Goal: Task Accomplishment & Management: Complete application form

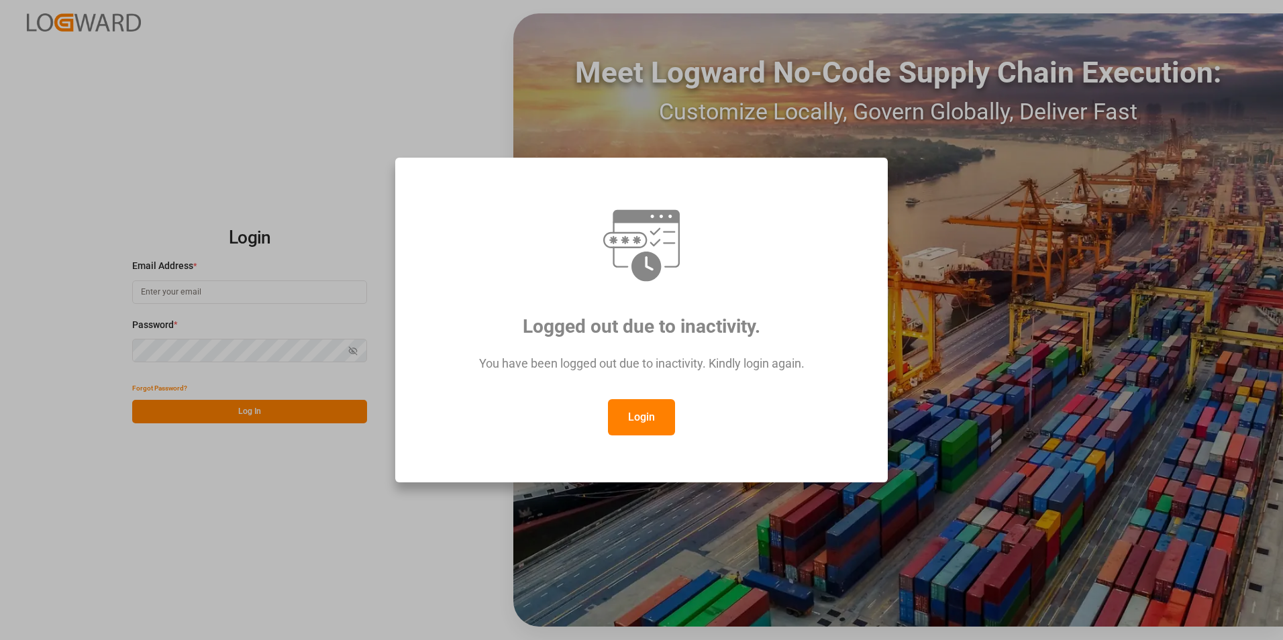
click at [636, 421] on button "Login" at bounding box center [641, 417] width 67 height 36
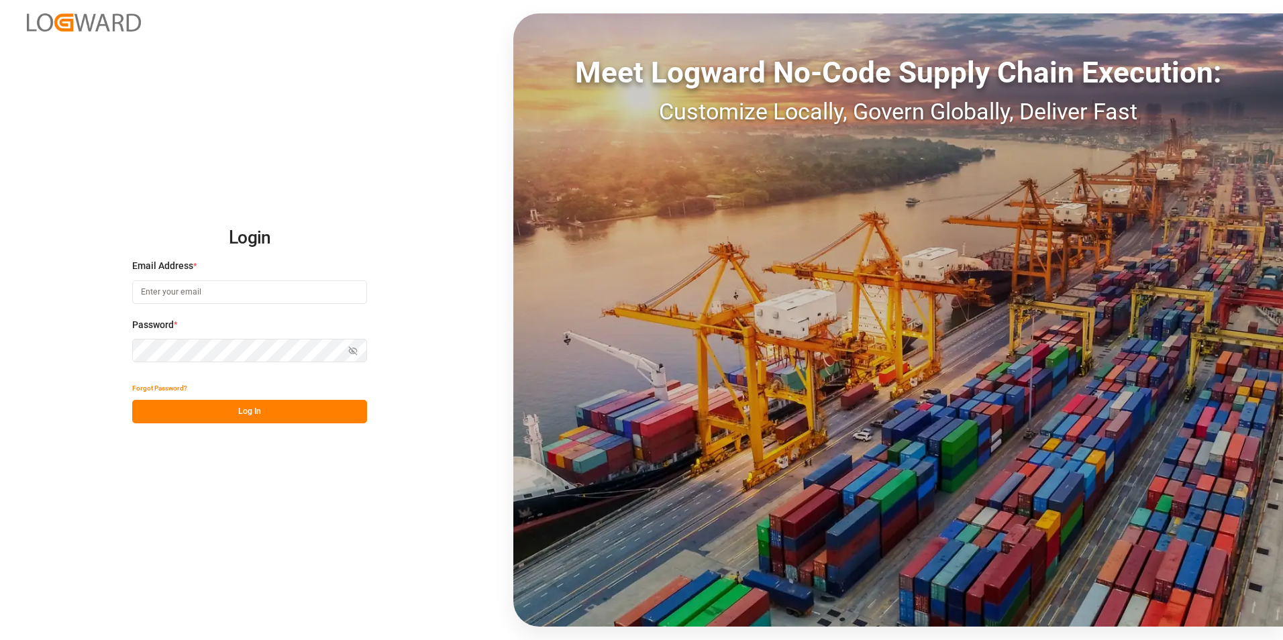
click at [217, 294] on input at bounding box center [249, 291] width 235 height 23
paste input "[EMAIL_ADDRESS][PERSON_NAME][DOMAIN_NAME]"
type input "[EMAIL_ADDRESS][PERSON_NAME][DOMAIN_NAME]"
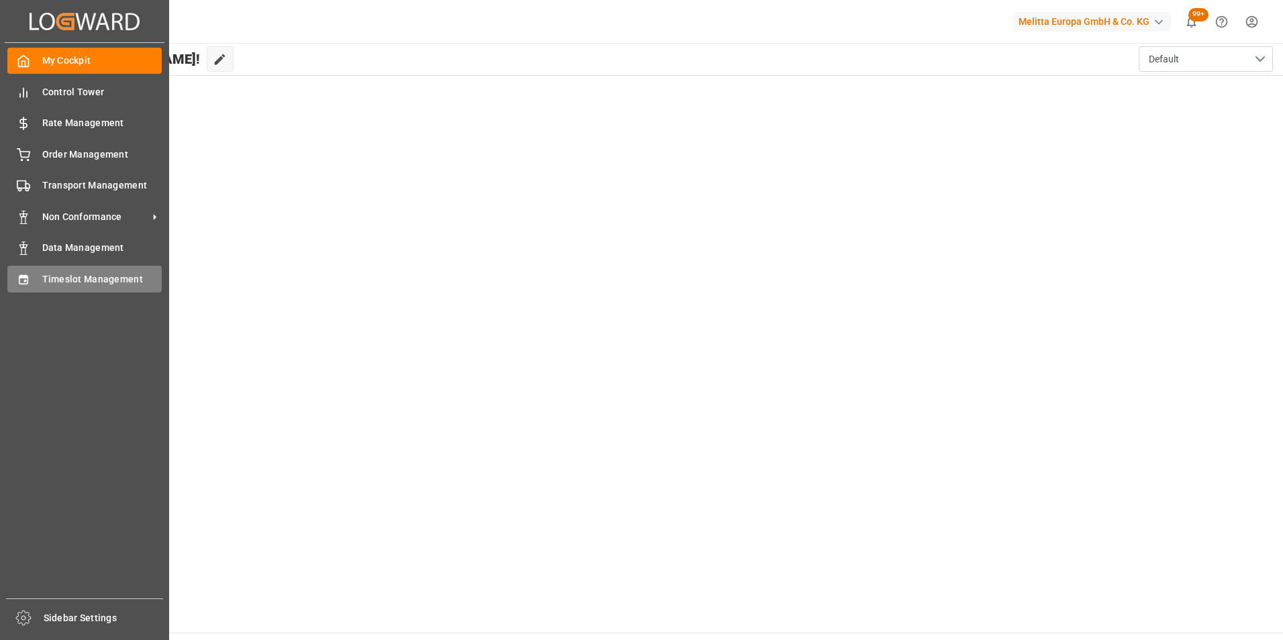
click at [110, 277] on span "Timeslot Management" at bounding box center [102, 279] width 120 height 14
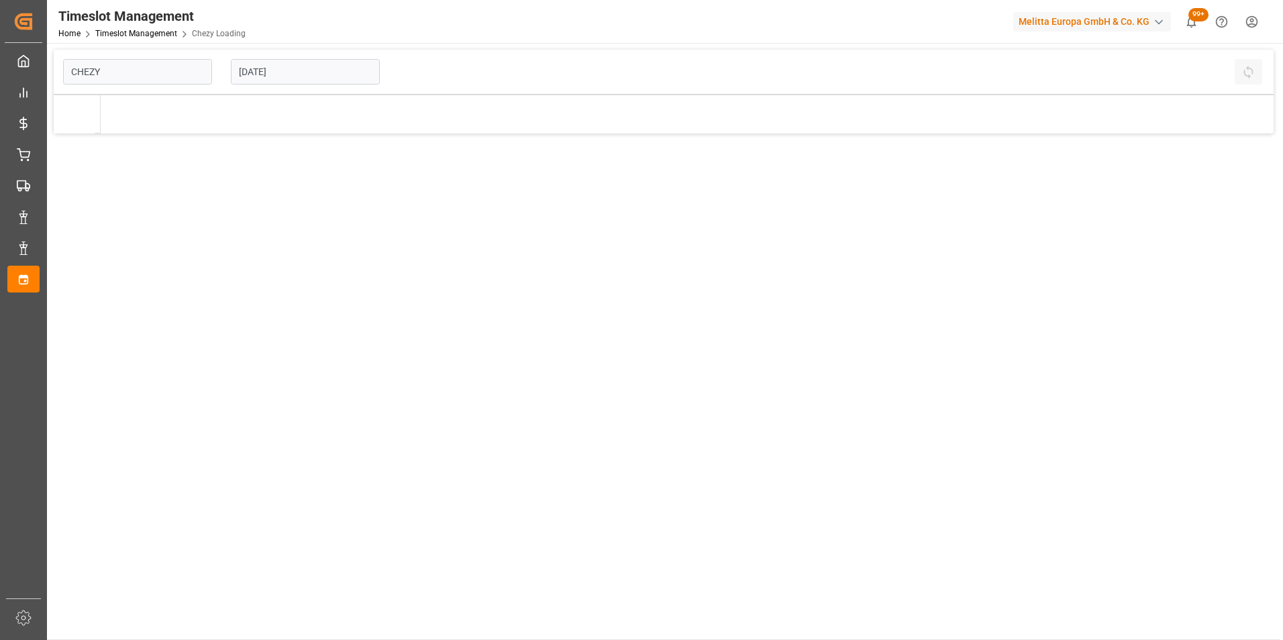
type input "Chezy Loading"
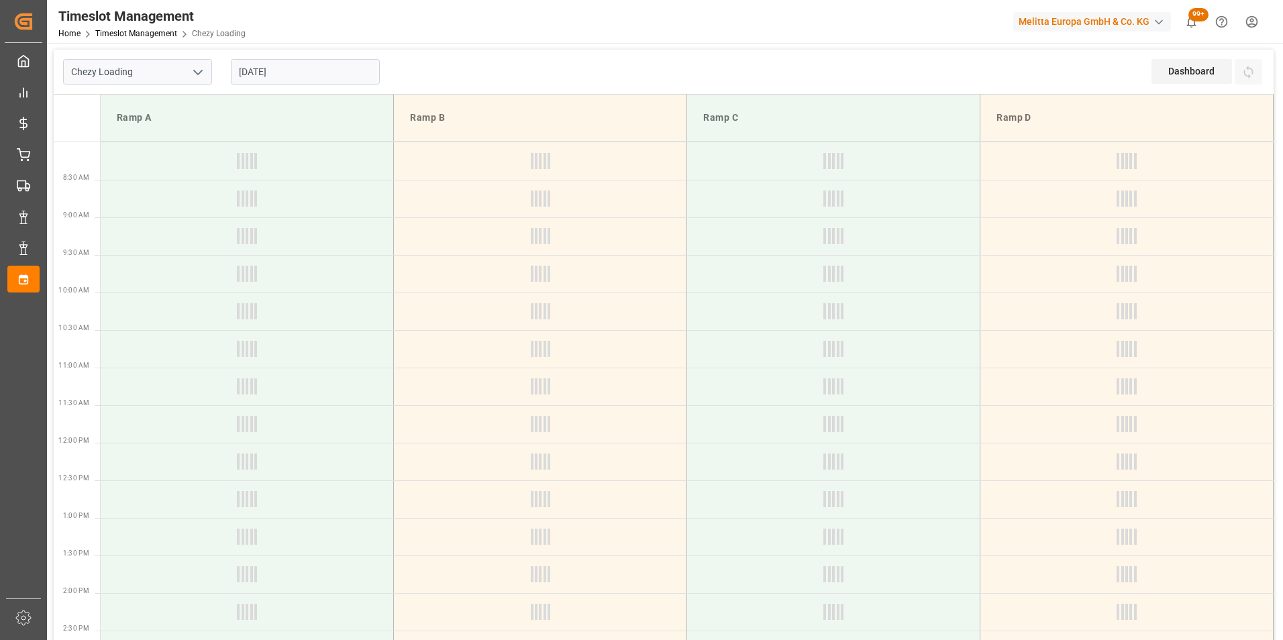
click at [264, 71] on input "[DATE]" at bounding box center [305, 71] width 149 height 25
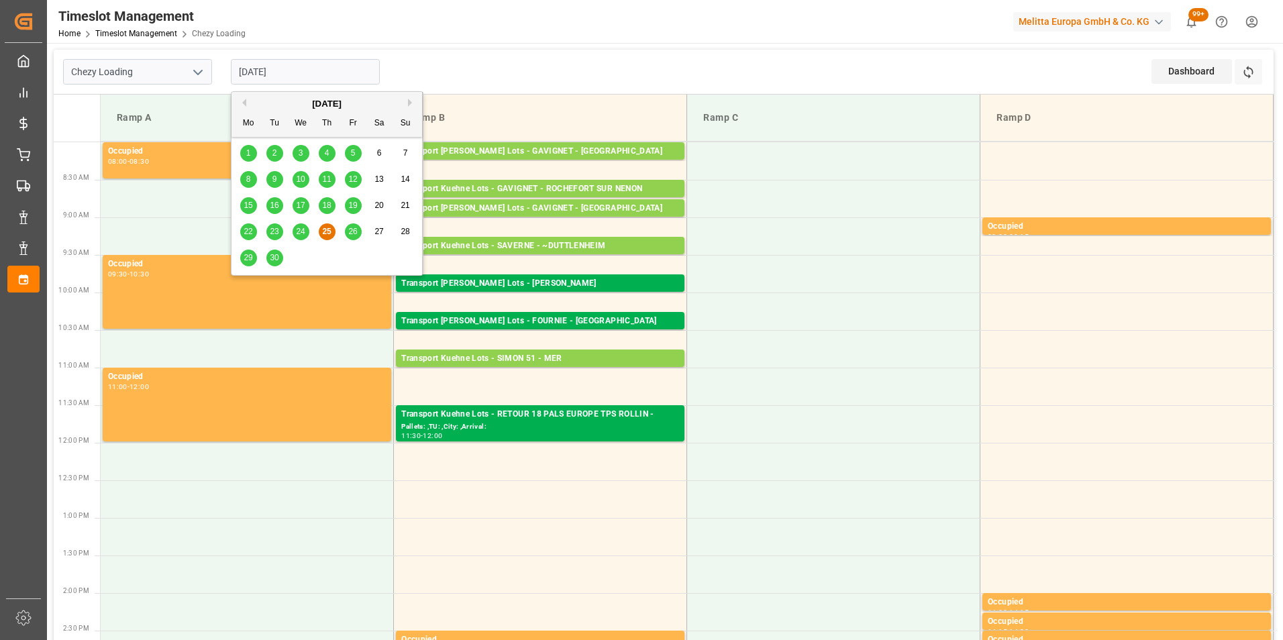
click at [354, 231] on span "26" at bounding box center [352, 231] width 9 height 9
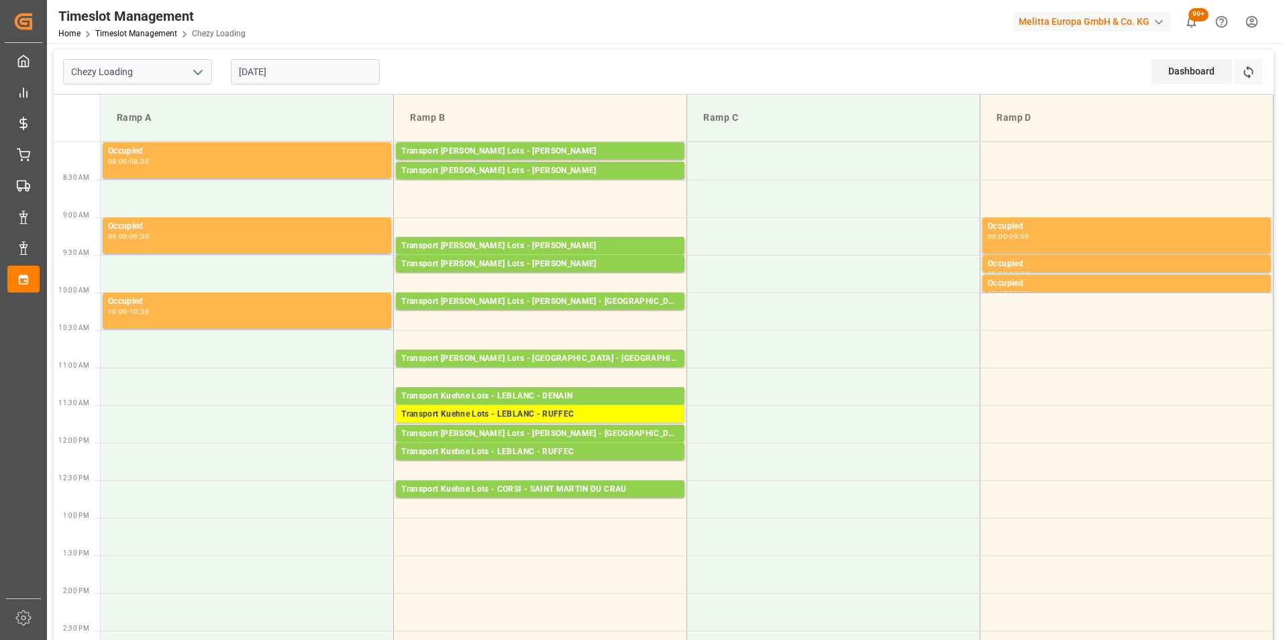
click at [259, 70] on input "[DATE]" at bounding box center [305, 71] width 149 height 25
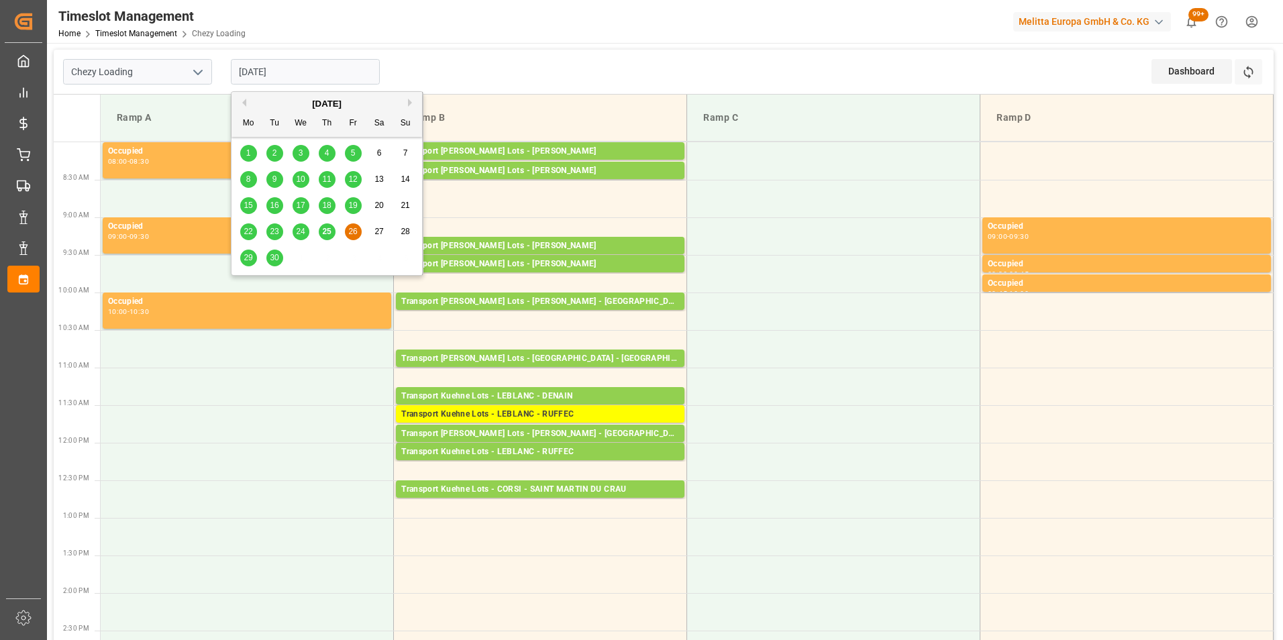
click at [330, 229] on span "25" at bounding box center [326, 231] width 9 height 9
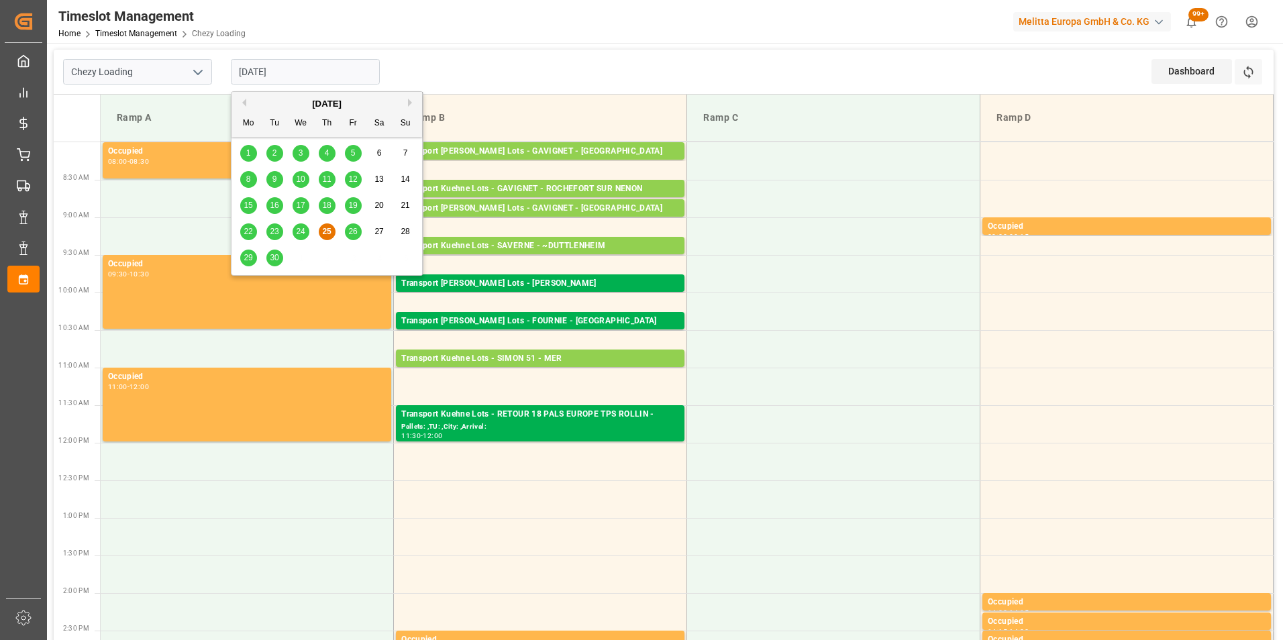
click at [276, 76] on input "[DATE]" at bounding box center [305, 71] width 149 height 25
click at [246, 253] on span "29" at bounding box center [248, 257] width 9 height 9
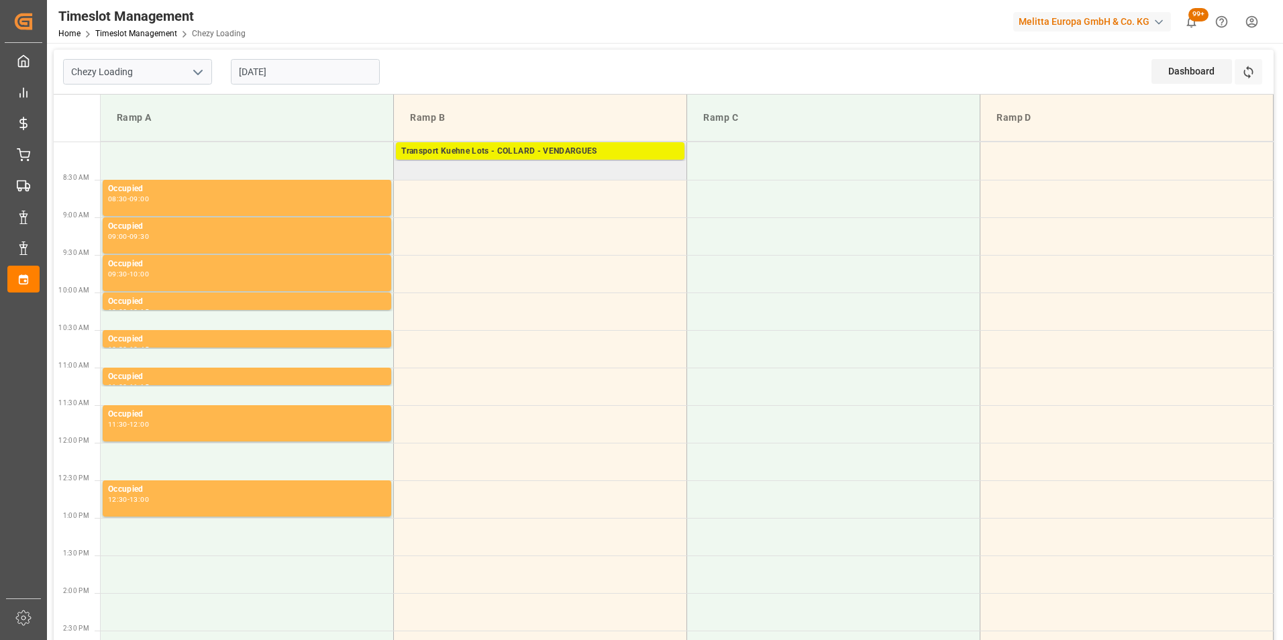
click at [513, 152] on div "Transport Kuehne Lots - COLLARD - VENDARGUES" at bounding box center [540, 151] width 278 height 13
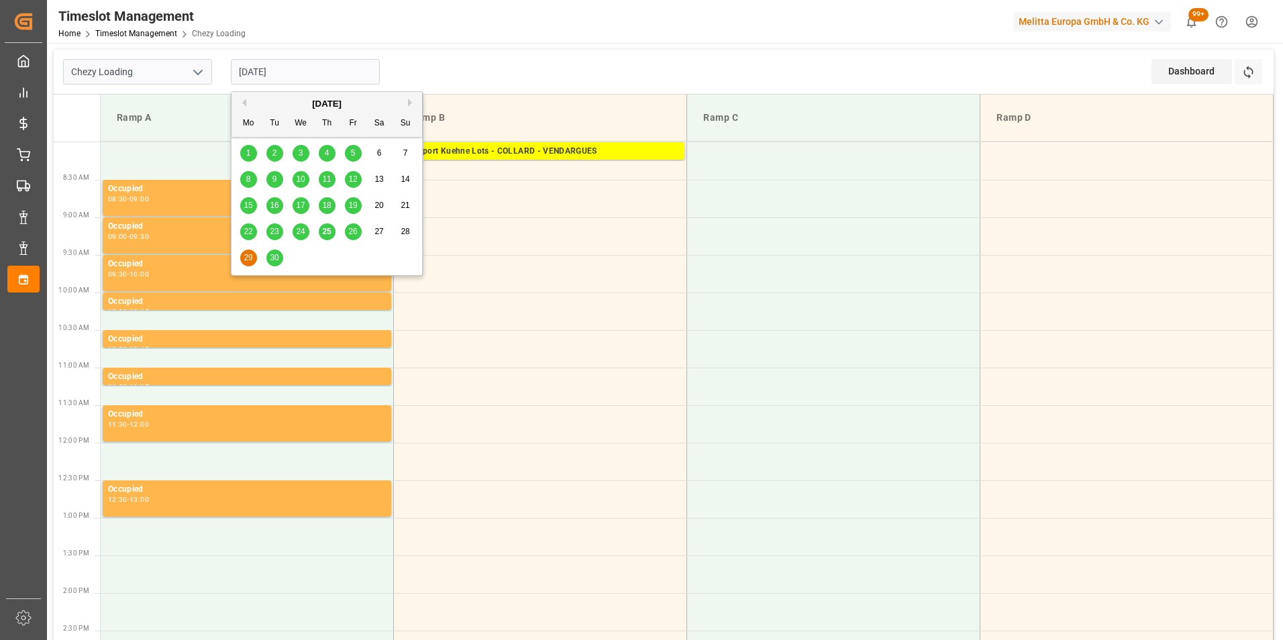
click at [270, 72] on input "[DATE]" at bounding box center [305, 71] width 149 height 25
click at [325, 233] on span "25" at bounding box center [326, 231] width 9 height 9
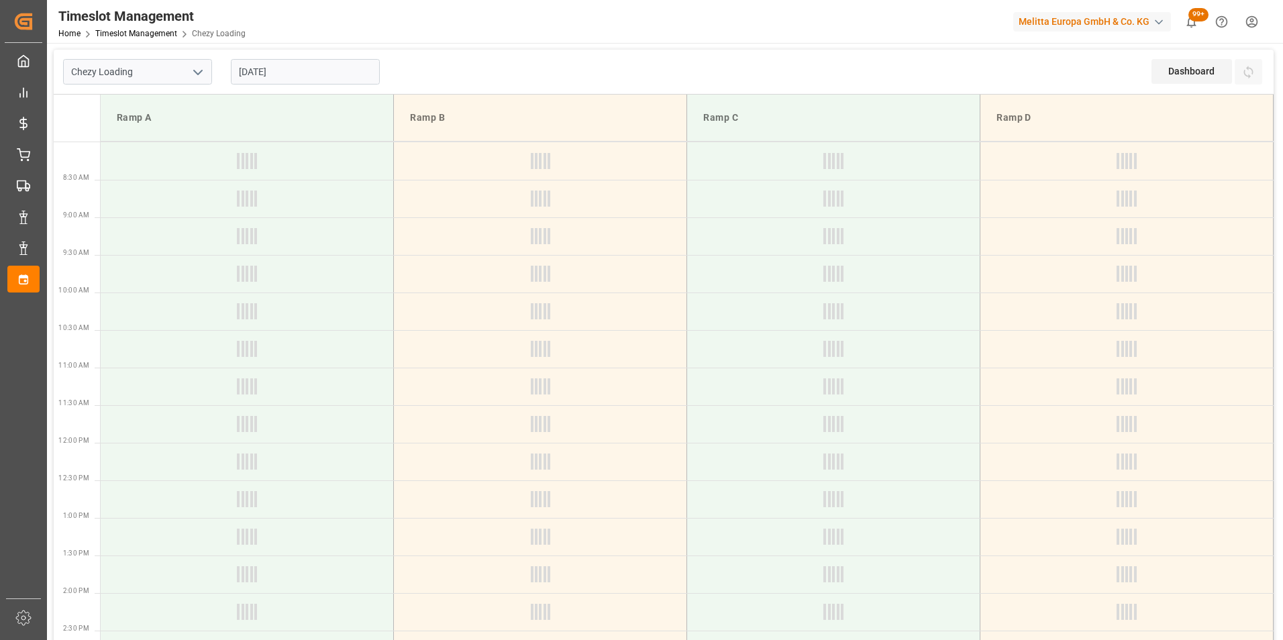
type input "[DATE]"
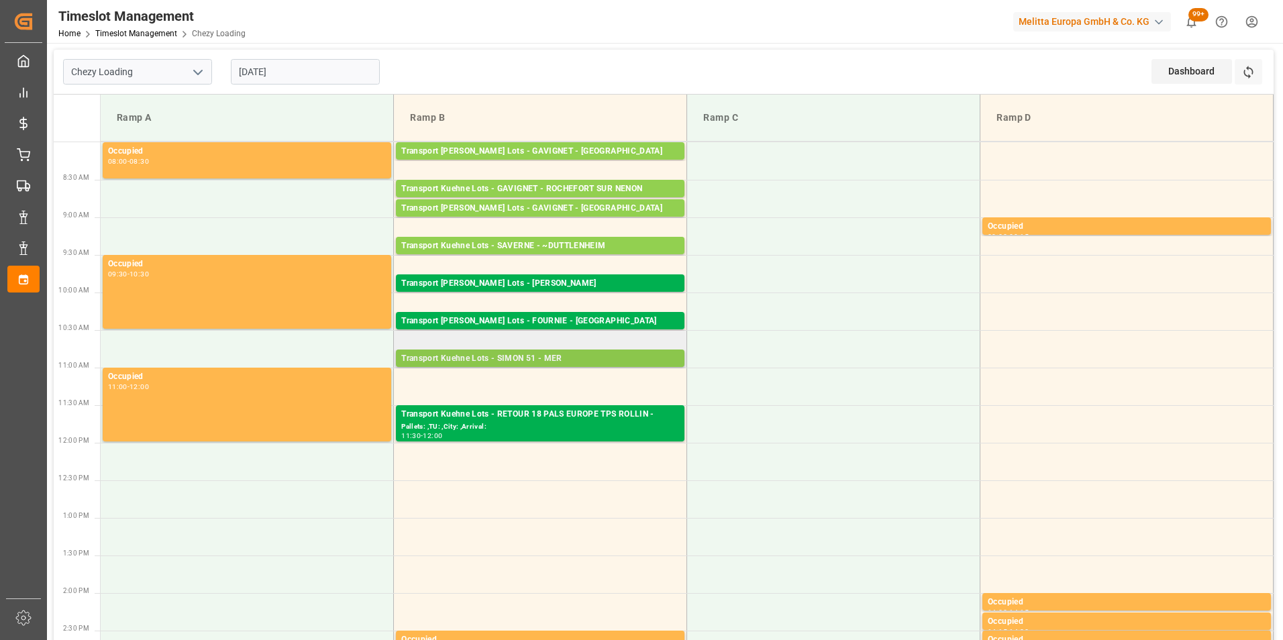
click at [547, 361] on div "Transport Kuehne Lots - SIMON 51 - MER" at bounding box center [540, 358] width 278 height 13
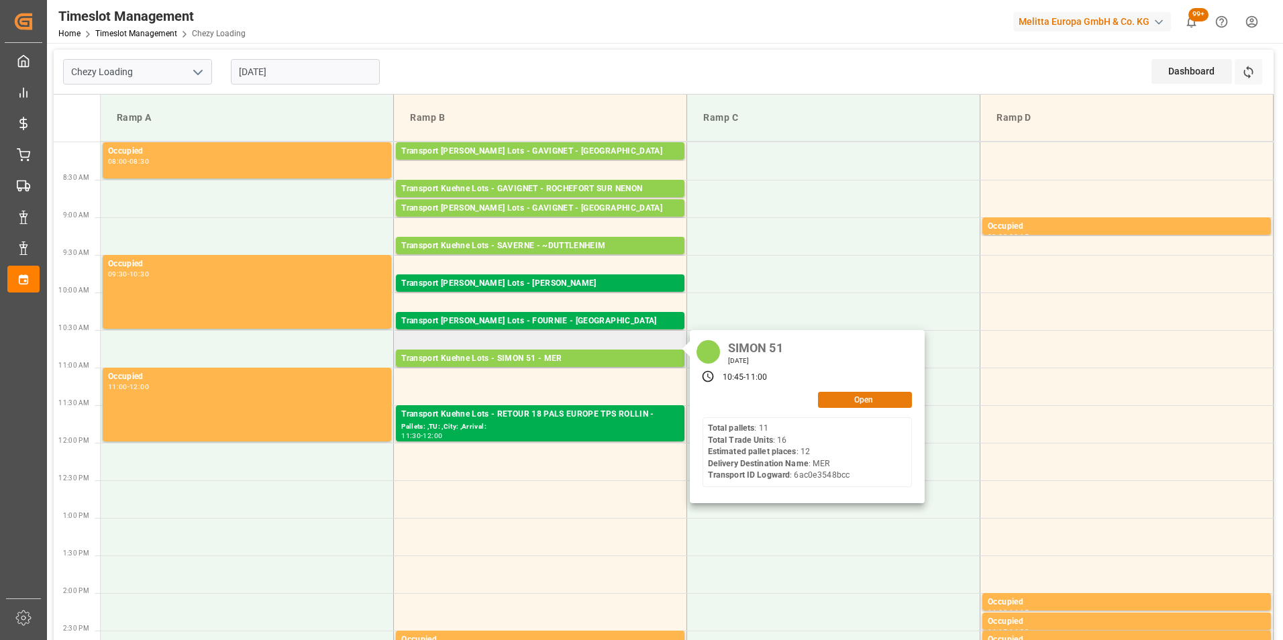
click at [843, 398] on button "Open" at bounding box center [865, 400] width 94 height 16
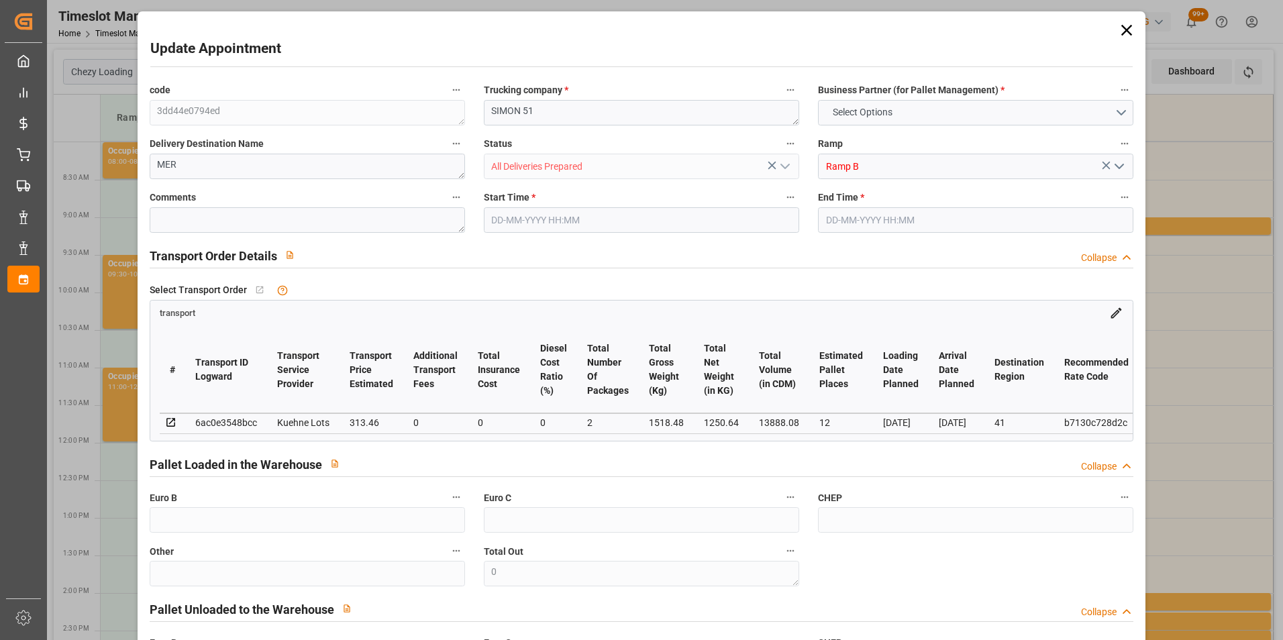
type input "12"
type input "313.46"
type input "0"
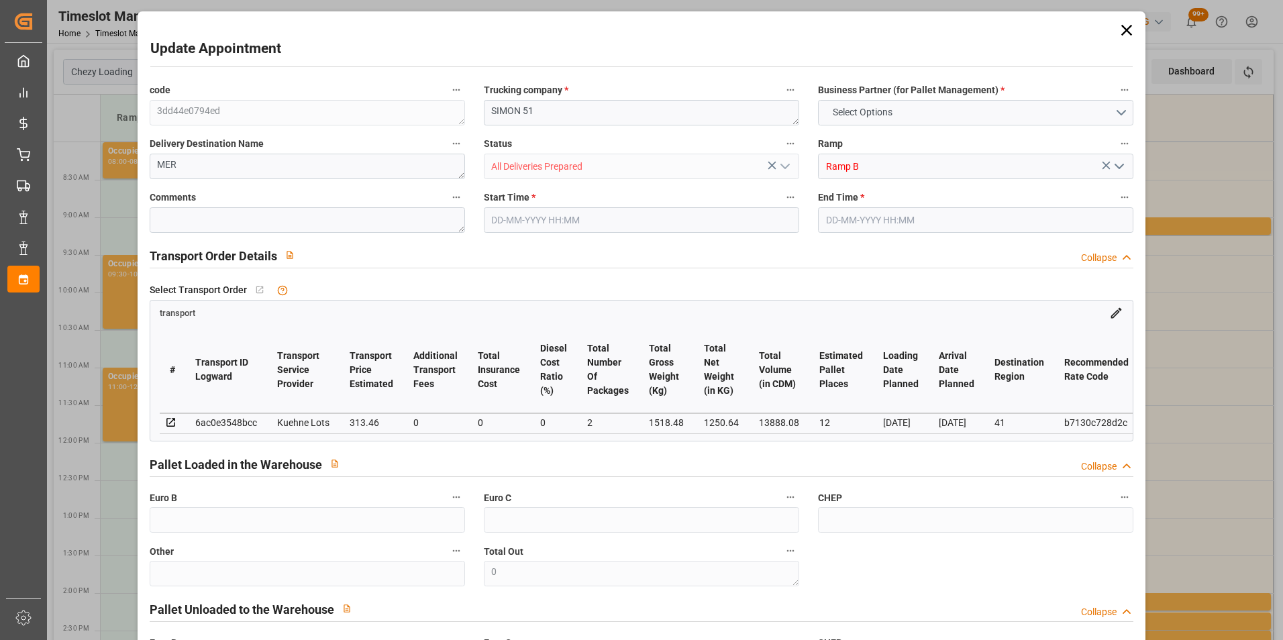
type input "313.46"
type input "0"
type input "2"
type input "1250.64"
type input "1970.744"
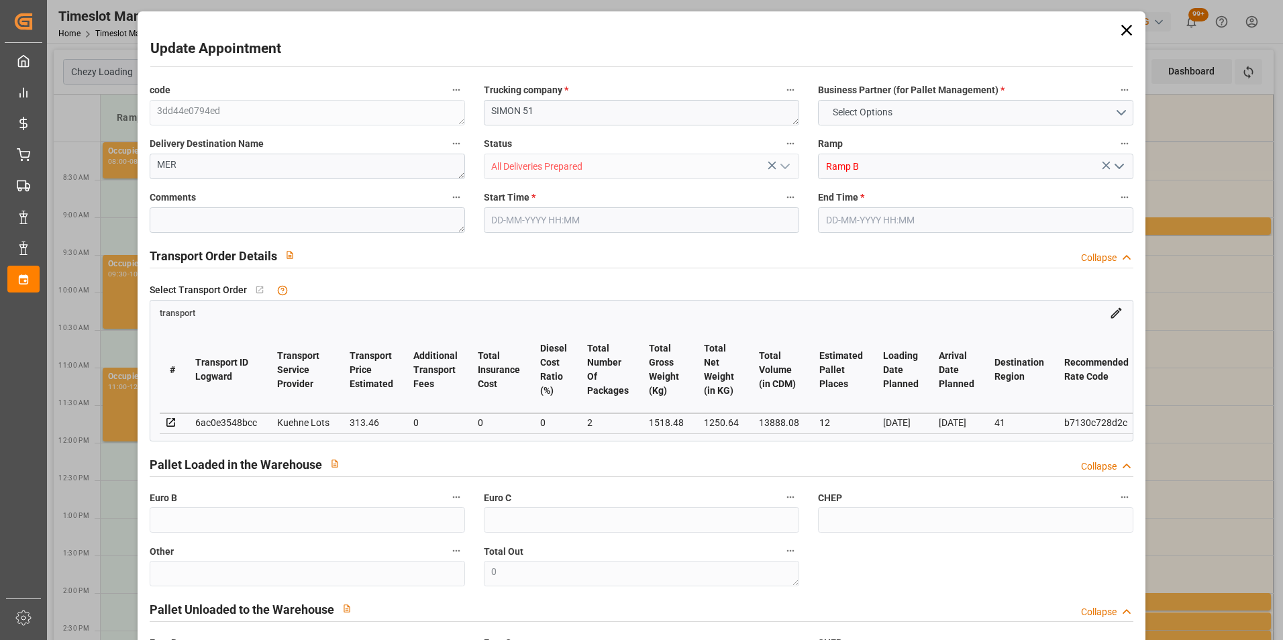
type input "13888.08"
type input "41"
type input "11"
type input "16"
type input "12"
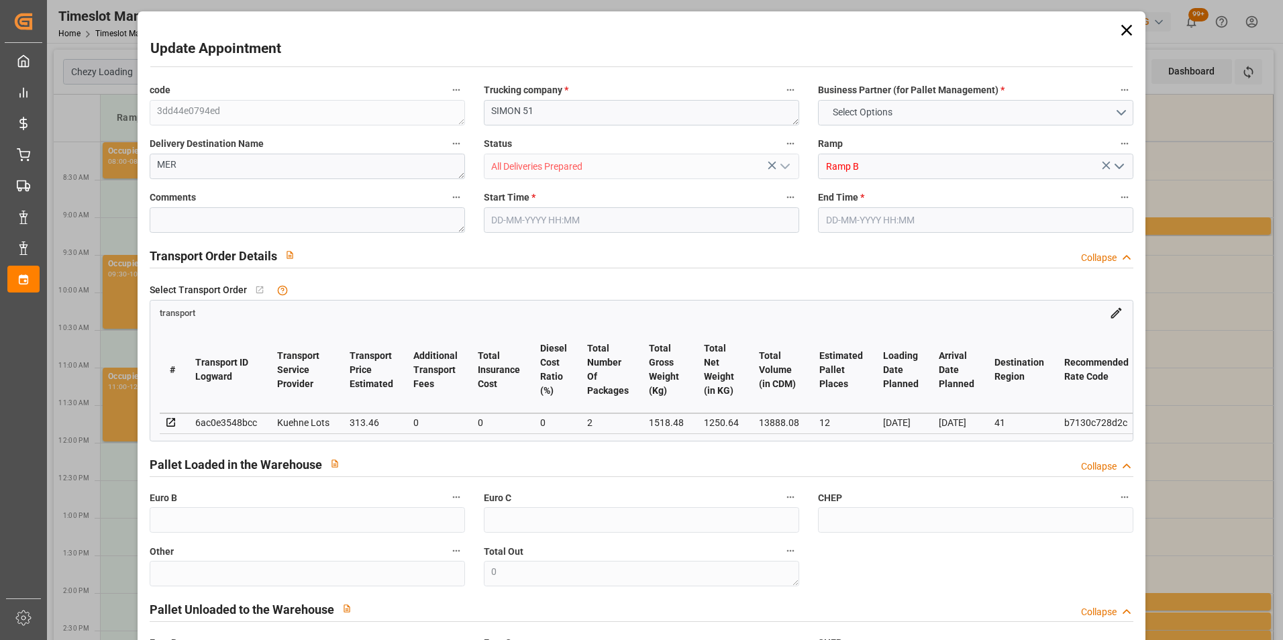
type input "101"
type input "1518.48"
type input "0"
type input "4710.8598"
type input "0"
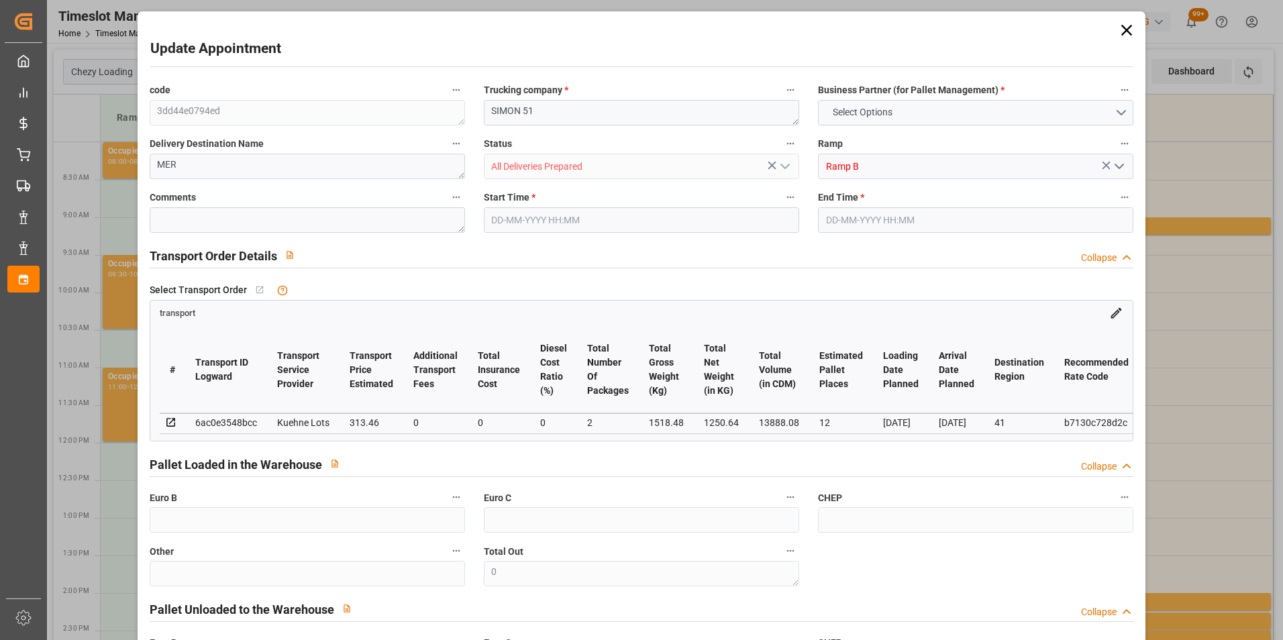
type input "0"
type input "21"
type input "35"
type input "[DATE] 10:45"
type input "[DATE] 11:00"
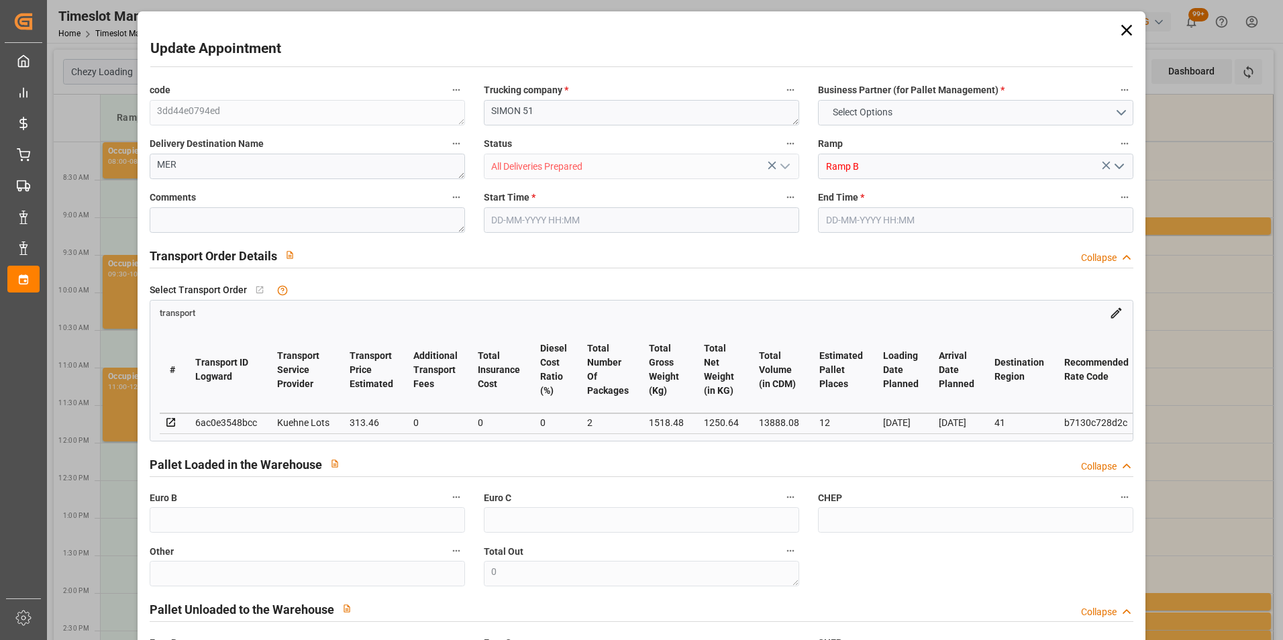
type input "[DATE] 13:14"
type input "[DATE] 11:22"
type input "[DATE]"
click at [516, 216] on input "[DATE] 10:45" at bounding box center [641, 219] width 315 height 25
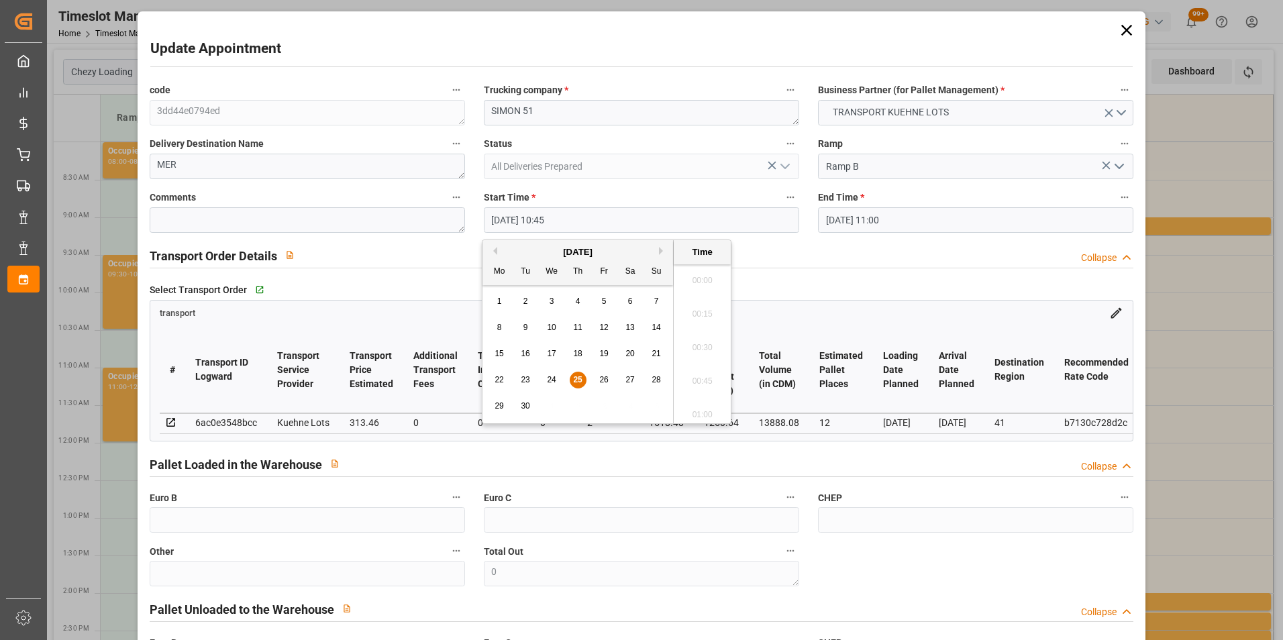
scroll to position [1380, 0]
click at [499, 407] on span "29" at bounding box center [498, 405] width 9 height 9
click at [708, 310] on li "08:30" at bounding box center [702, 310] width 57 height 34
type input "[DATE] 08:30"
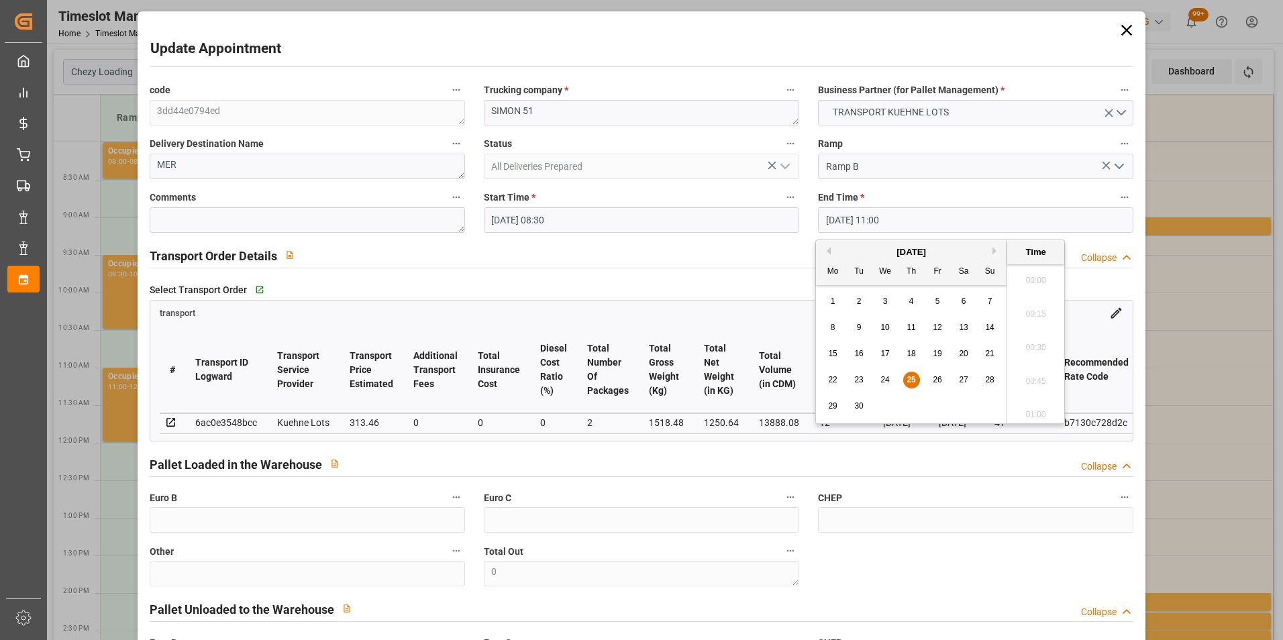
click at [875, 221] on input "[DATE] 11:00" at bounding box center [975, 219] width 315 height 25
click at [833, 406] on span "29" at bounding box center [832, 405] width 9 height 9
click at [1042, 308] on li "08:45" at bounding box center [1035, 310] width 57 height 34
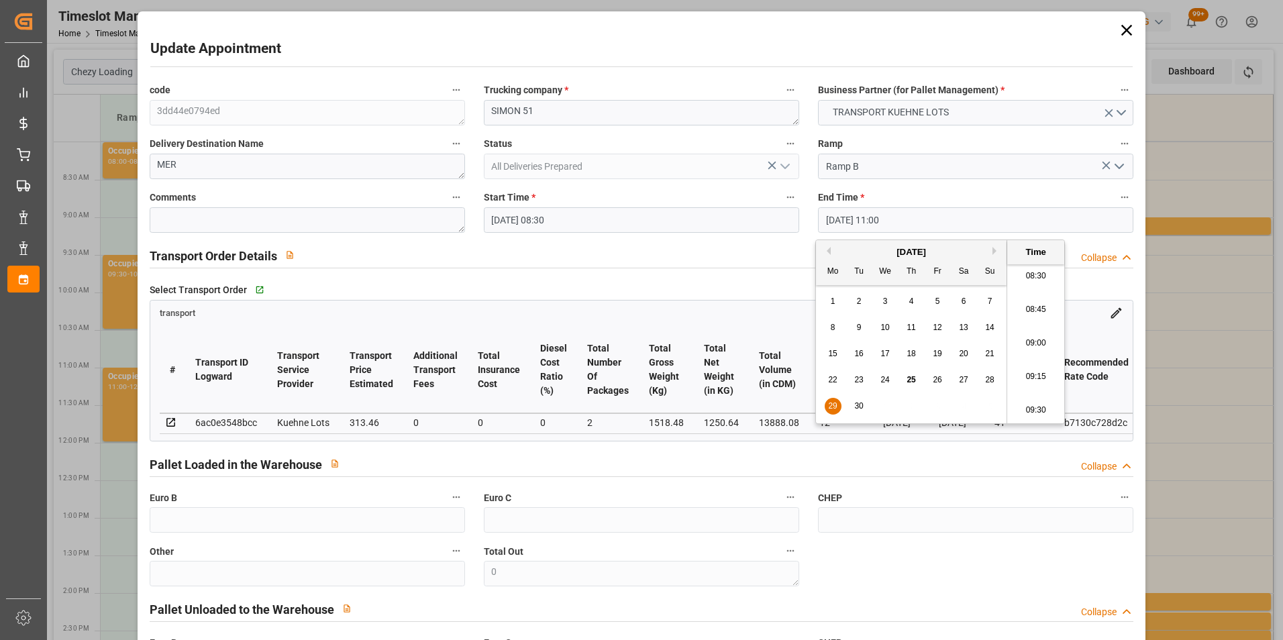
type input "[DATE] 08:45"
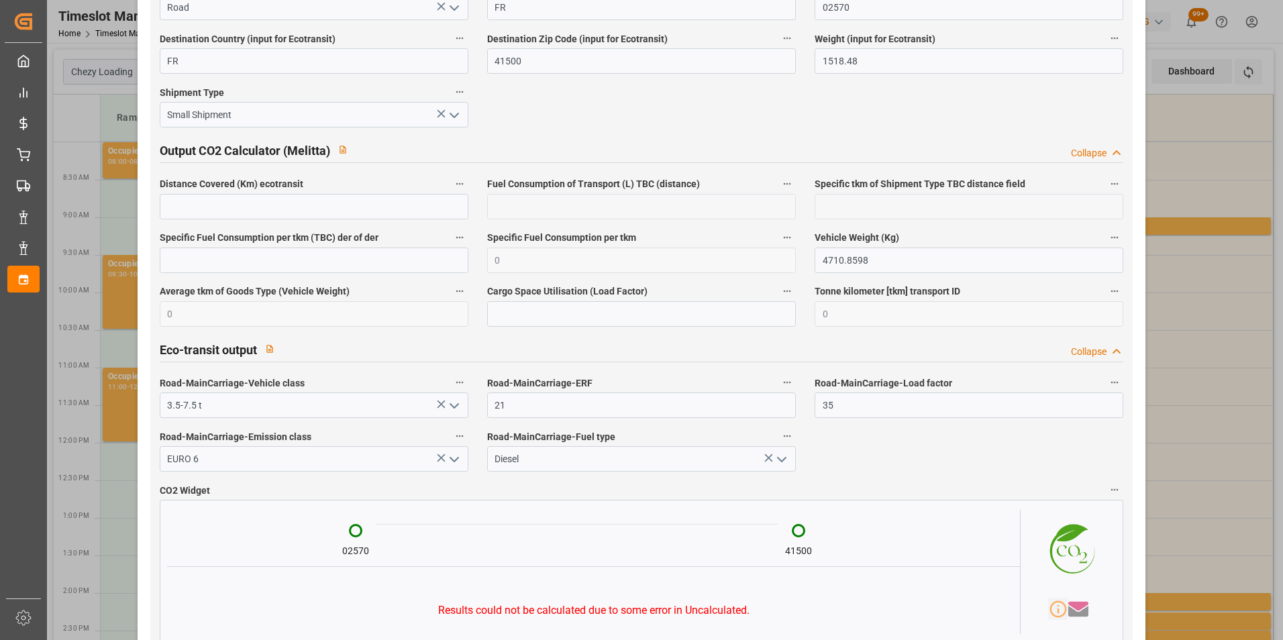
scroll to position [2178, 0]
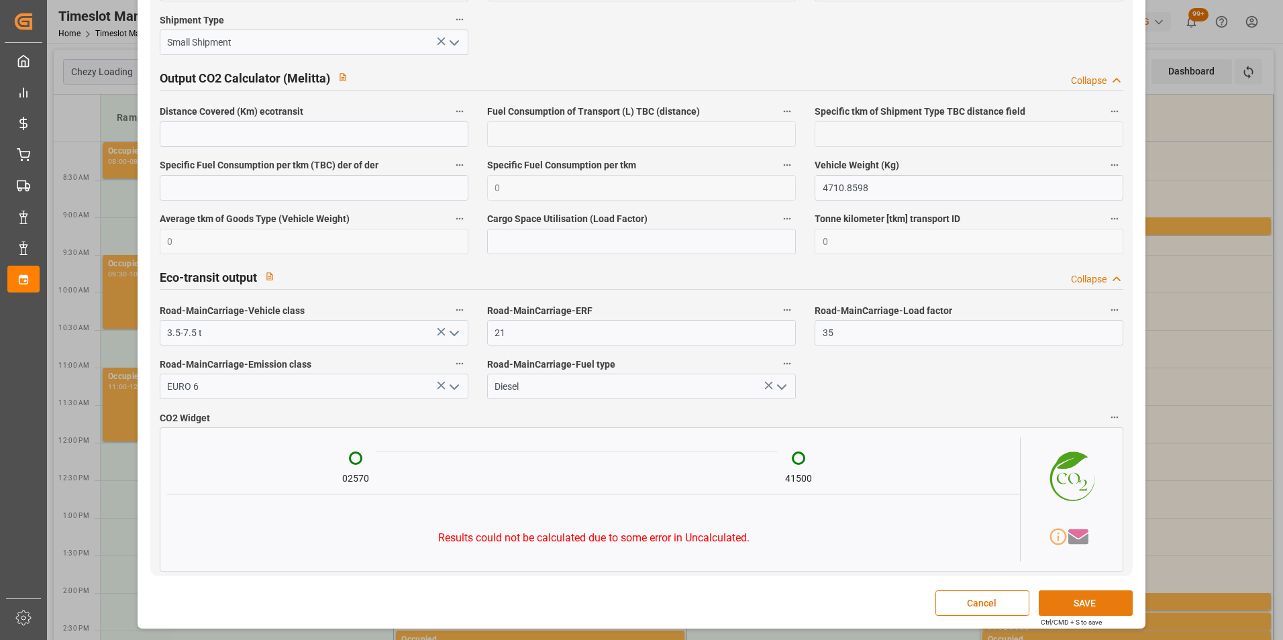
click at [1063, 604] on button "SAVE" at bounding box center [1085, 602] width 94 height 25
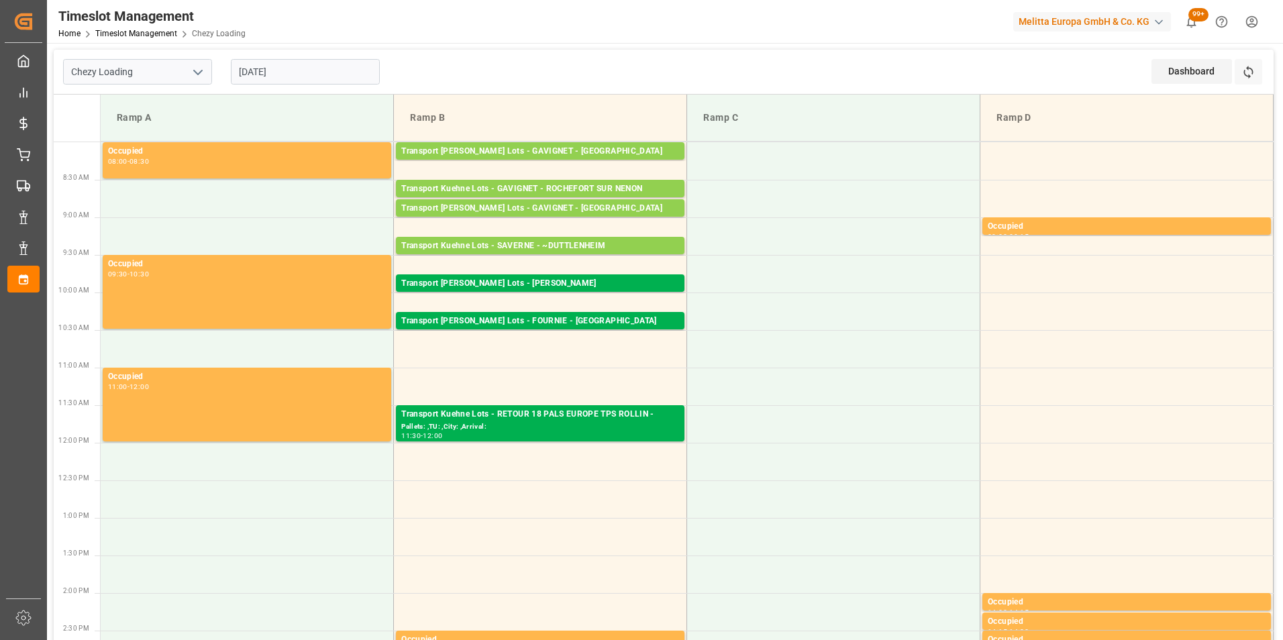
click at [248, 69] on input "[DATE]" at bounding box center [305, 71] width 149 height 25
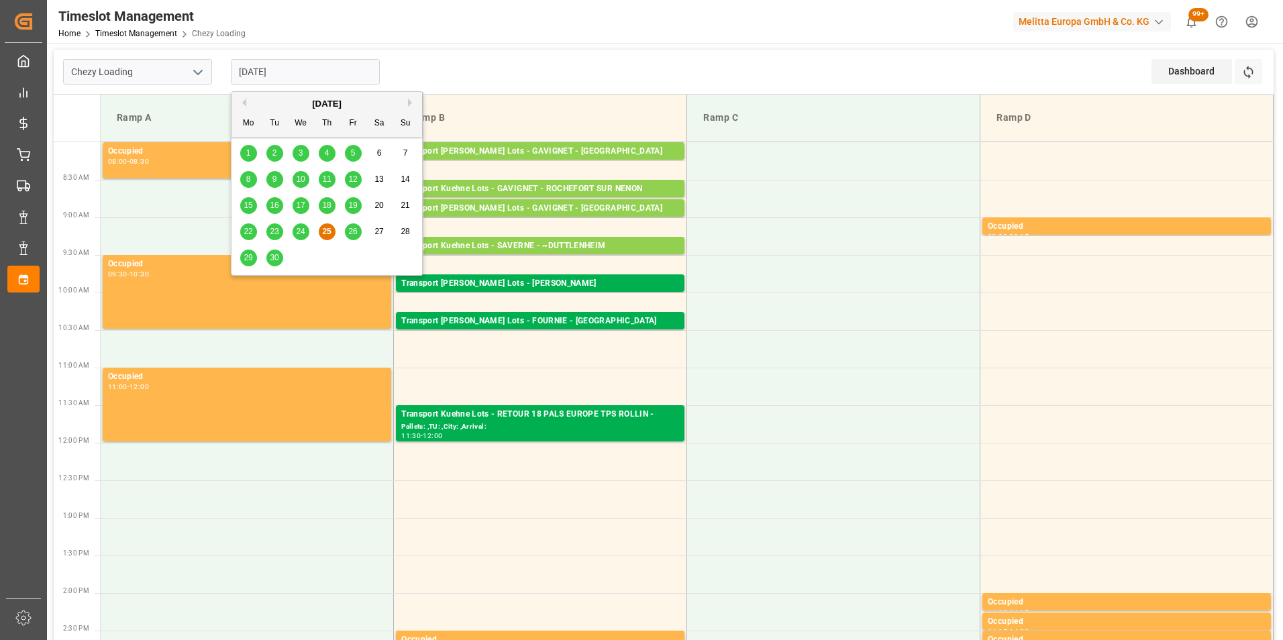
click at [351, 229] on span "26" at bounding box center [352, 231] width 9 height 9
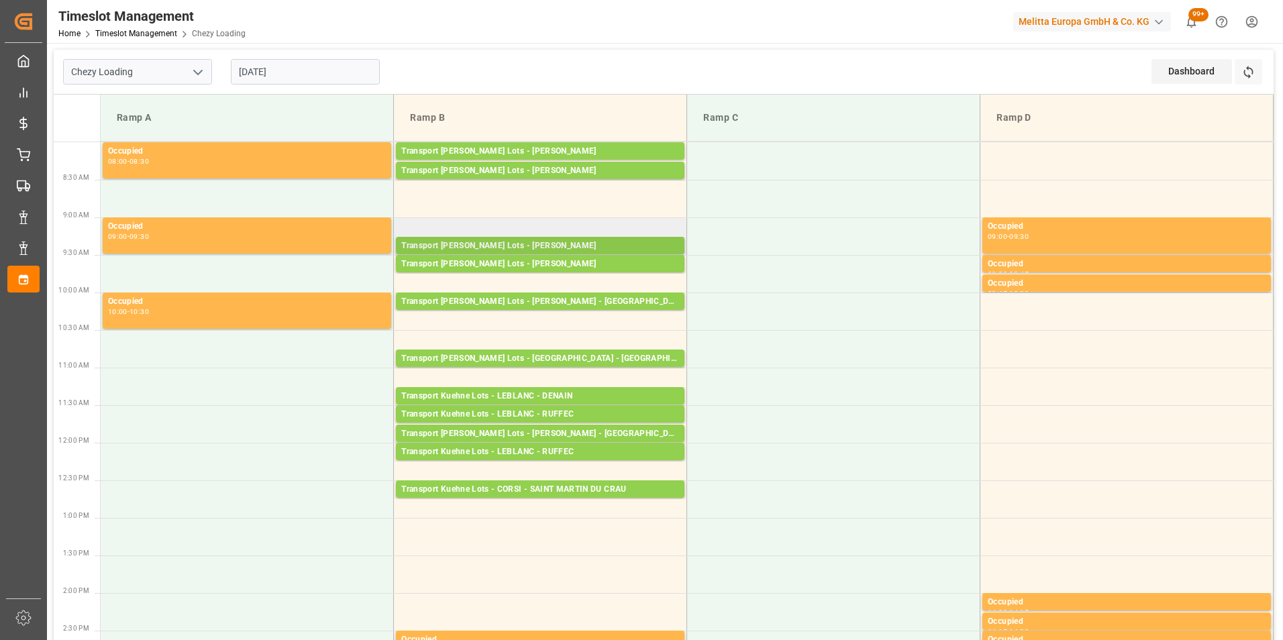
click at [616, 242] on div "Transport [PERSON_NAME] Lots - [PERSON_NAME]" at bounding box center [540, 245] width 278 height 13
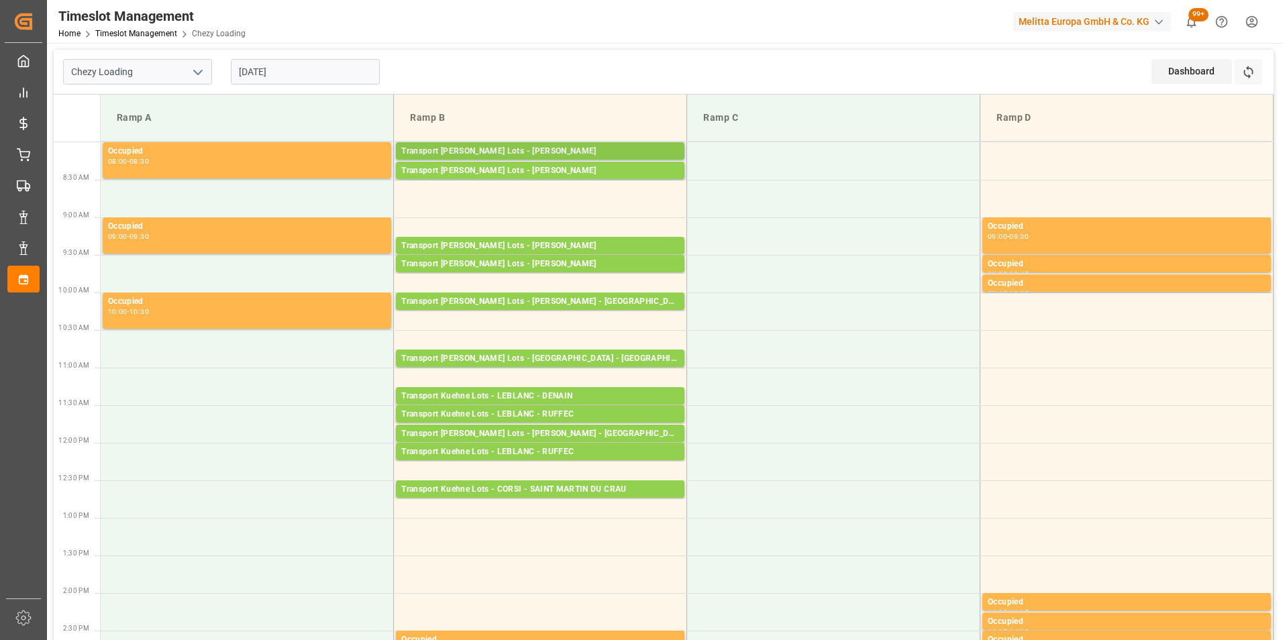
click at [631, 148] on div "Transport [PERSON_NAME] Lots - [PERSON_NAME]" at bounding box center [540, 151] width 278 height 13
click at [629, 168] on div "Transport [PERSON_NAME] Lots - [PERSON_NAME]" at bounding box center [540, 170] width 278 height 13
click at [620, 268] on div "Transport [PERSON_NAME] Lots - [PERSON_NAME]" at bounding box center [540, 264] width 278 height 13
click at [623, 239] on div "Transport [PERSON_NAME] Lots - [PERSON_NAME]" at bounding box center [540, 245] width 278 height 13
click at [281, 109] on div "Ramp A" at bounding box center [246, 117] width 271 height 25
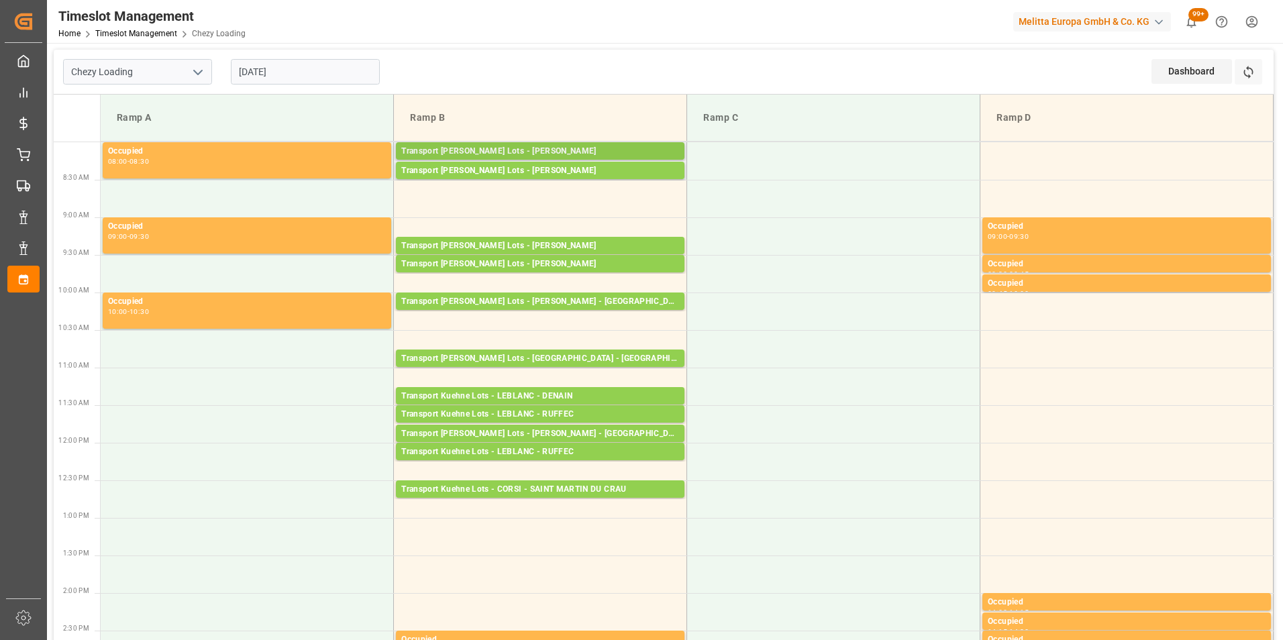
click at [633, 152] on div "Transport [PERSON_NAME] Lots - [PERSON_NAME]" at bounding box center [540, 151] width 278 height 13
click at [628, 168] on div "Transport [PERSON_NAME] Lots - [PERSON_NAME]" at bounding box center [540, 170] width 278 height 13
click at [627, 250] on div "Transport [PERSON_NAME] Lots - [PERSON_NAME]" at bounding box center [540, 245] width 278 height 13
click at [621, 265] on div "Transport [PERSON_NAME] Lots - [PERSON_NAME]" at bounding box center [540, 264] width 278 height 13
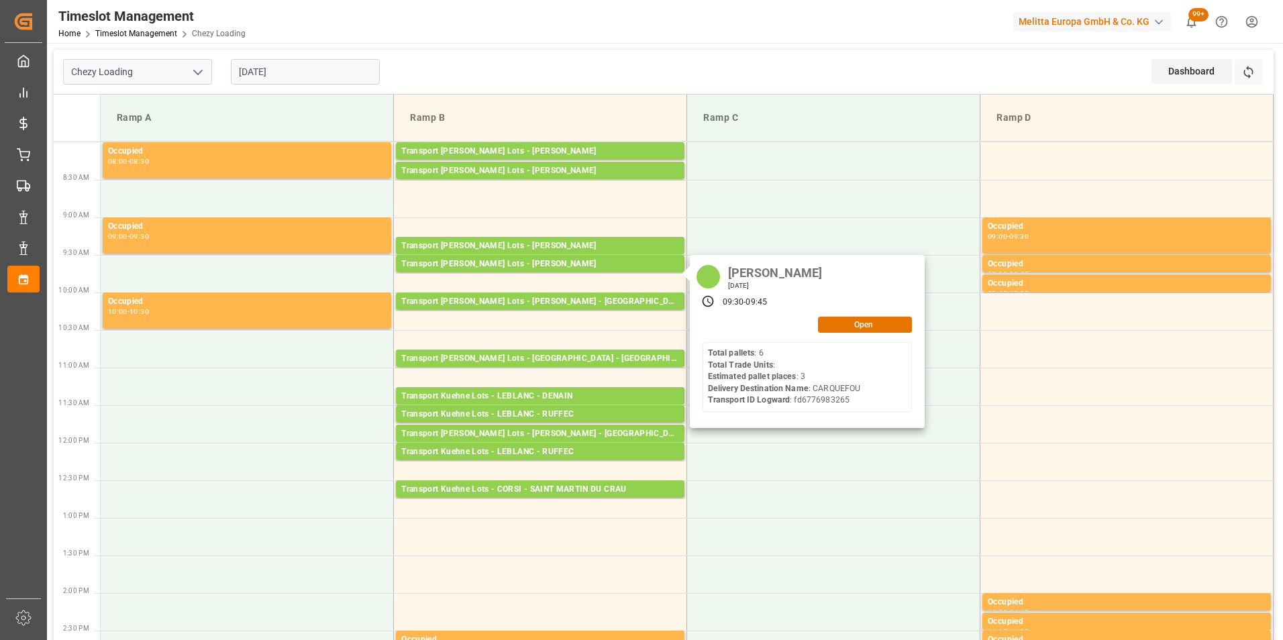
click at [278, 68] on input "[DATE]" at bounding box center [305, 71] width 149 height 25
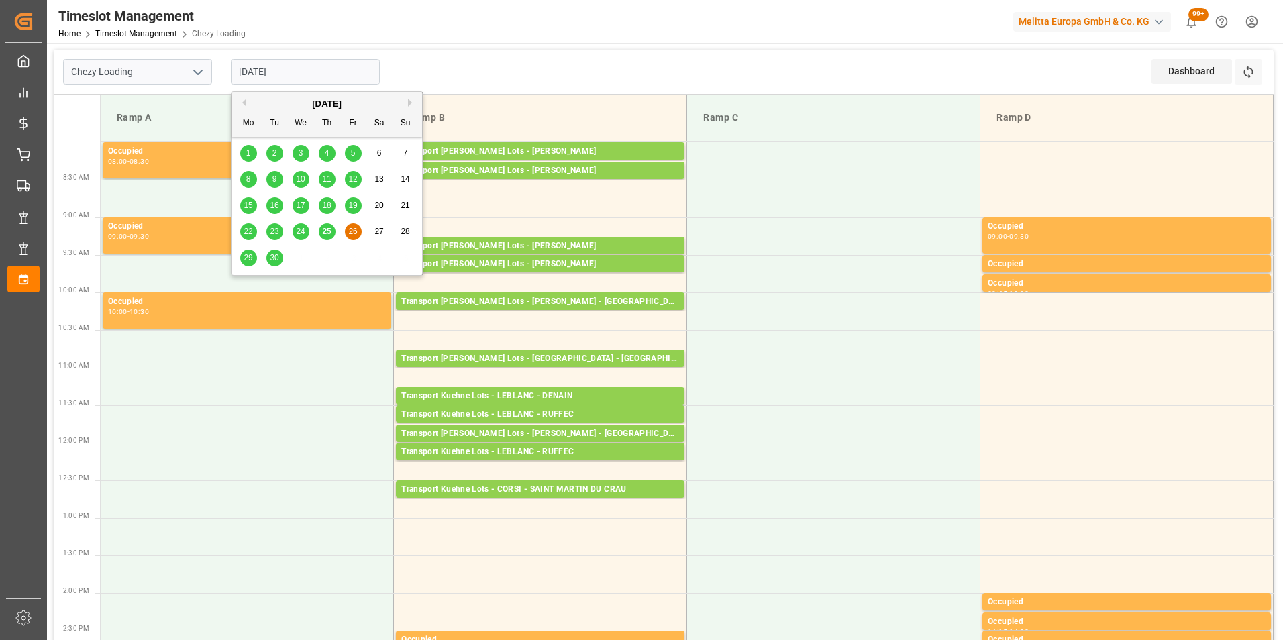
click at [250, 254] on span "29" at bounding box center [248, 257] width 9 height 9
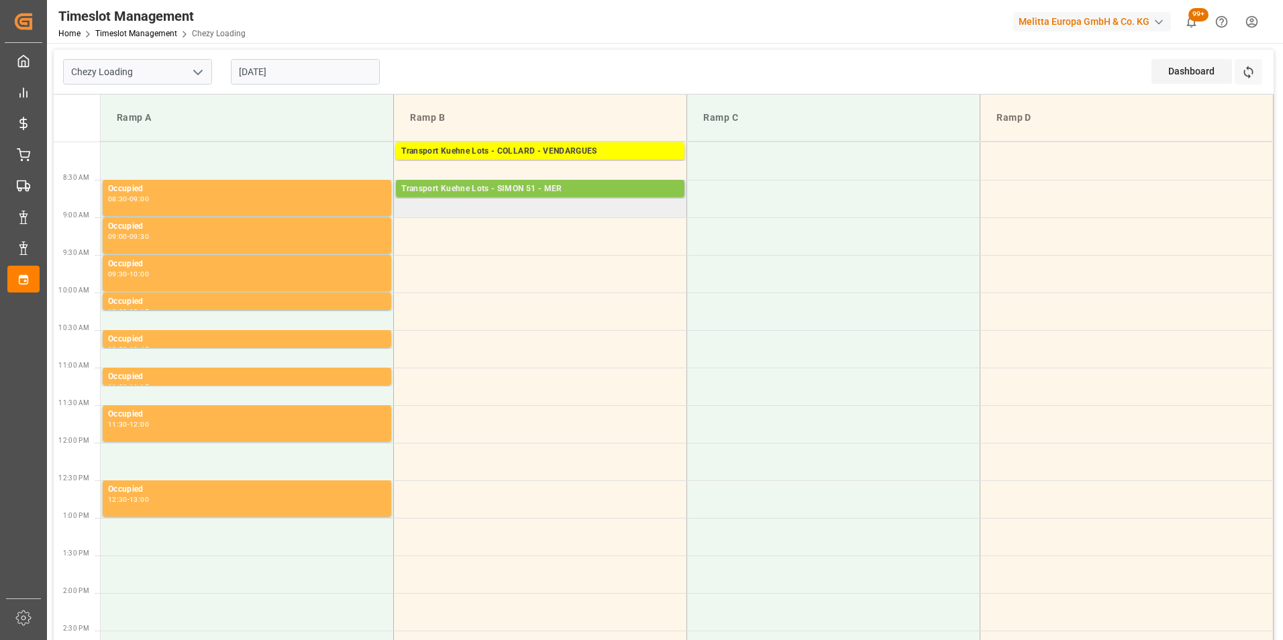
click at [574, 191] on div "Transport Kuehne Lots - SIMON 51 - MER" at bounding box center [540, 188] width 278 height 13
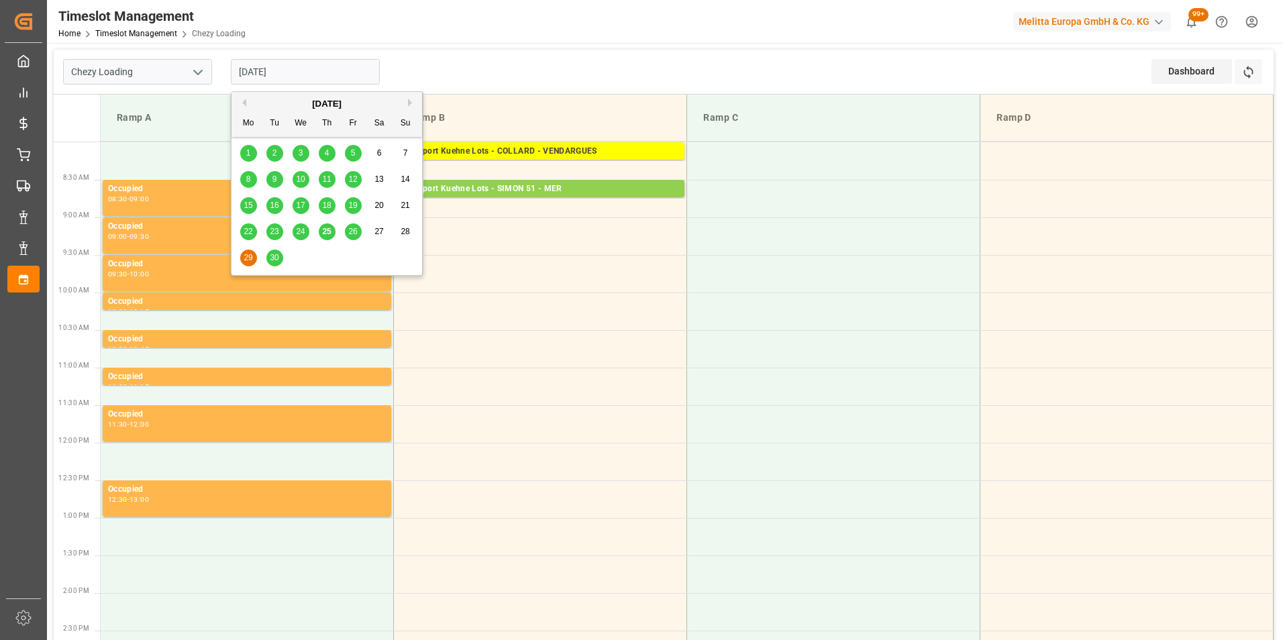
click at [287, 69] on input "[DATE]" at bounding box center [305, 71] width 149 height 25
click at [356, 231] on span "26" at bounding box center [352, 231] width 9 height 9
type input "[DATE]"
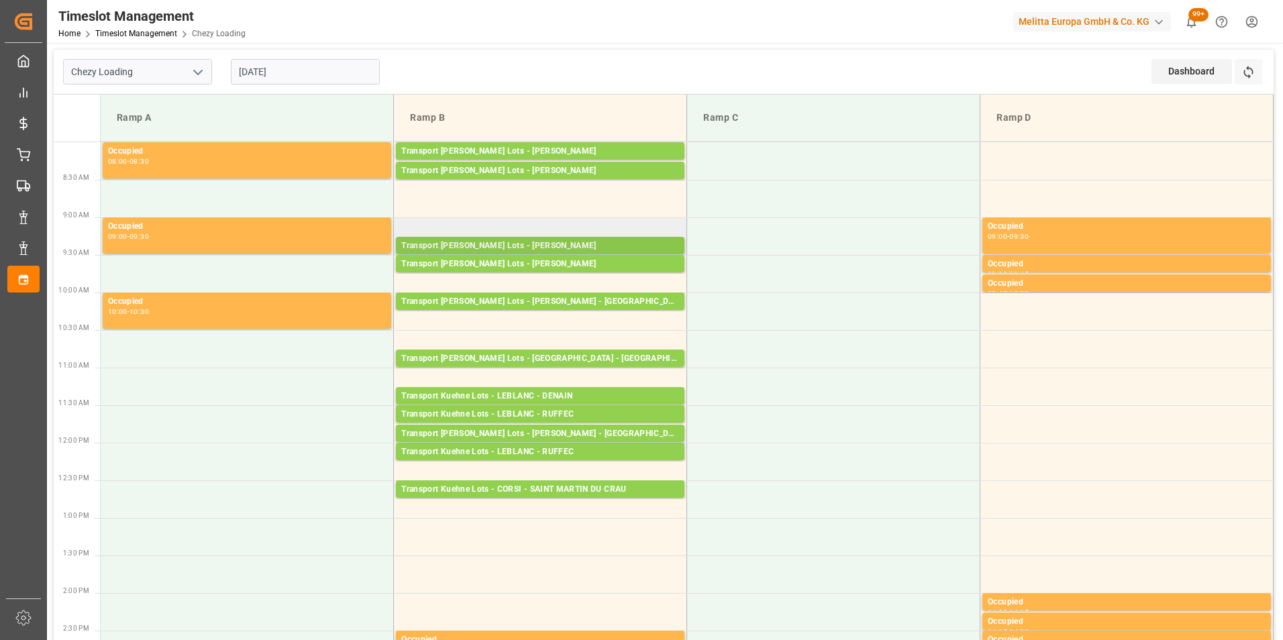
click at [621, 240] on div "Transport [PERSON_NAME] Lots - [PERSON_NAME]" at bounding box center [540, 245] width 278 height 13
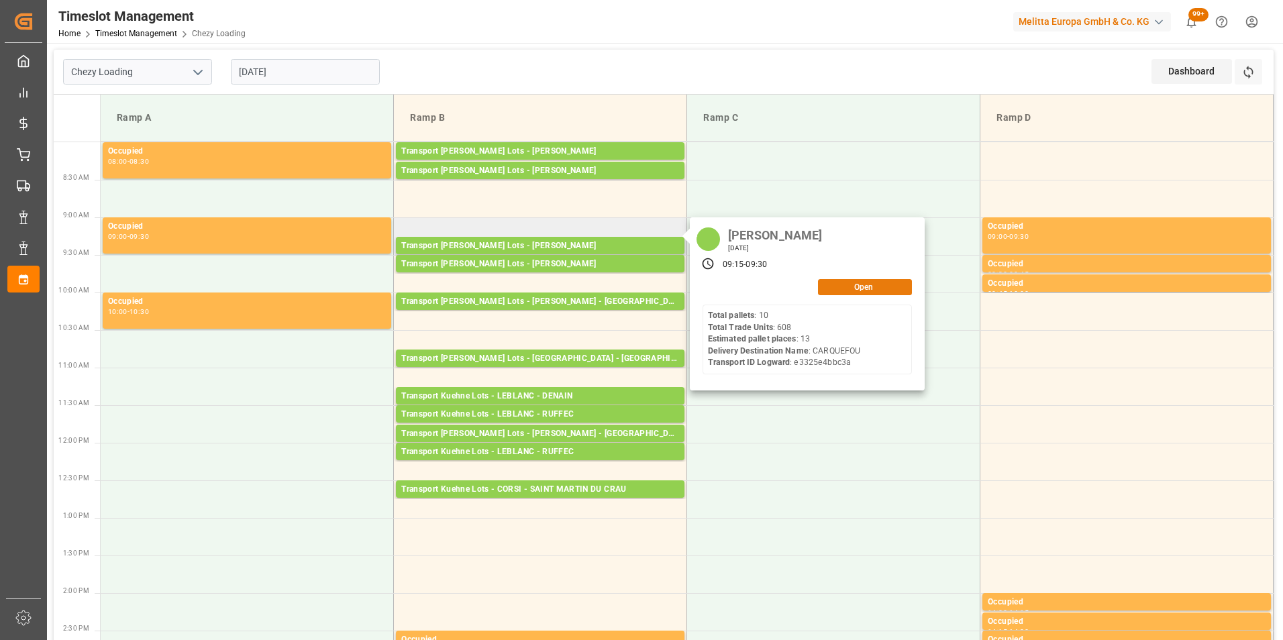
click at [845, 284] on button "Open" at bounding box center [865, 287] width 94 height 16
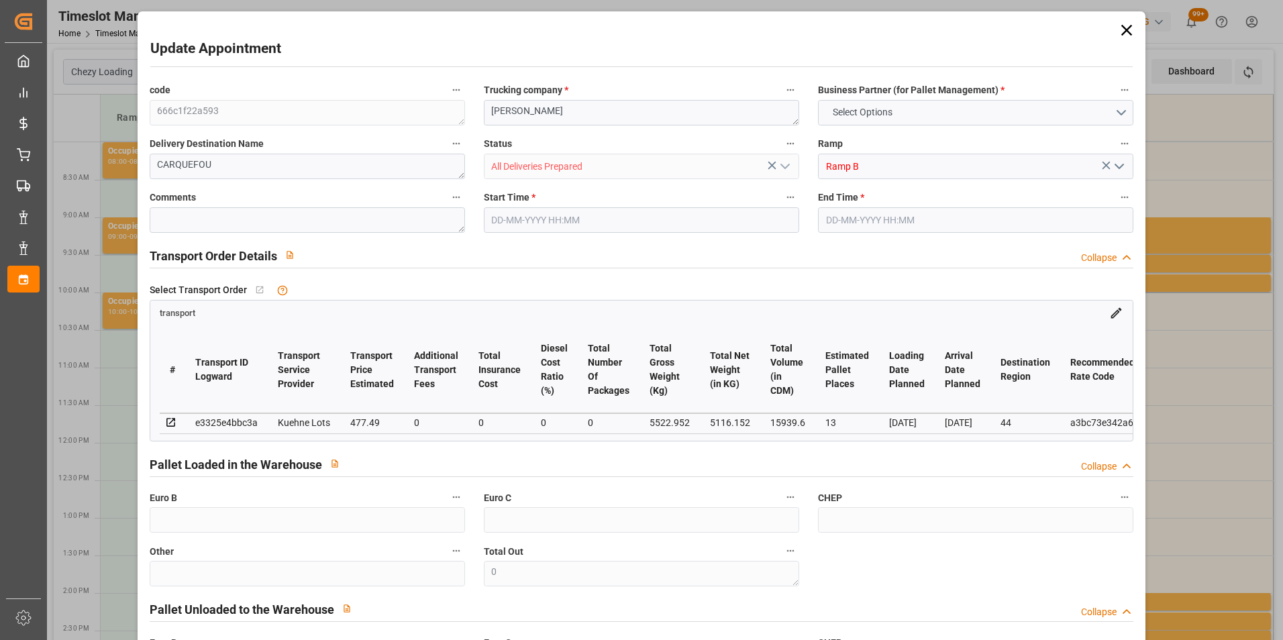
type input "13"
type input "477.49"
type input "0"
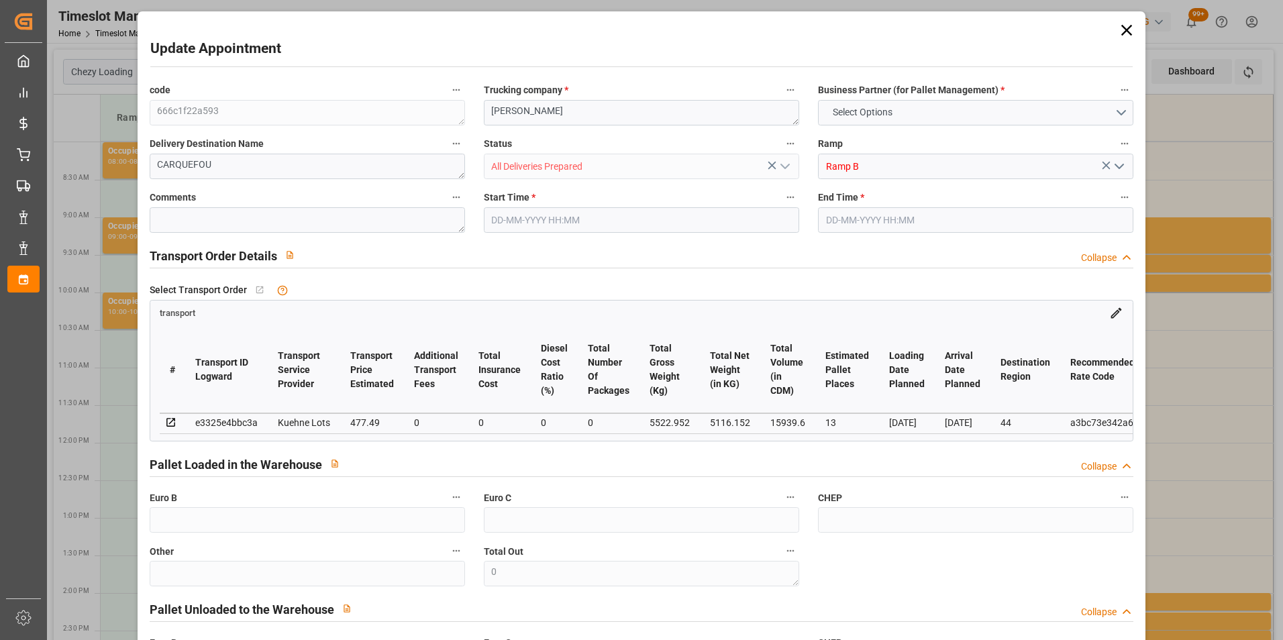
type input "477.49"
type input "0"
type input "5116.152"
type input "6156"
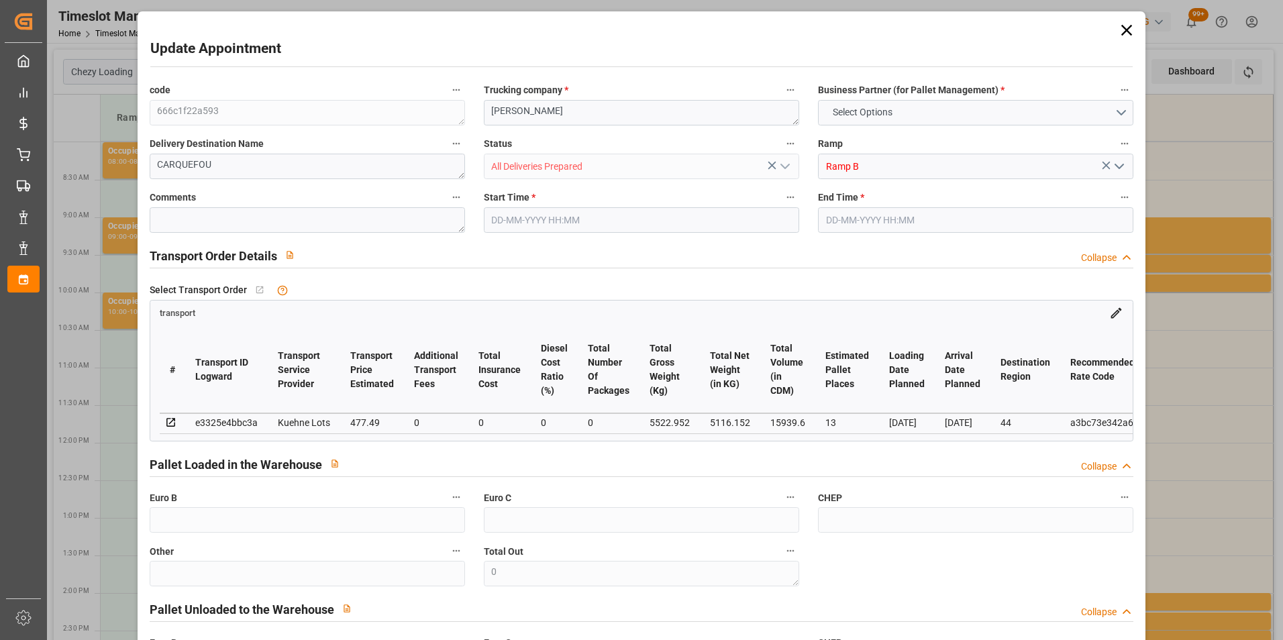
type input "15939.6"
type input "44"
type input "10"
type input "608"
type input "14"
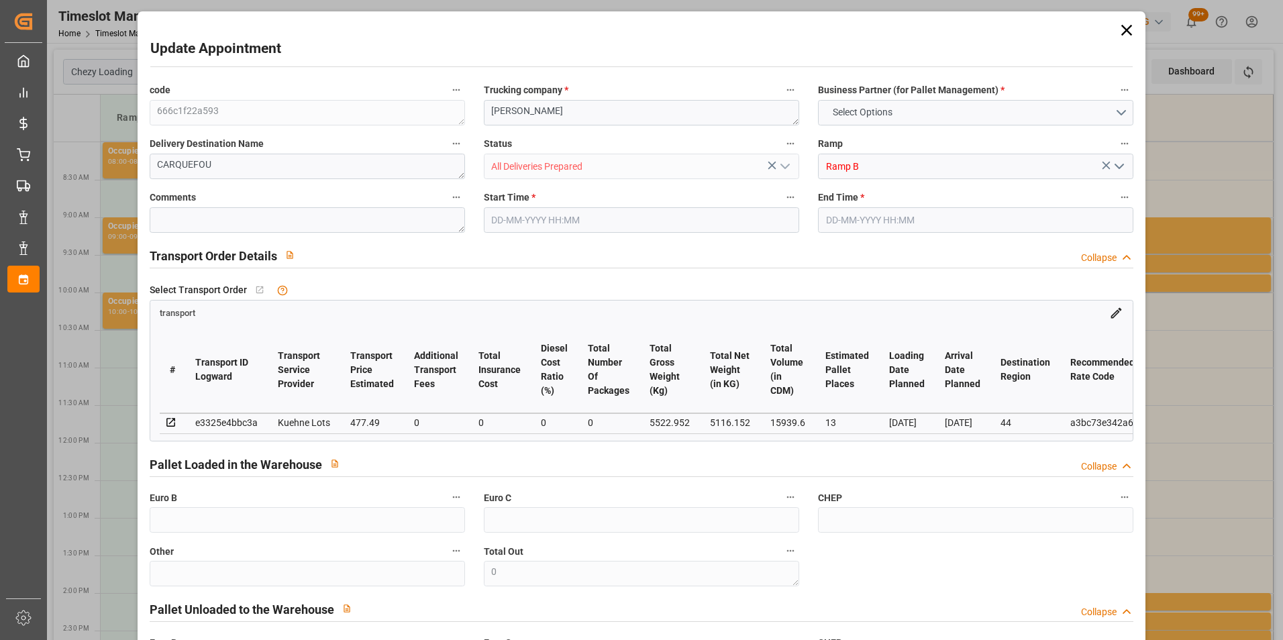
type input "101"
type input "5522.952"
type input "0"
type input "4710.8598"
type input "0"
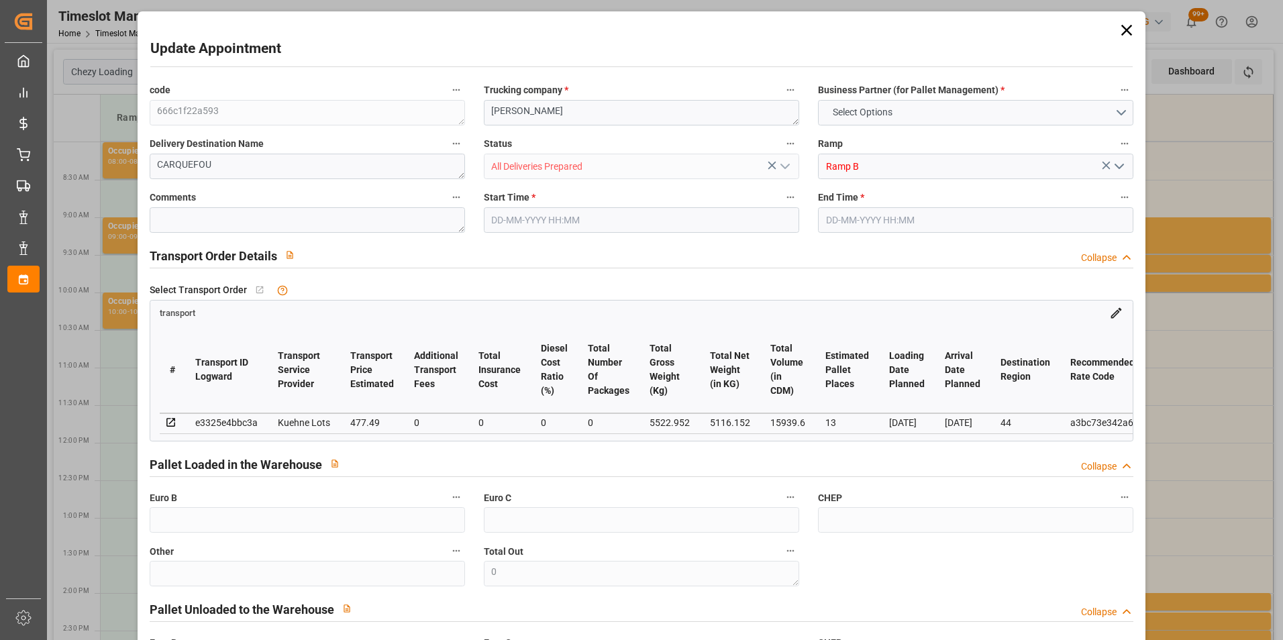
type input "0"
type input "21"
type input "35"
type input "[DATE] 09:15"
type input "[DATE] 09:30"
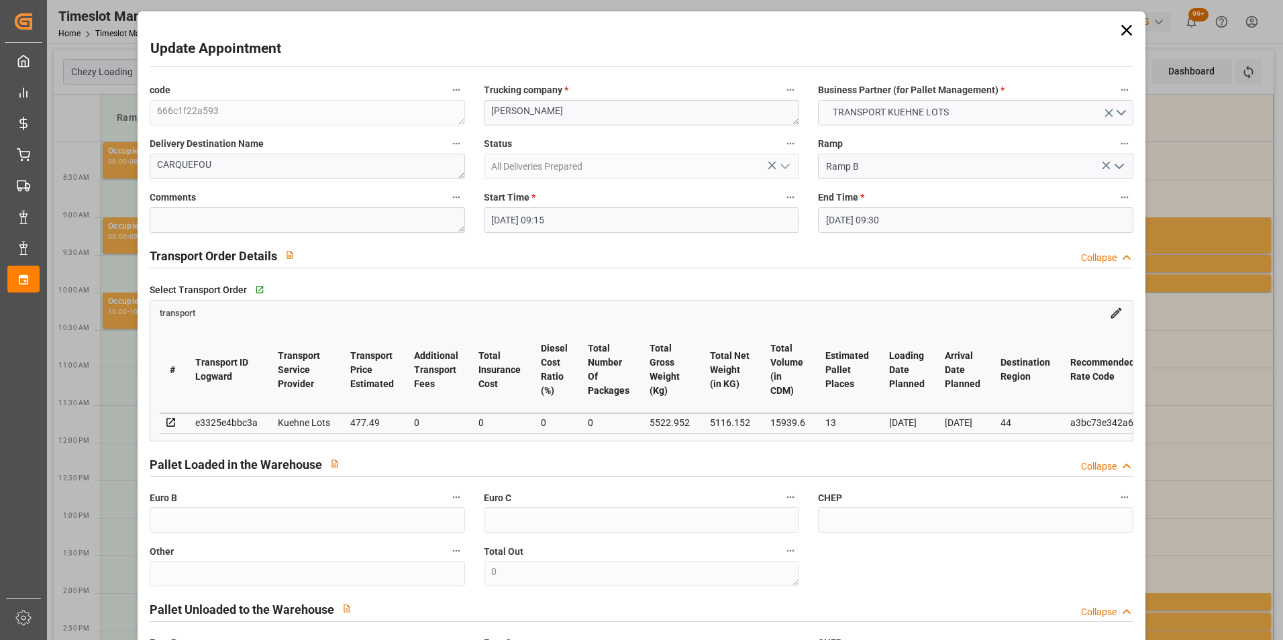
type input "[DATE] 15:17"
type input "[DATE] 11:18"
type input "[DATE]"
click at [513, 215] on input "[DATE] 09:15" at bounding box center [641, 219] width 315 height 25
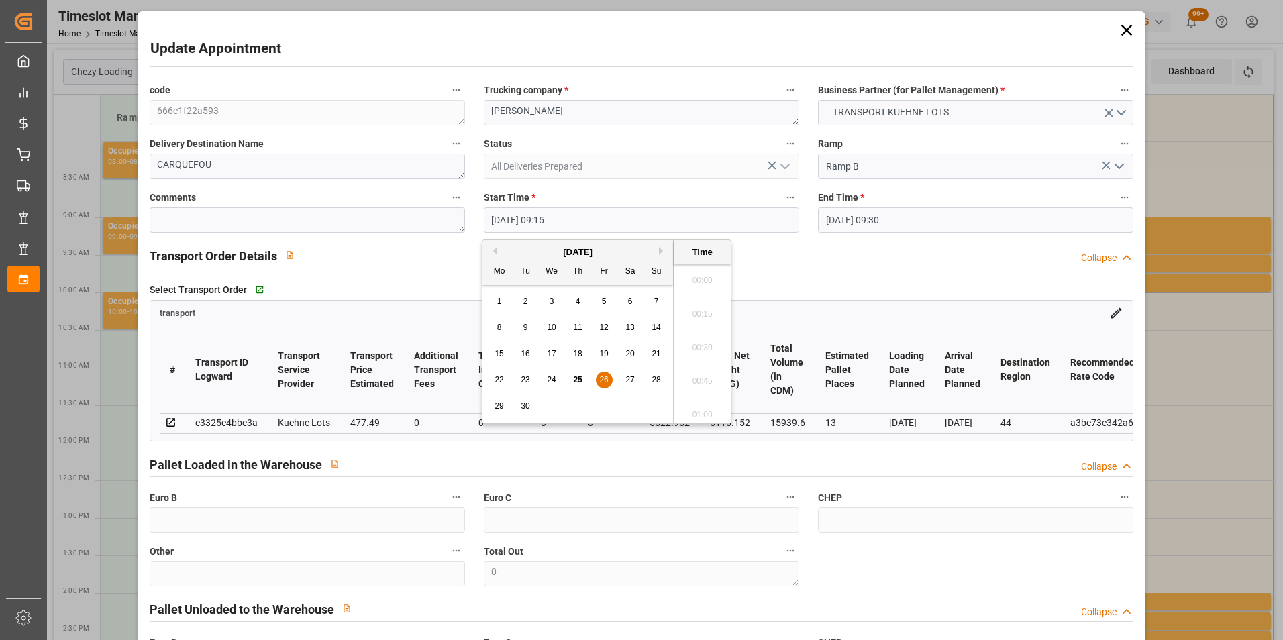
scroll to position [1179, 0]
click at [502, 407] on span "29" at bounding box center [498, 405] width 9 height 9
click at [704, 306] on li "09:00" at bounding box center [702, 310] width 57 height 34
type input "[DATE] 09:00"
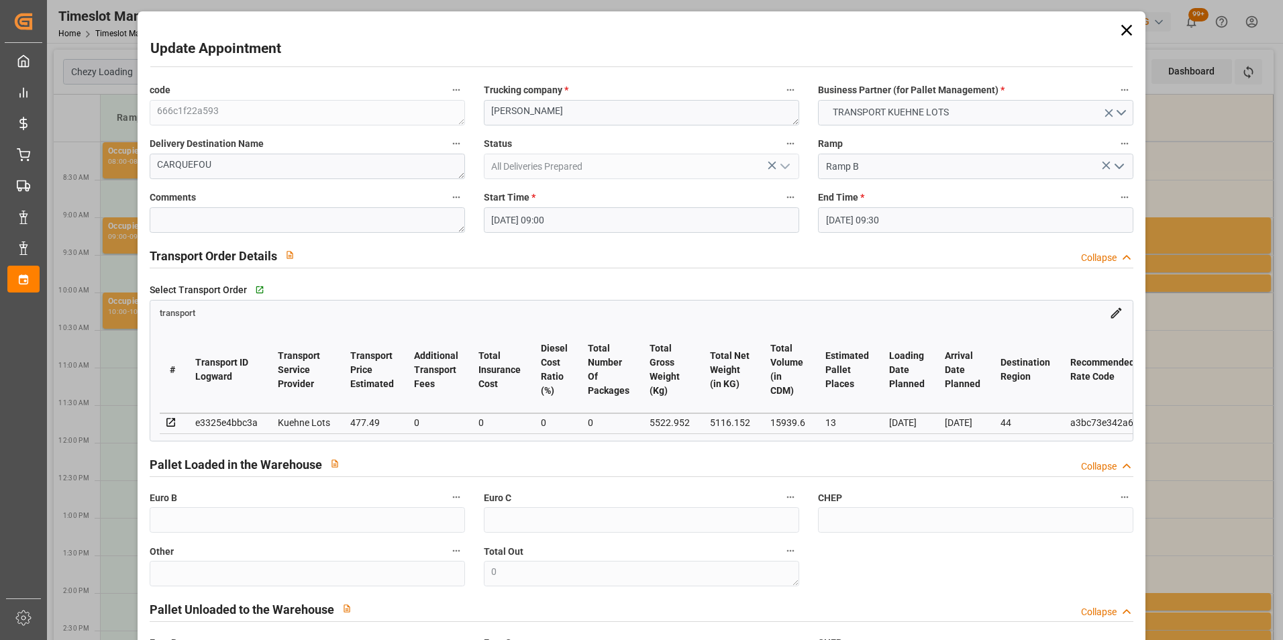
click at [840, 217] on input "[DATE] 09:30" at bounding box center [975, 219] width 315 height 25
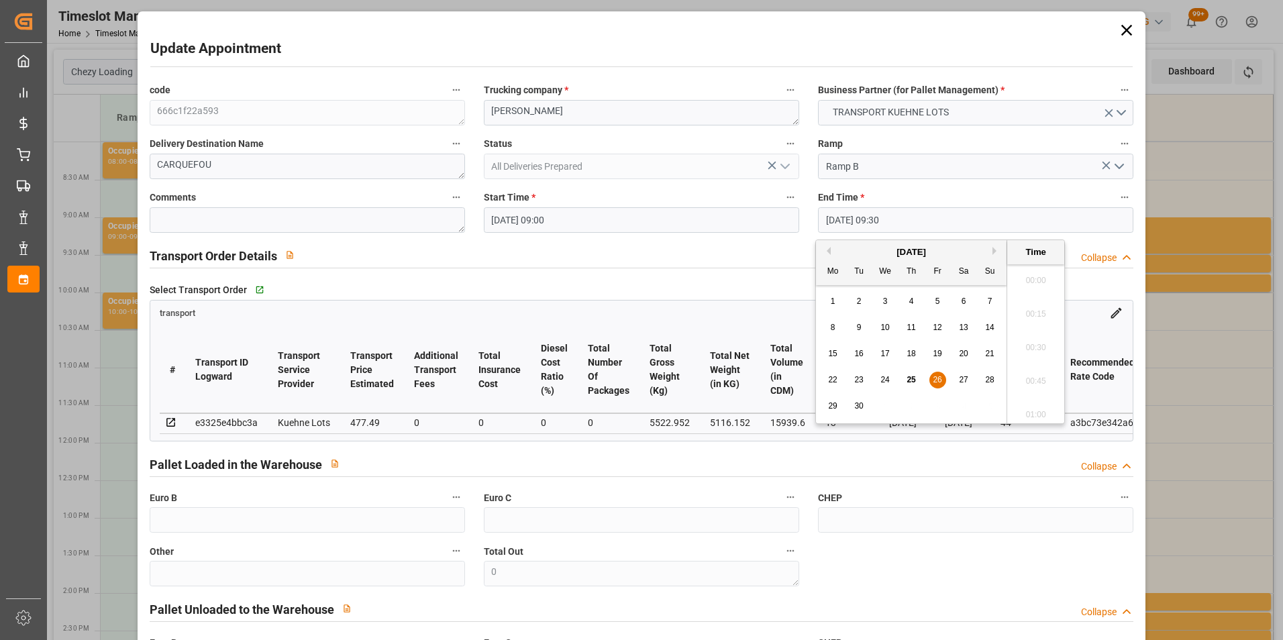
scroll to position [1212, 0]
click at [855, 407] on span "30" at bounding box center [858, 405] width 9 height 9
click at [1038, 315] on li "09:15" at bounding box center [1035, 310] width 57 height 34
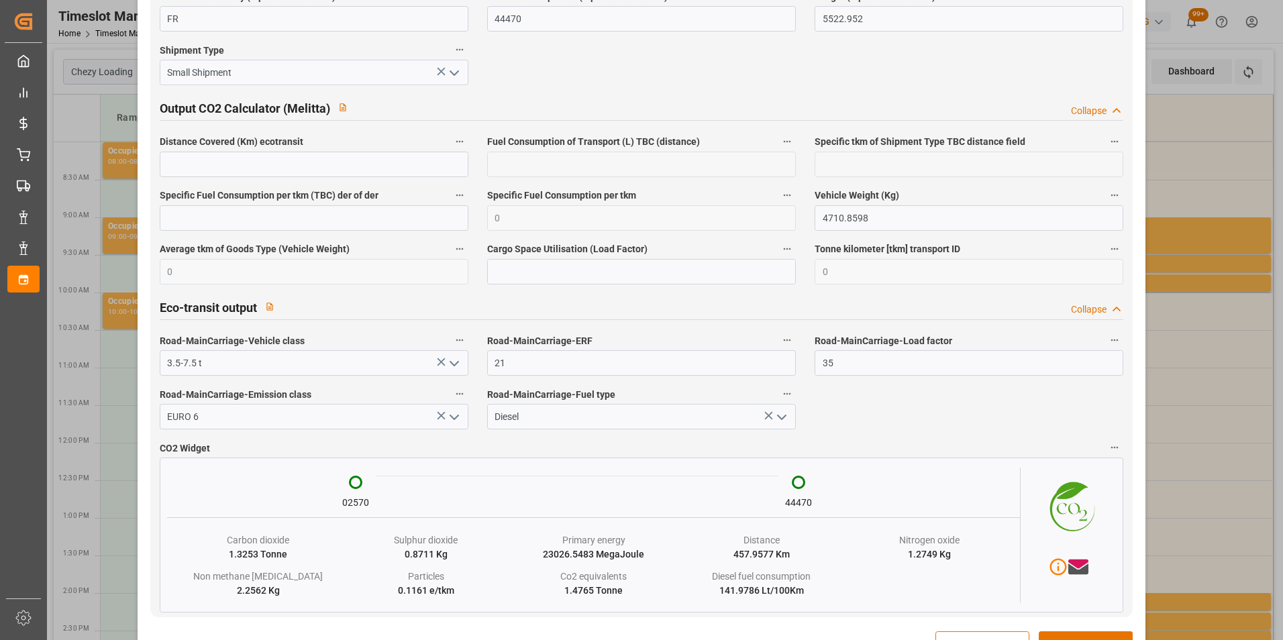
scroll to position [2209, 0]
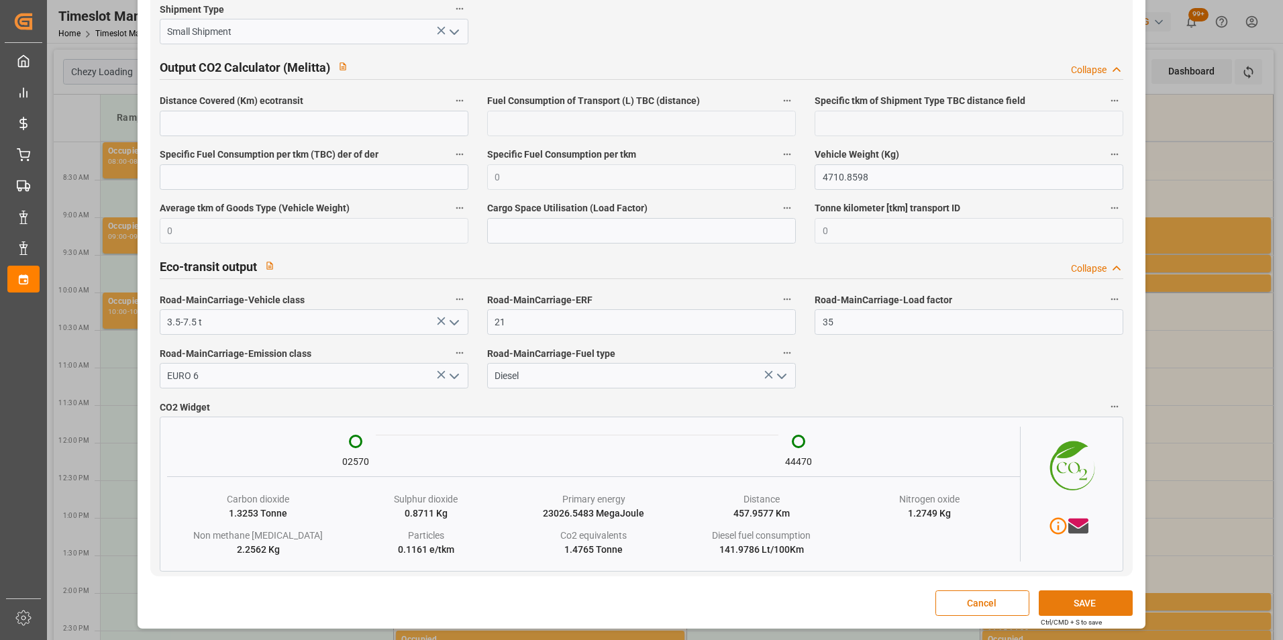
click at [1083, 598] on button "SAVE" at bounding box center [1085, 602] width 94 height 25
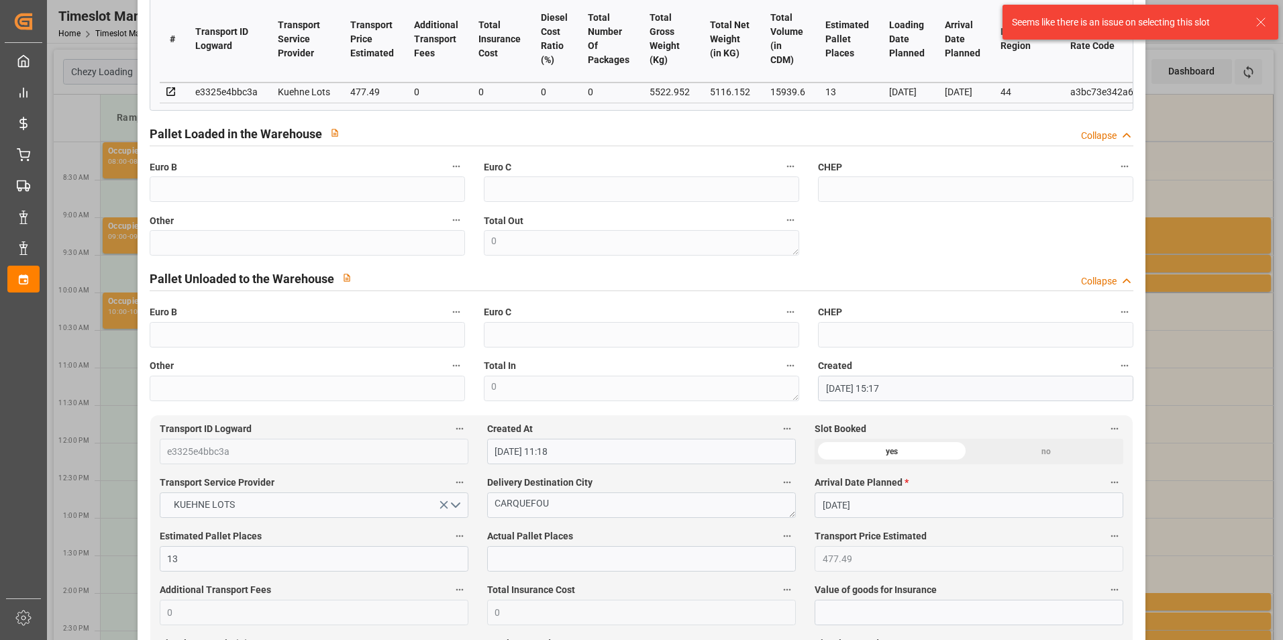
scroll to position [0, 0]
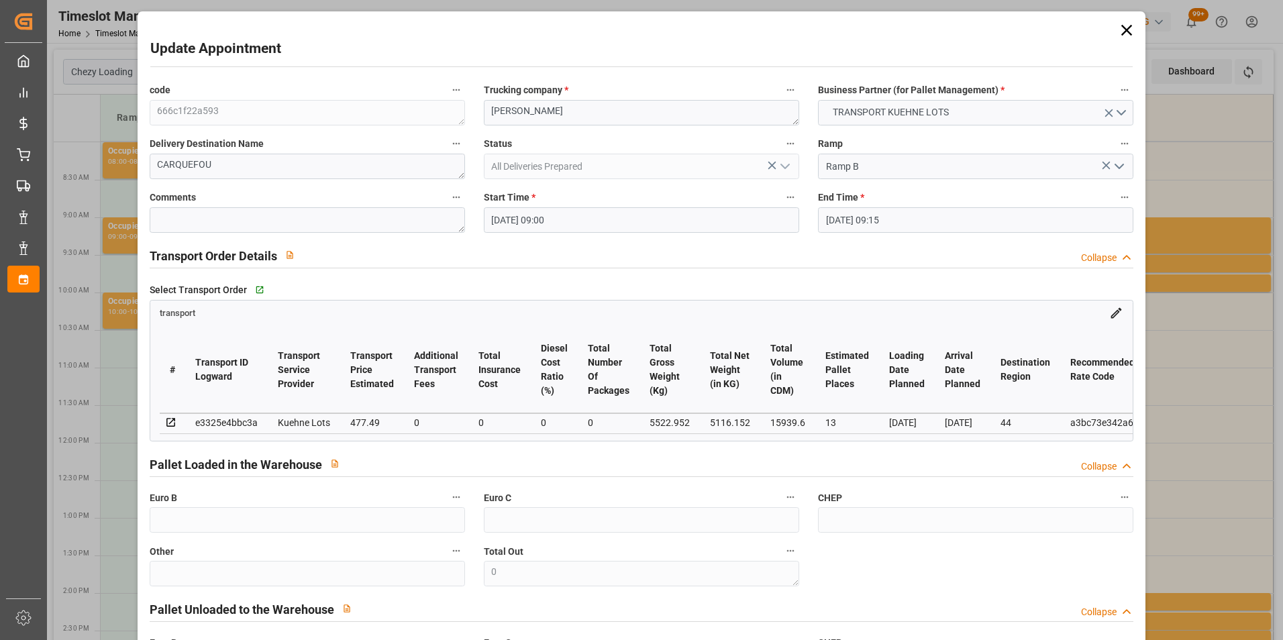
click at [833, 220] on input "[DATE] 09:15" at bounding box center [975, 219] width 315 height 25
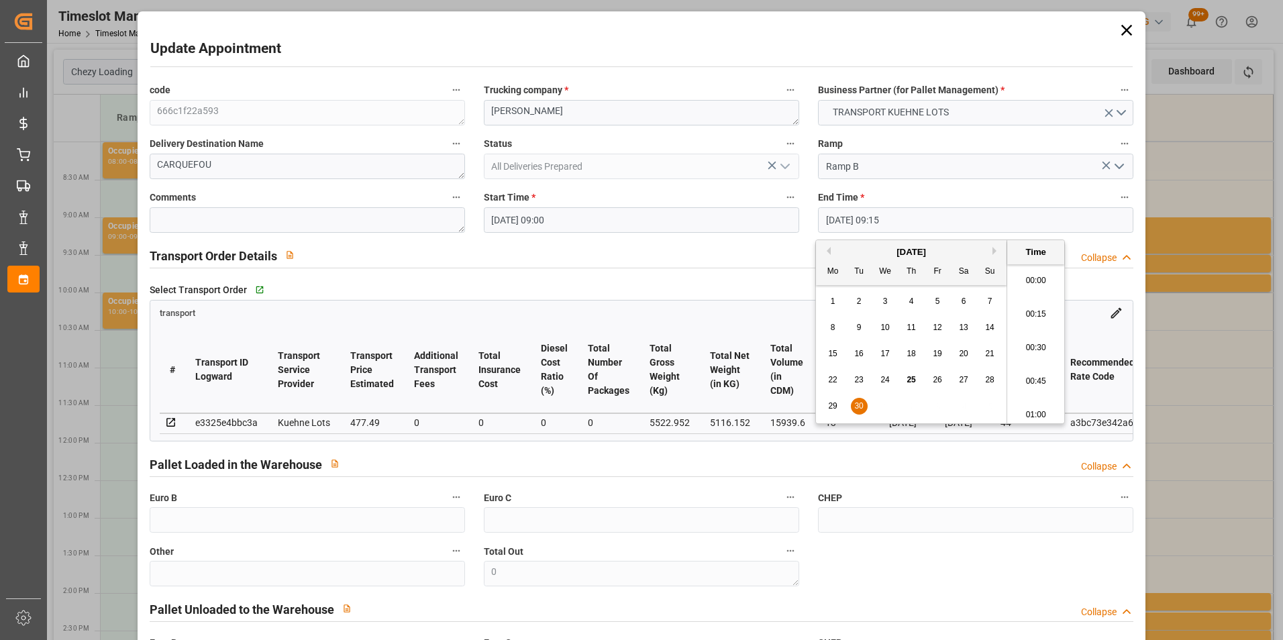
scroll to position [1179, 0]
click at [834, 408] on span "29" at bounding box center [832, 405] width 9 height 9
type input "[DATE] 09:15"
click at [1030, 339] on li "09:15" at bounding box center [1035, 344] width 57 height 34
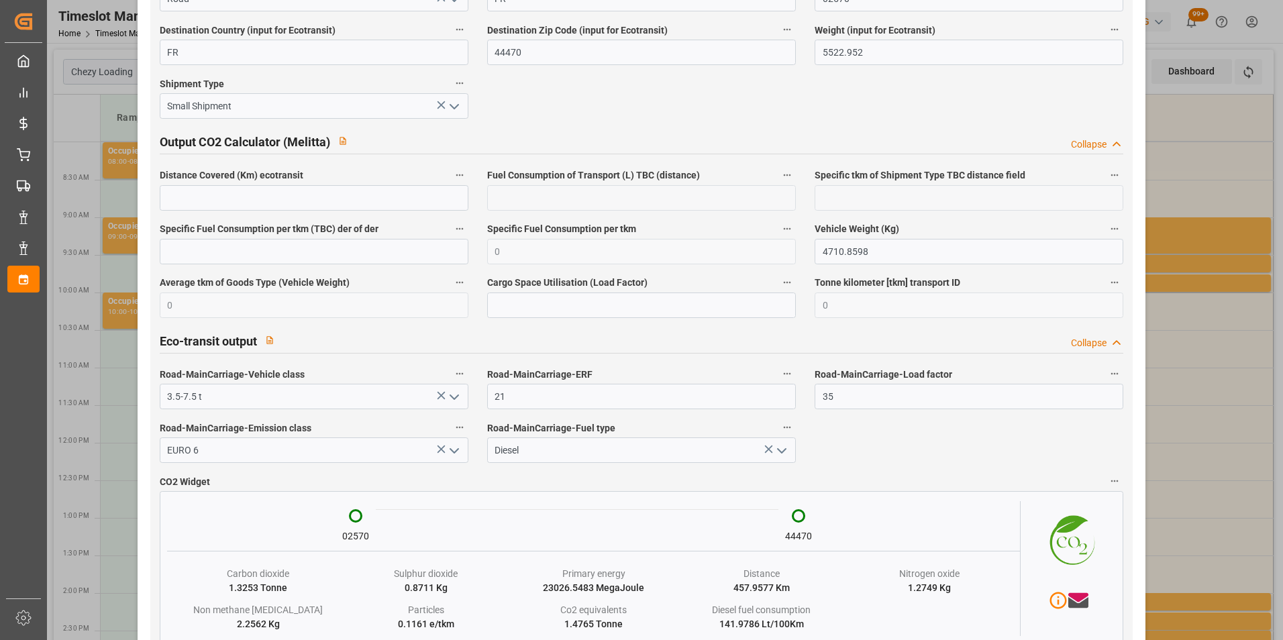
scroll to position [2209, 0]
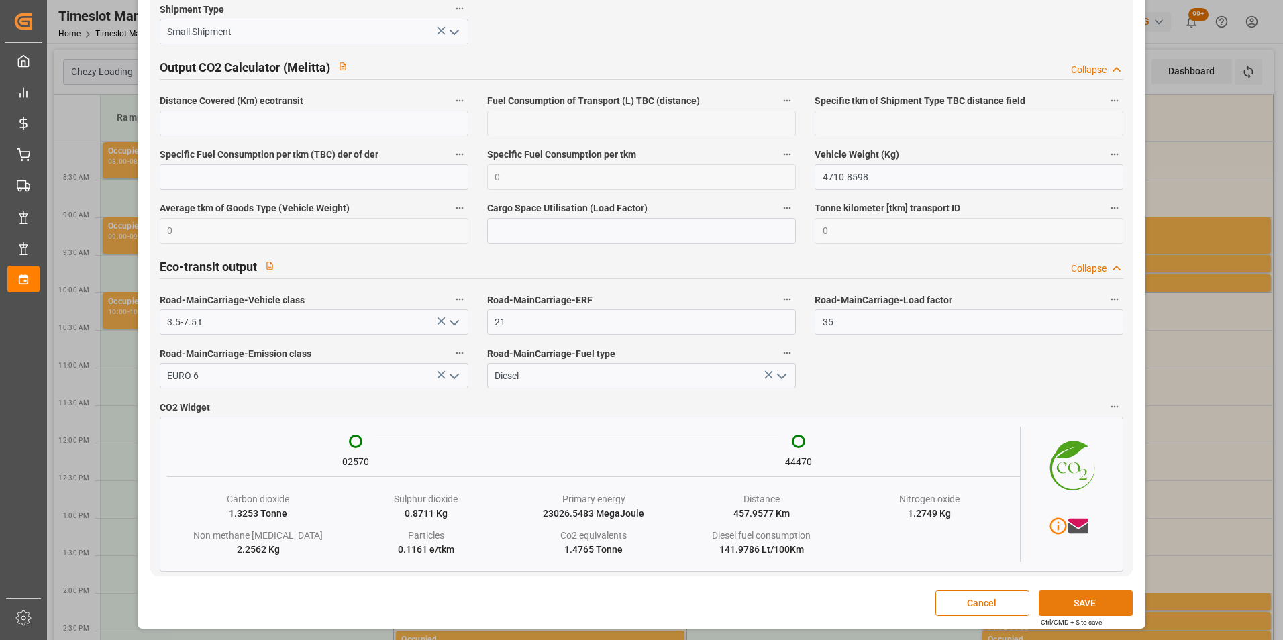
click at [1066, 608] on button "SAVE" at bounding box center [1085, 602] width 94 height 25
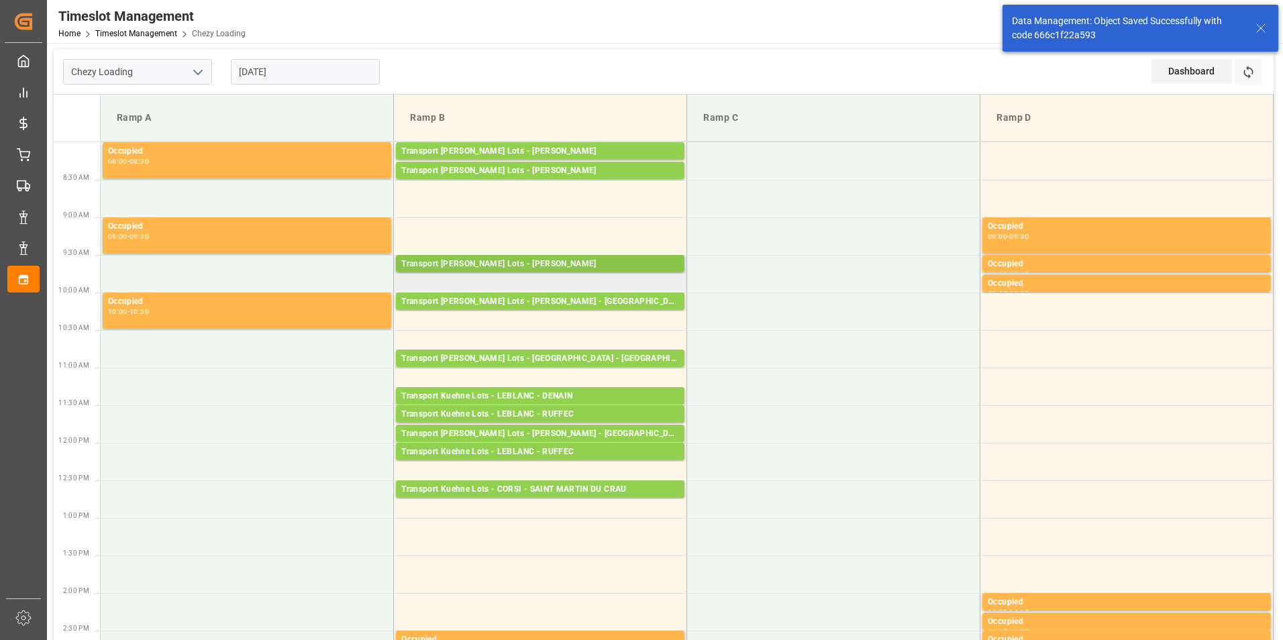
click at [617, 263] on div "Transport [PERSON_NAME] Lots - [PERSON_NAME]" at bounding box center [540, 264] width 278 height 13
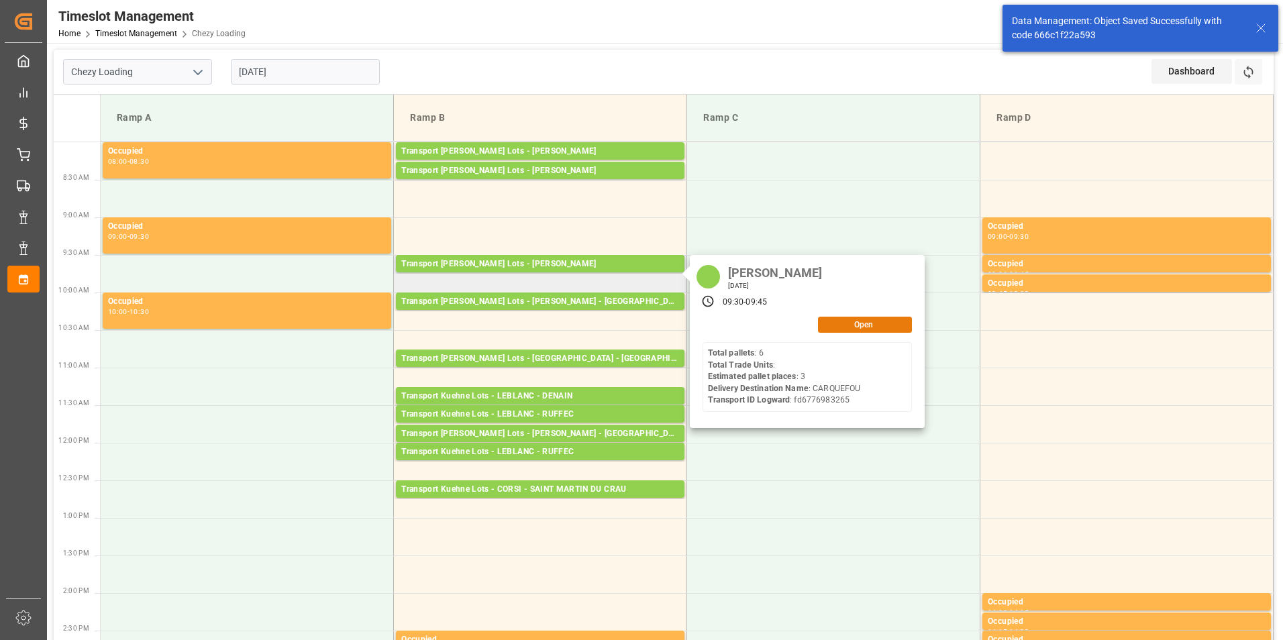
click at [837, 327] on button "Open" at bounding box center [865, 325] width 94 height 16
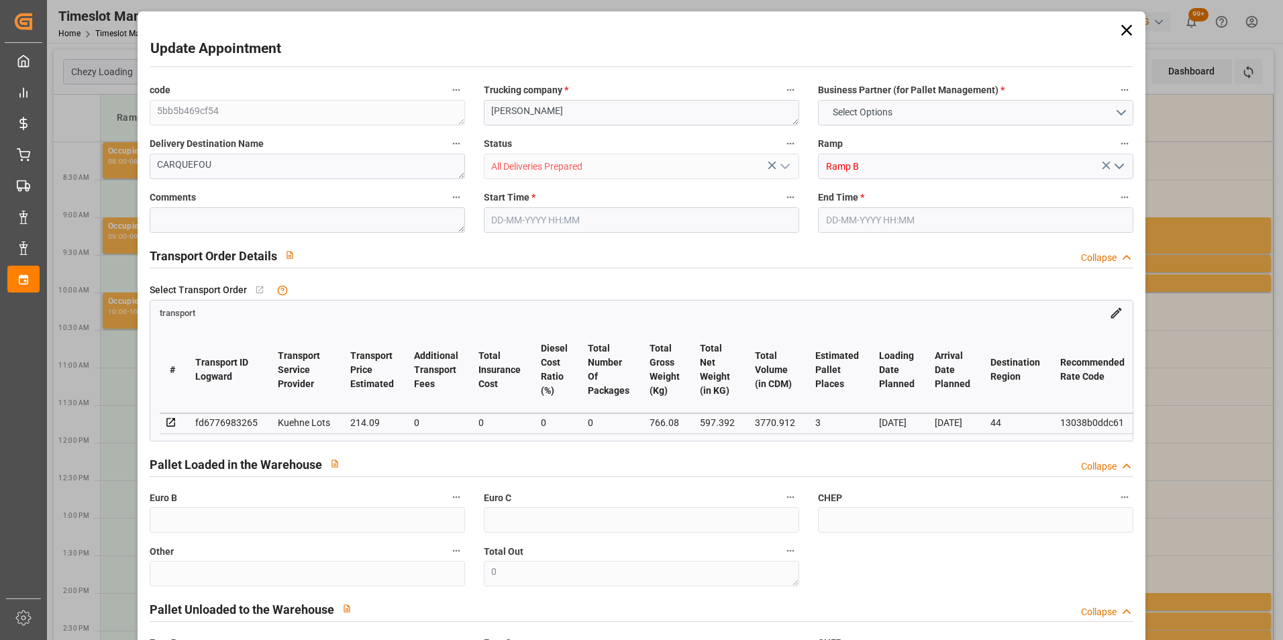
type input "3"
type input "214.09"
type input "0"
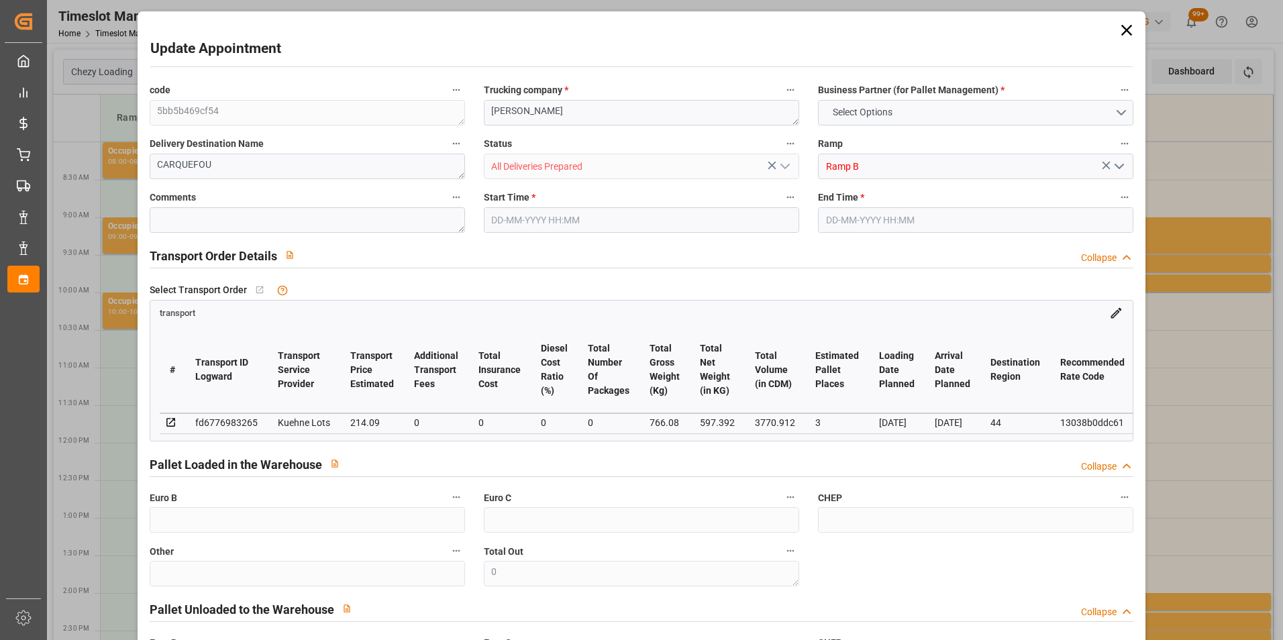
type input "214.09"
type input "0"
type input "597.392"
type input "946"
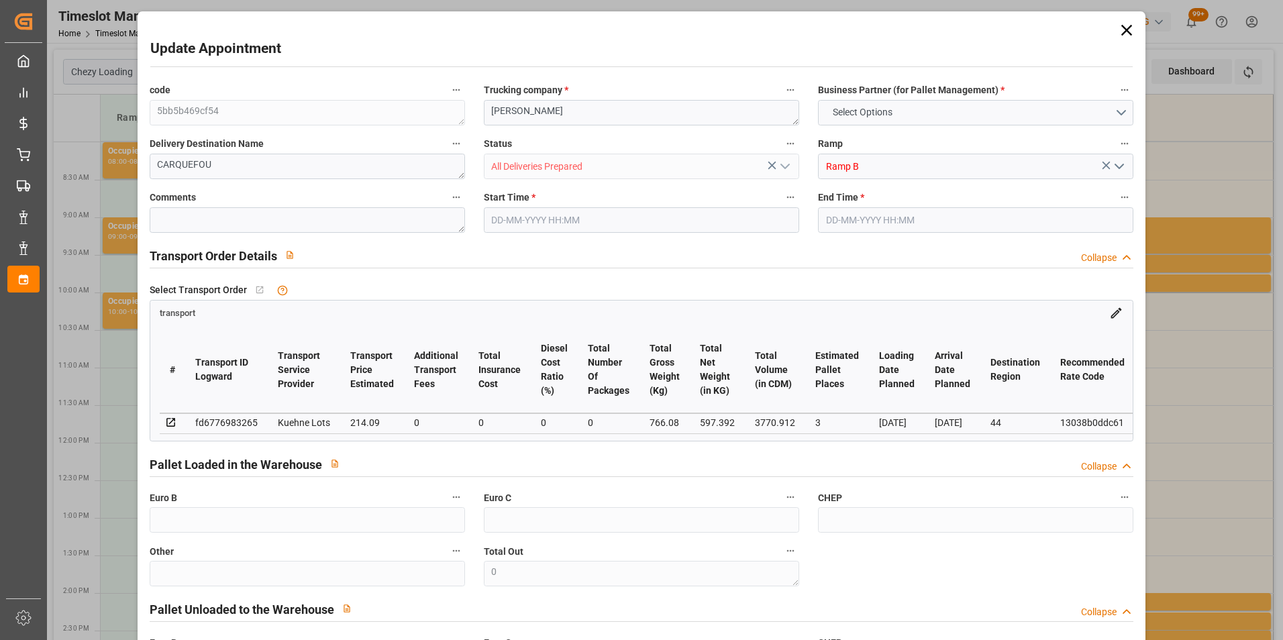
type input "3770.912"
type input "44"
type input "6"
type input "0"
type input "6"
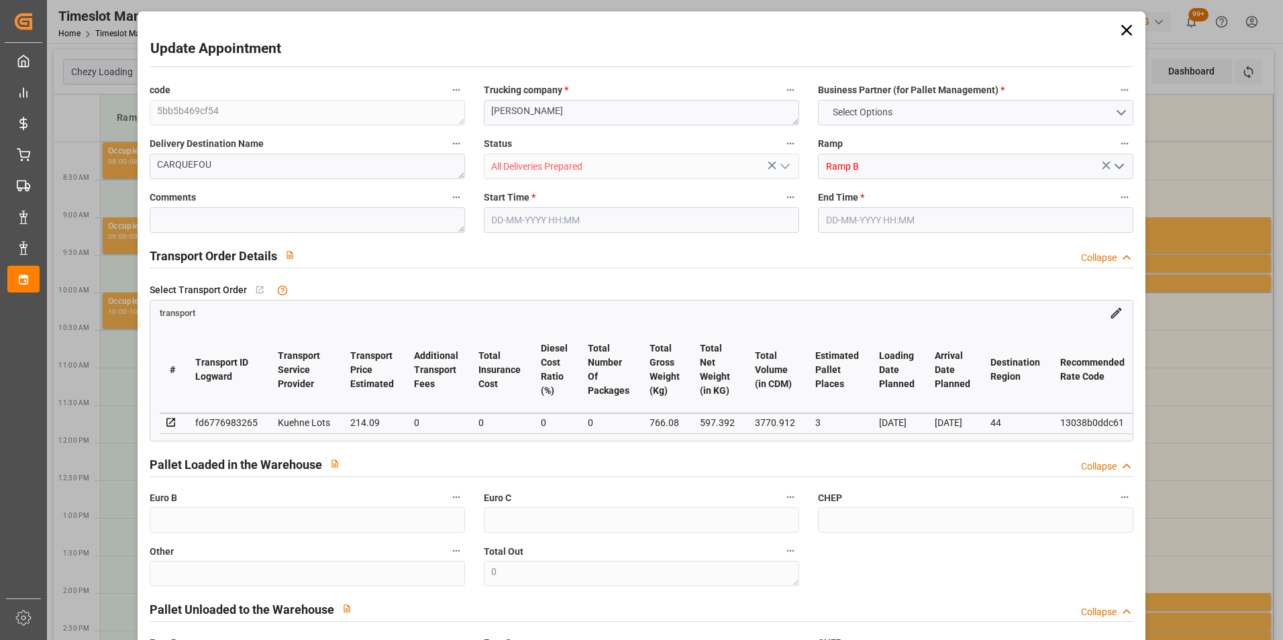
type input "101"
type input "766.08"
type input "0"
type input "4710.8598"
type input "0"
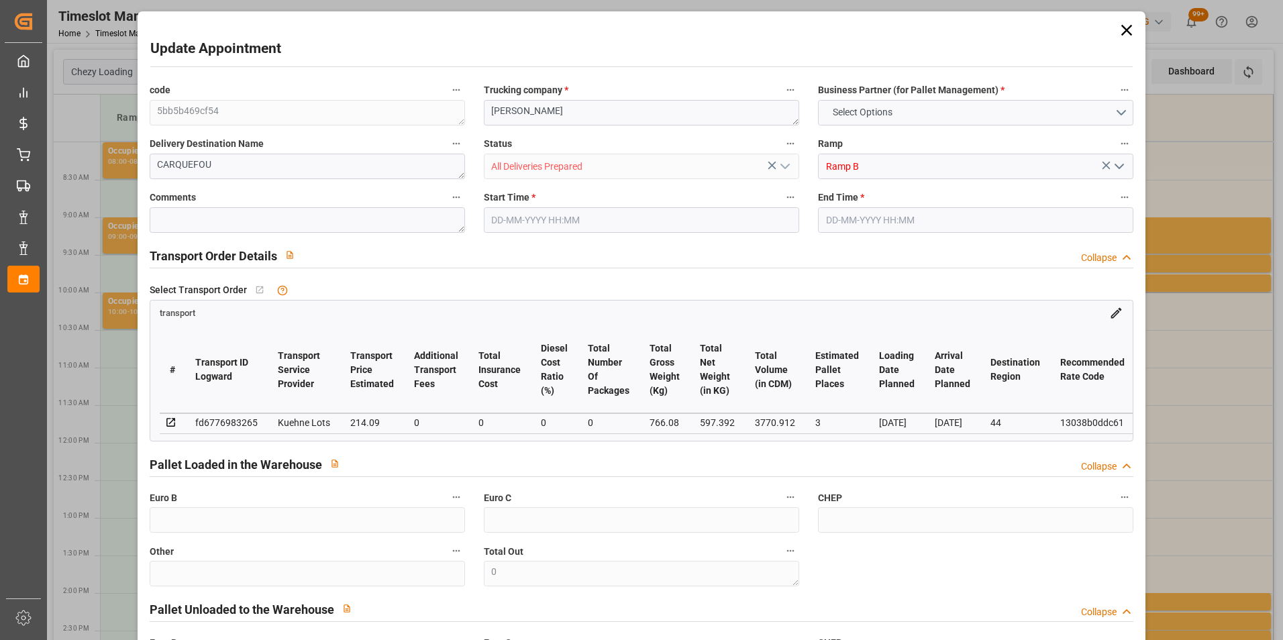
type input "0"
type input "21"
type input "35"
type input "[DATE] 09:30"
type input "[DATE] 09:45"
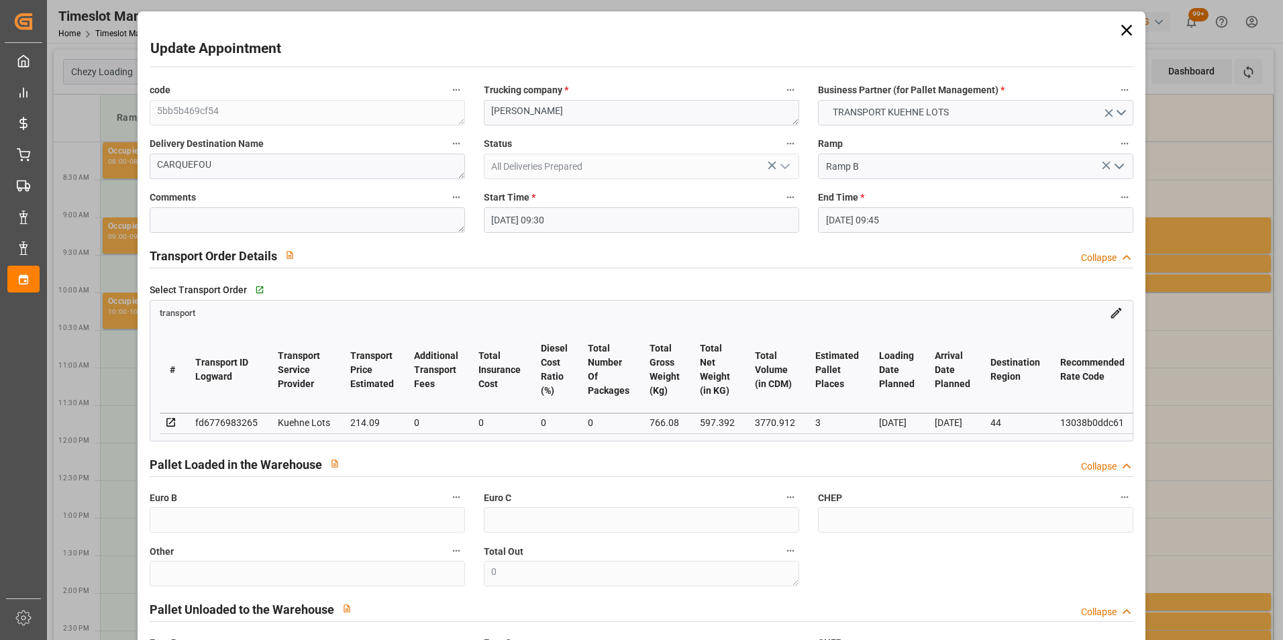
type input "[DATE] 15:18"
type input "[DATE] 11:20"
type input "[DATE]"
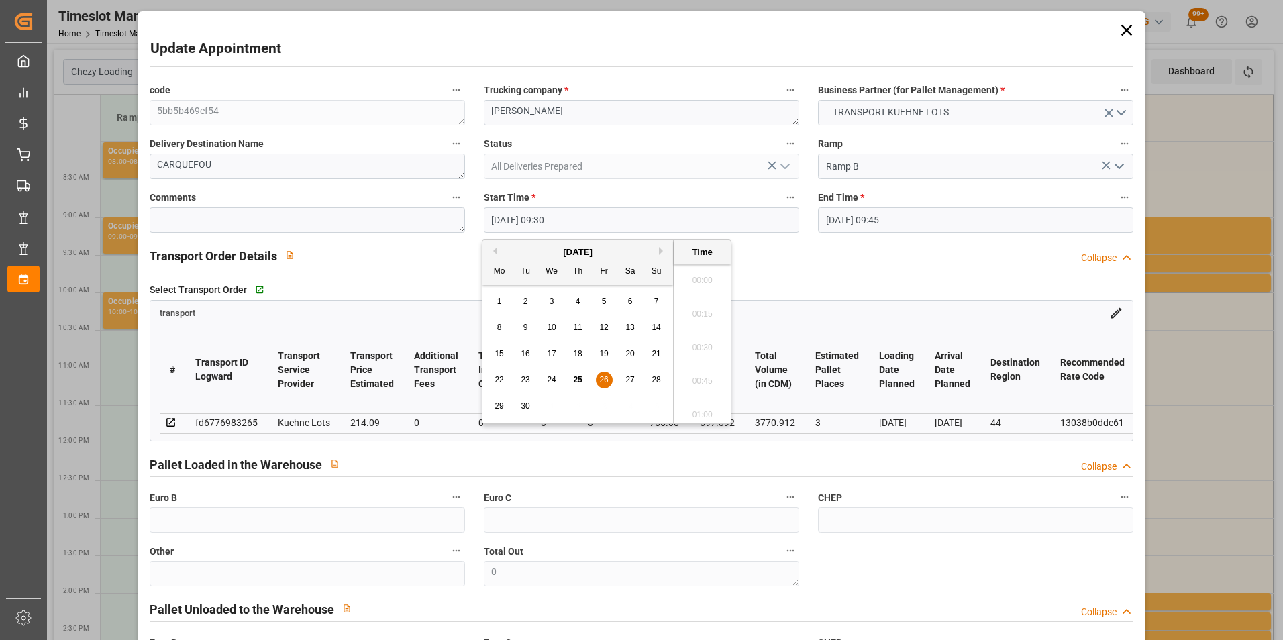
click at [516, 210] on input "[DATE] 09:30" at bounding box center [641, 219] width 315 height 25
click at [498, 404] on span "29" at bounding box center [498, 405] width 9 height 9
click at [710, 313] on li "09:15" at bounding box center [702, 310] width 57 height 34
type input "[DATE] 09:15"
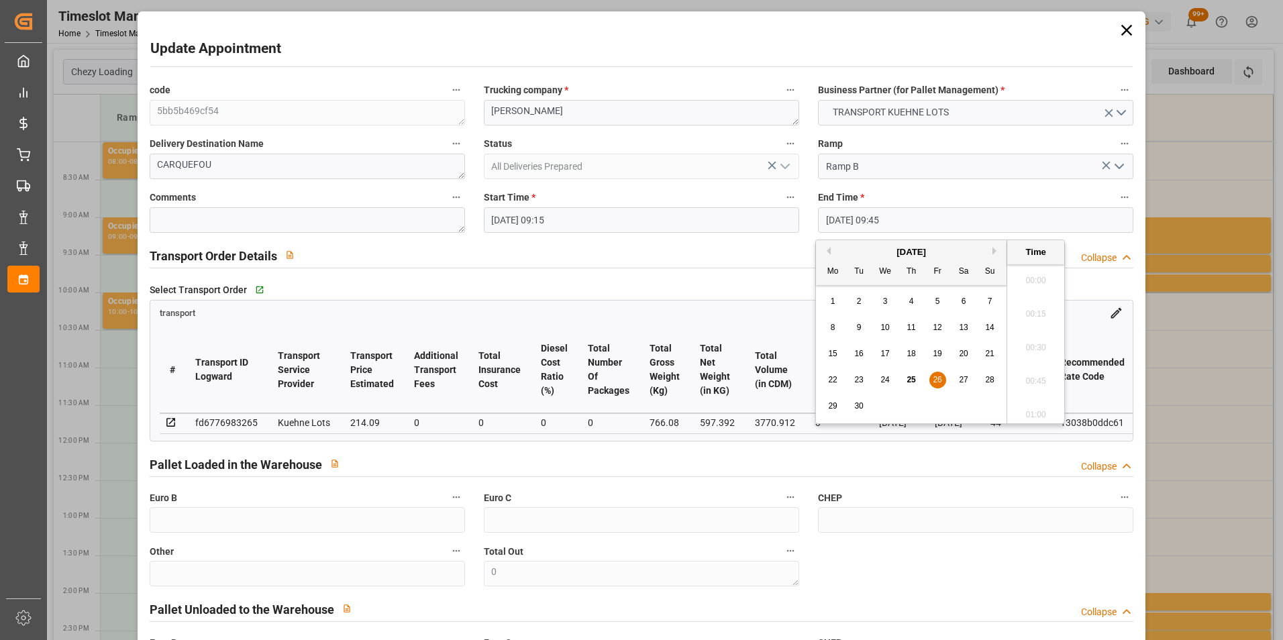
click at [861, 215] on input "[DATE] 09:45" at bounding box center [975, 219] width 315 height 25
click at [830, 407] on span "29" at bounding box center [832, 405] width 9 height 9
click at [1037, 309] on li "09:30" at bounding box center [1035, 310] width 57 height 34
type input "[DATE] 09:30"
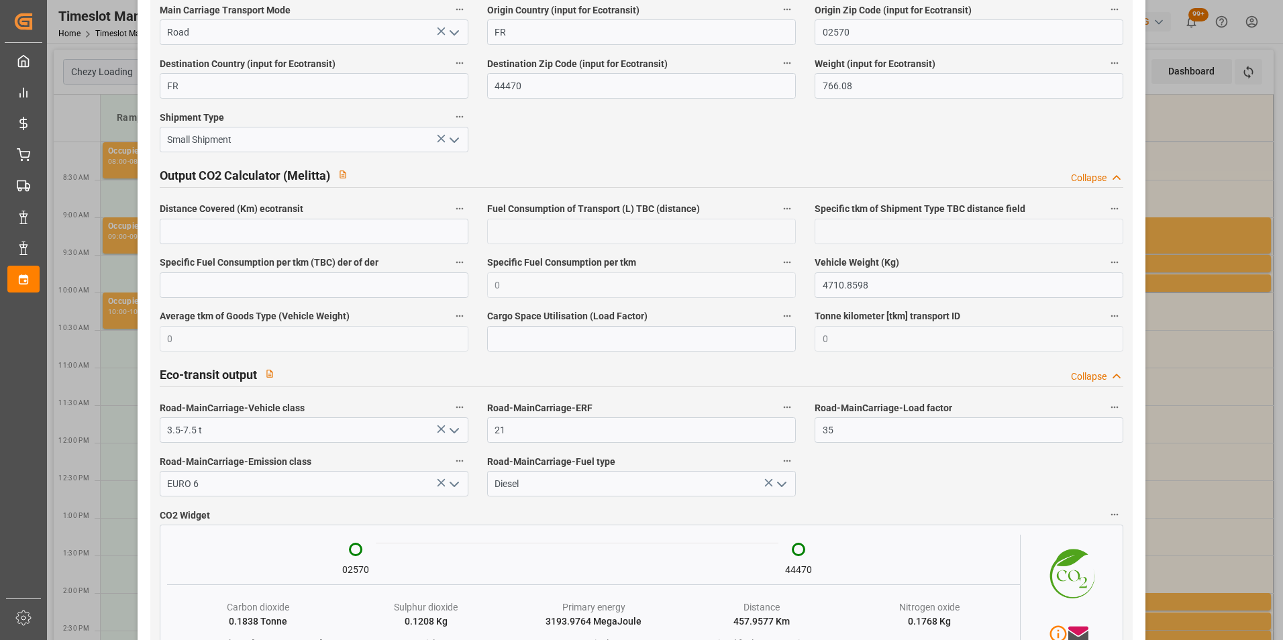
scroll to position [2189, 0]
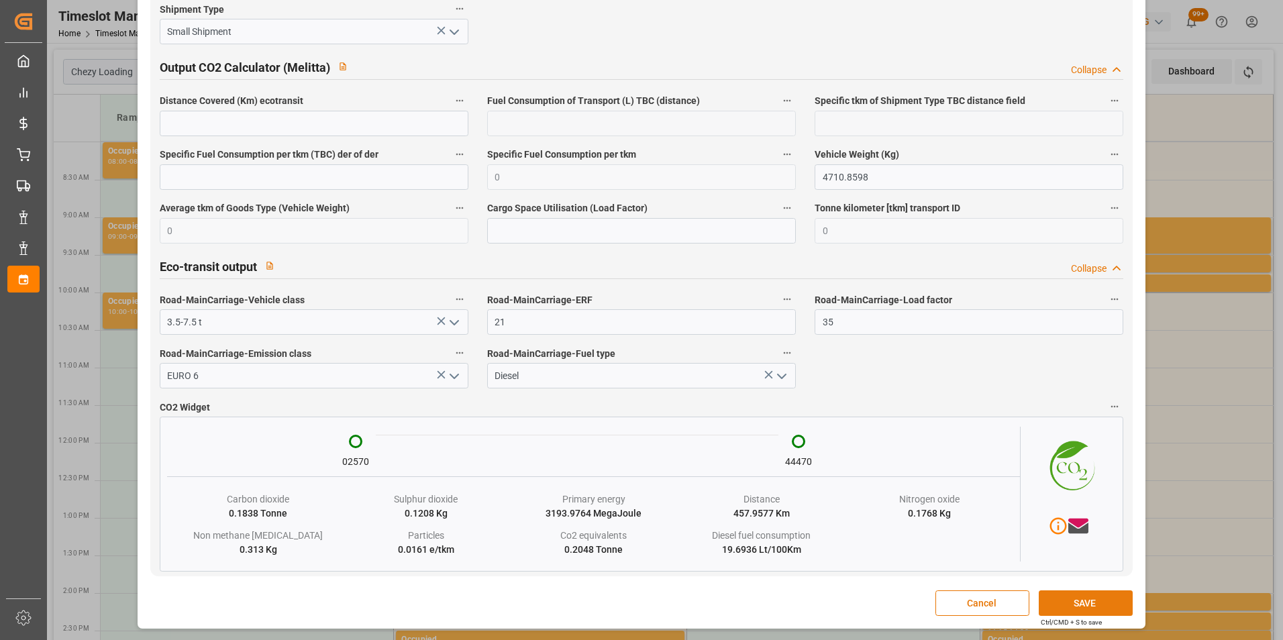
click at [1081, 596] on button "SAVE" at bounding box center [1085, 602] width 94 height 25
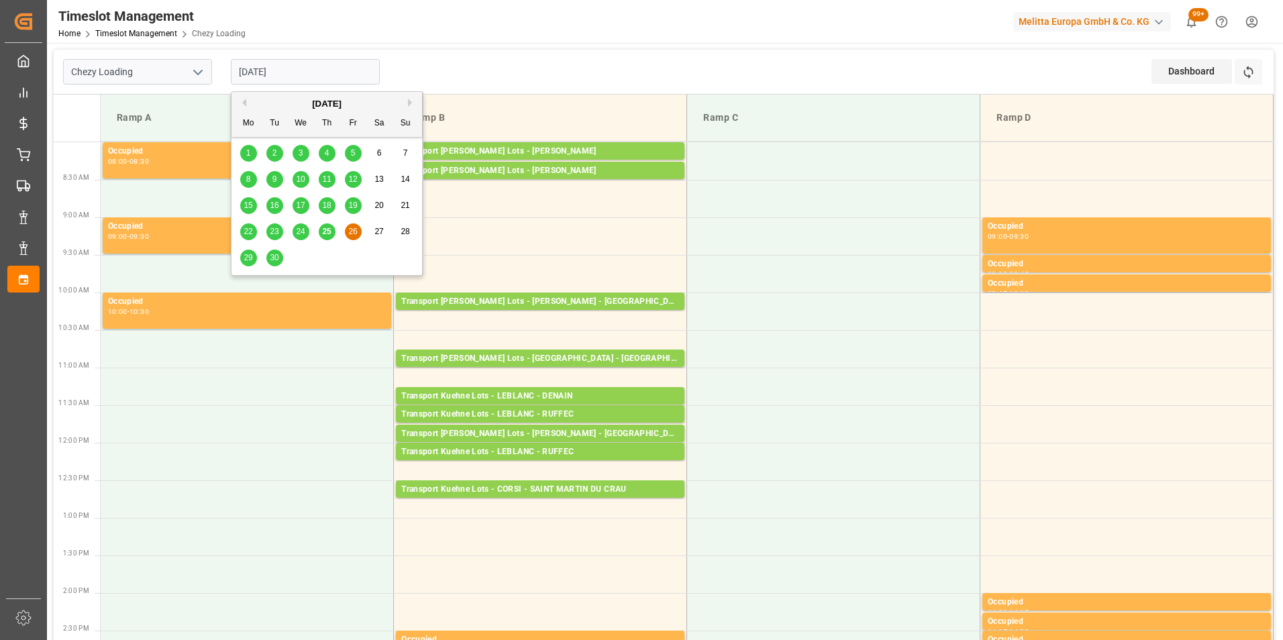
click at [293, 69] on input "[DATE]" at bounding box center [305, 71] width 149 height 25
click at [322, 232] on span "25" at bounding box center [326, 231] width 9 height 9
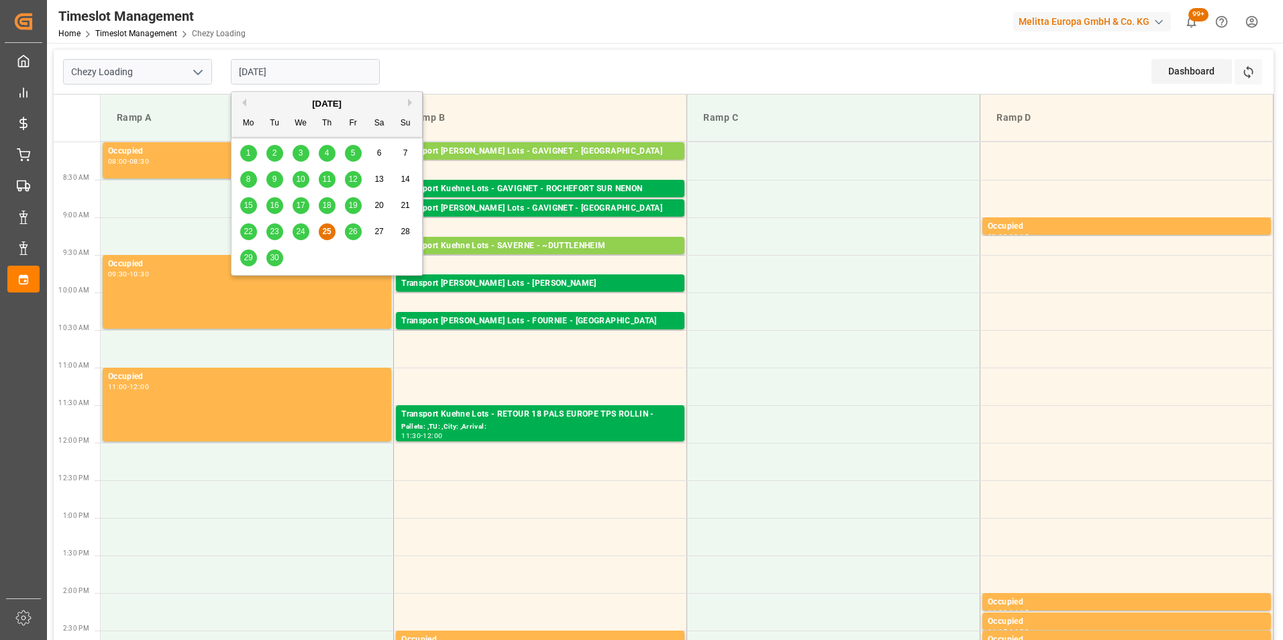
click at [262, 71] on input "[DATE]" at bounding box center [305, 71] width 149 height 25
click at [352, 231] on span "26" at bounding box center [352, 231] width 9 height 9
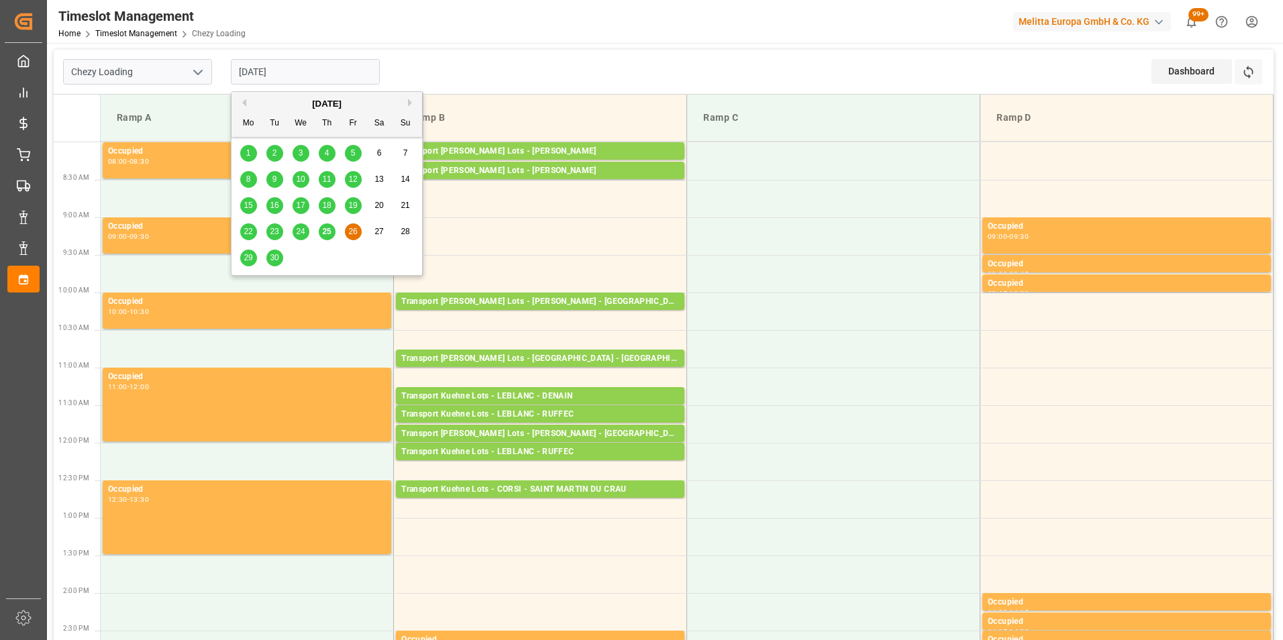
click at [276, 77] on input "[DATE]" at bounding box center [305, 71] width 149 height 25
click at [323, 231] on span "25" at bounding box center [326, 231] width 9 height 9
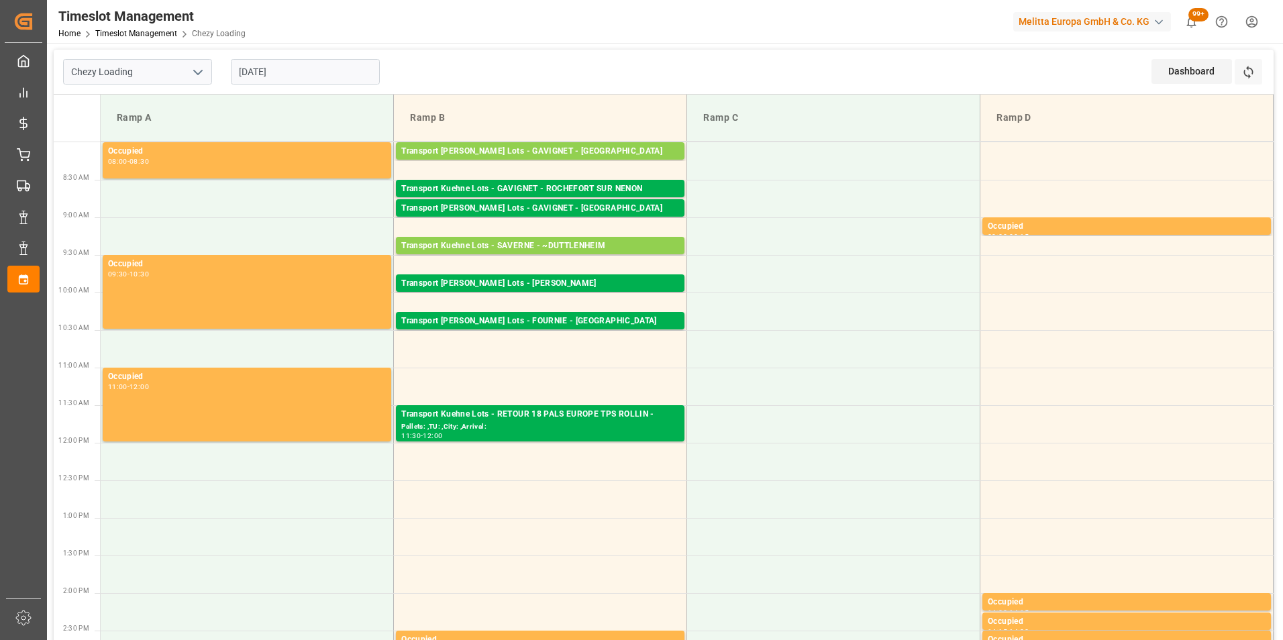
click at [290, 67] on input "[DATE]" at bounding box center [305, 71] width 149 height 25
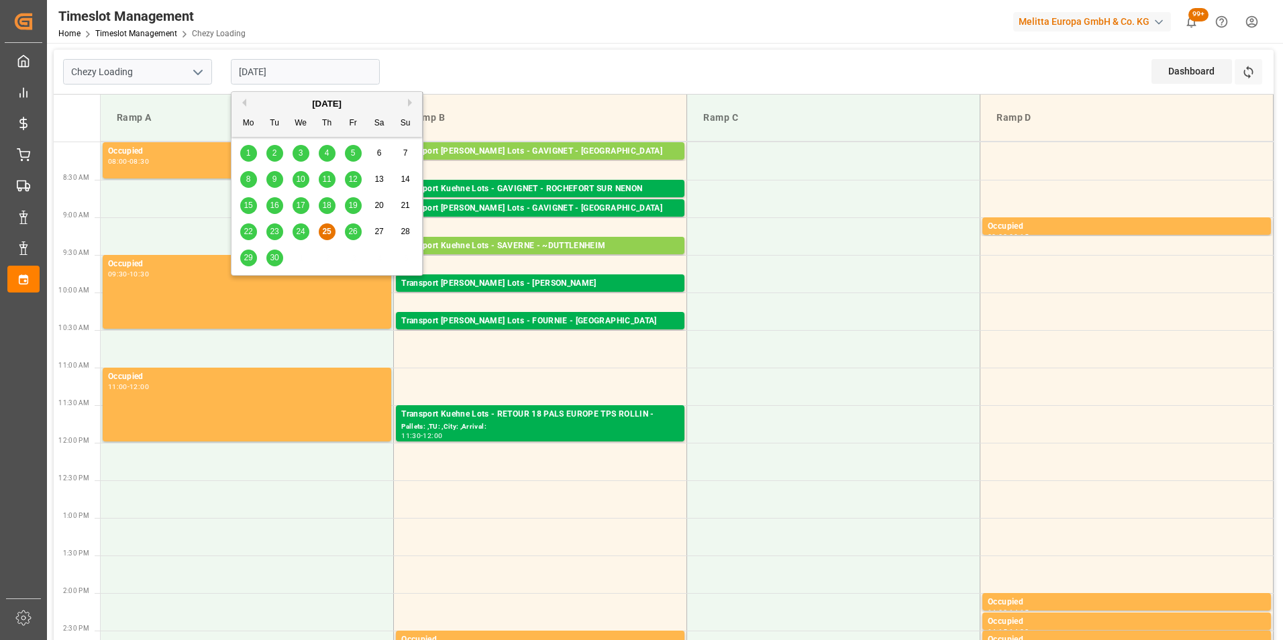
click at [347, 231] on div "26" at bounding box center [353, 232] width 17 height 16
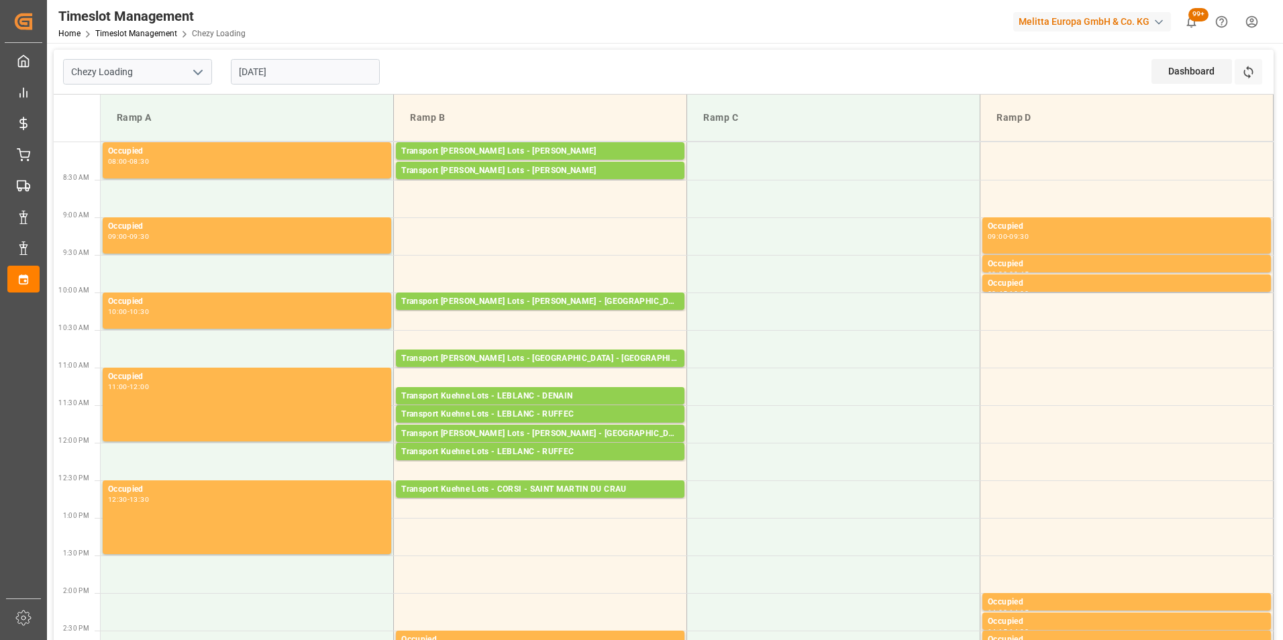
click at [287, 76] on input "[DATE]" at bounding box center [305, 71] width 149 height 25
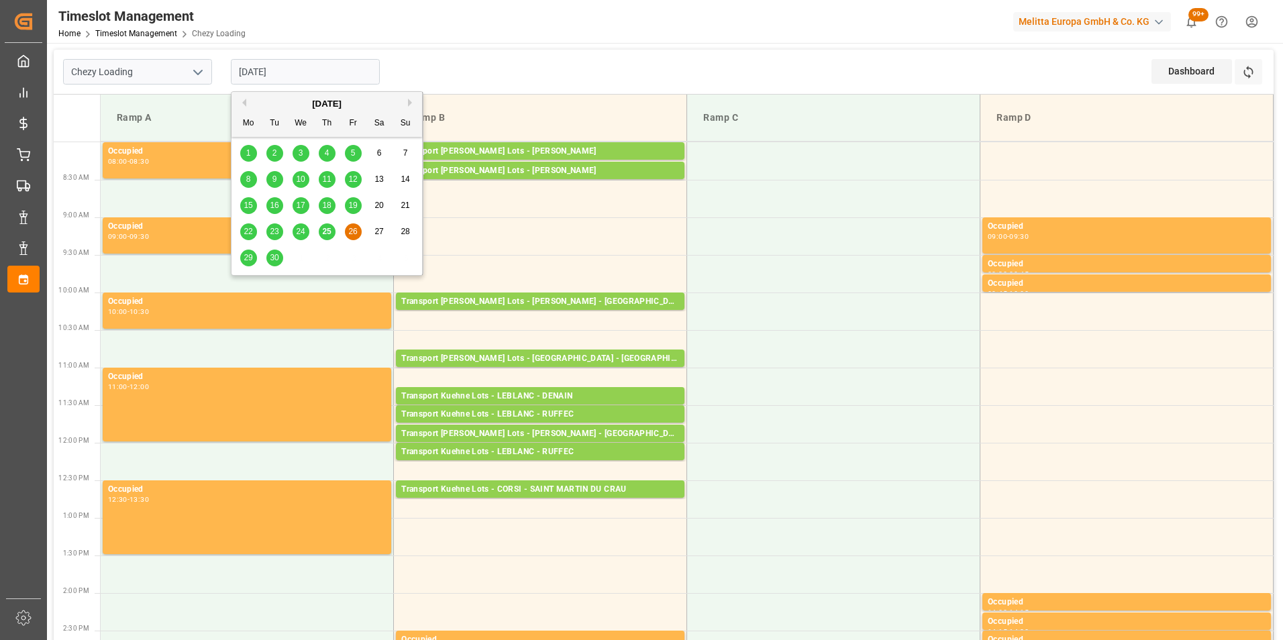
click at [325, 227] on span "25" at bounding box center [326, 231] width 9 height 9
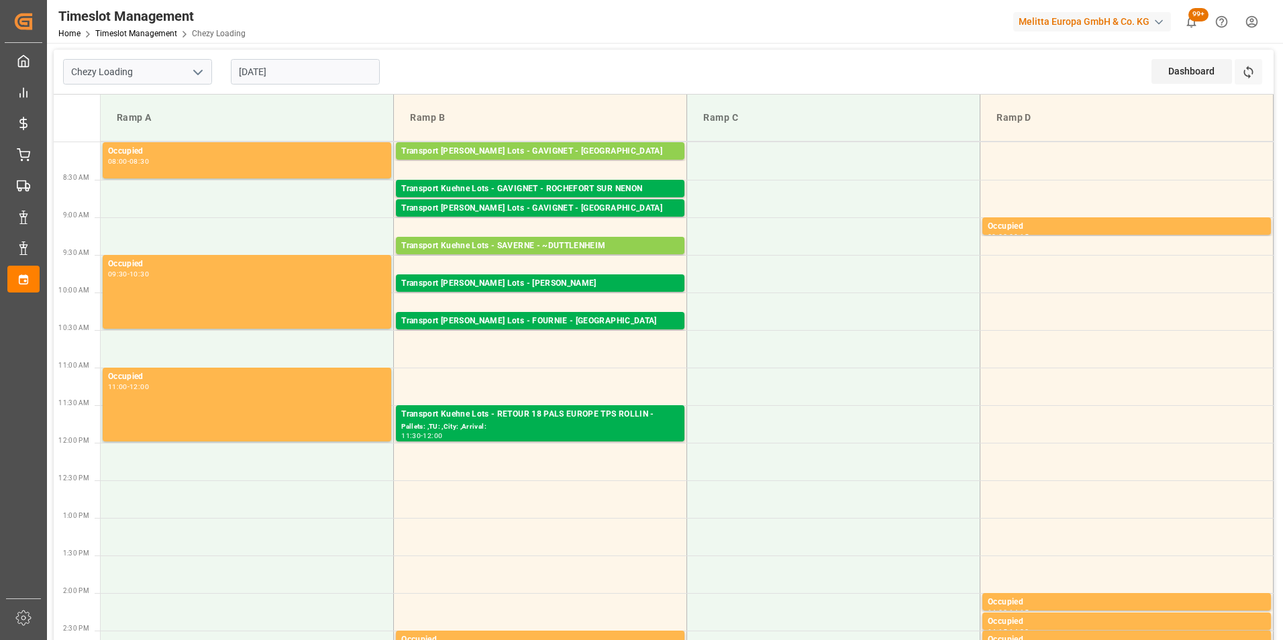
click at [286, 72] on input "[DATE]" at bounding box center [305, 71] width 149 height 25
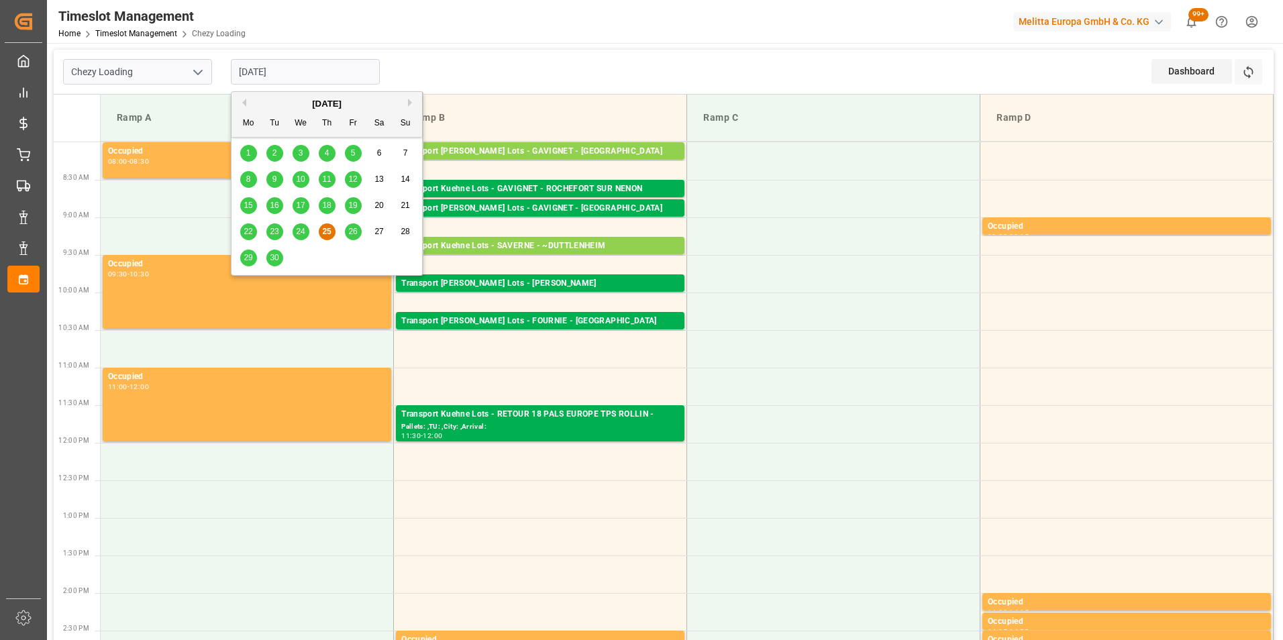
click at [357, 229] on span "26" at bounding box center [352, 231] width 9 height 9
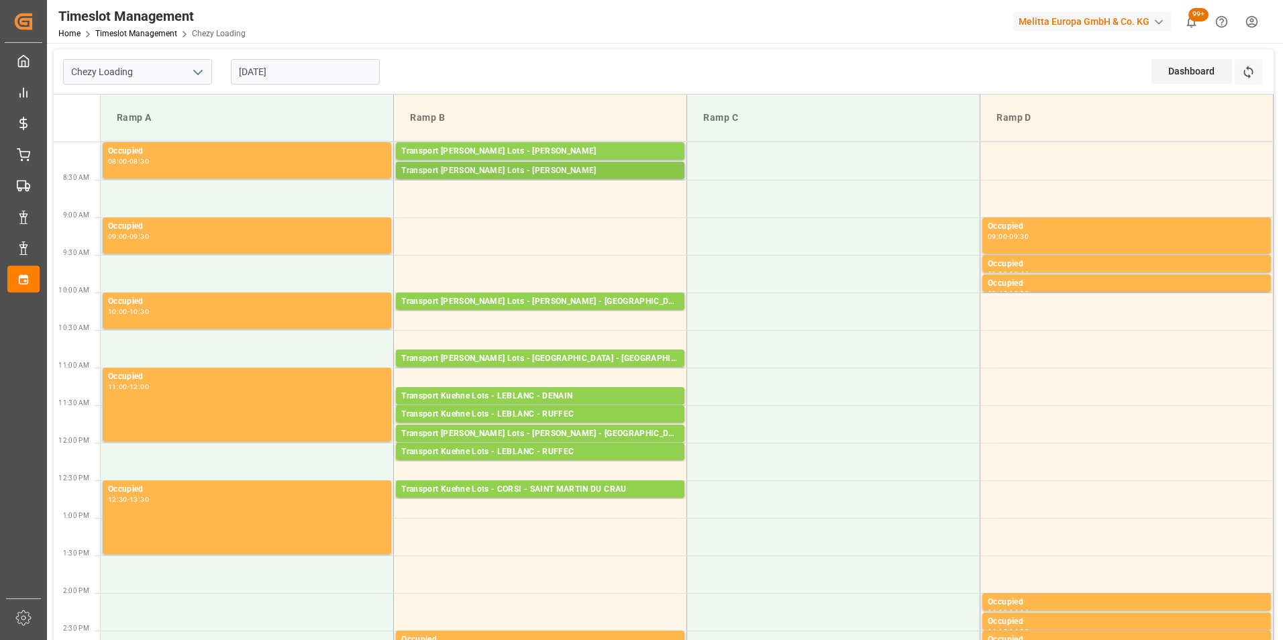
click at [575, 174] on div "Transport [PERSON_NAME] Lots - [PERSON_NAME]" at bounding box center [540, 170] width 278 height 13
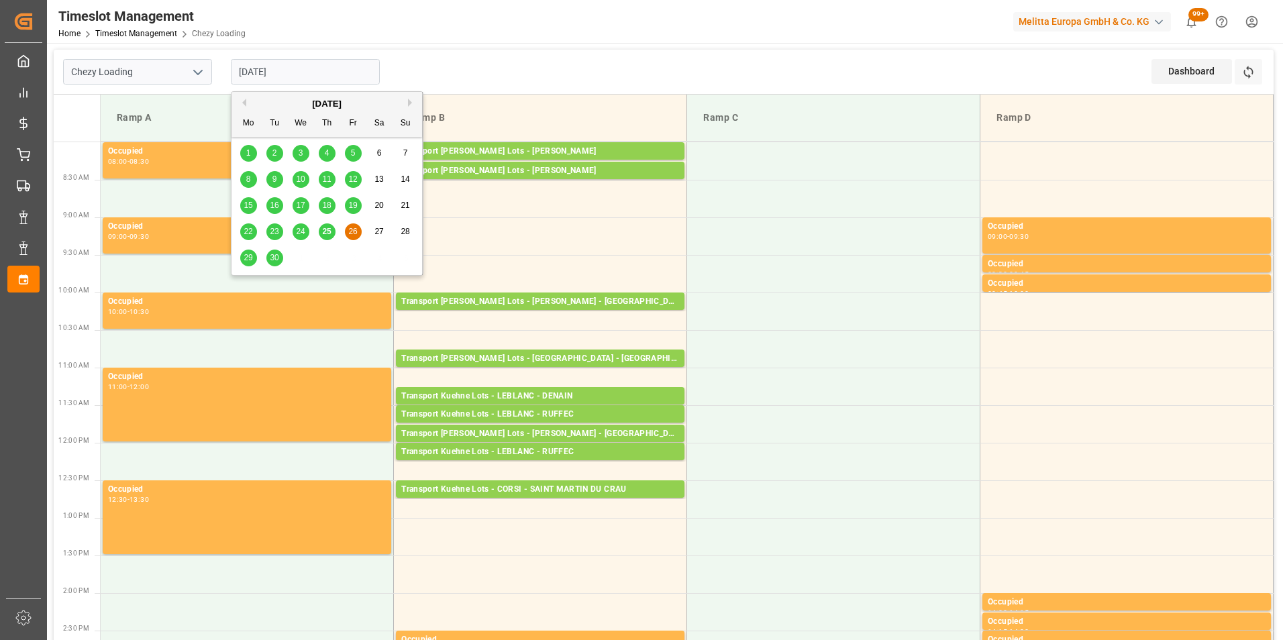
click at [297, 72] on input "[DATE]" at bounding box center [305, 71] width 149 height 25
click at [327, 227] on span "25" at bounding box center [326, 231] width 9 height 9
type input "[DATE]"
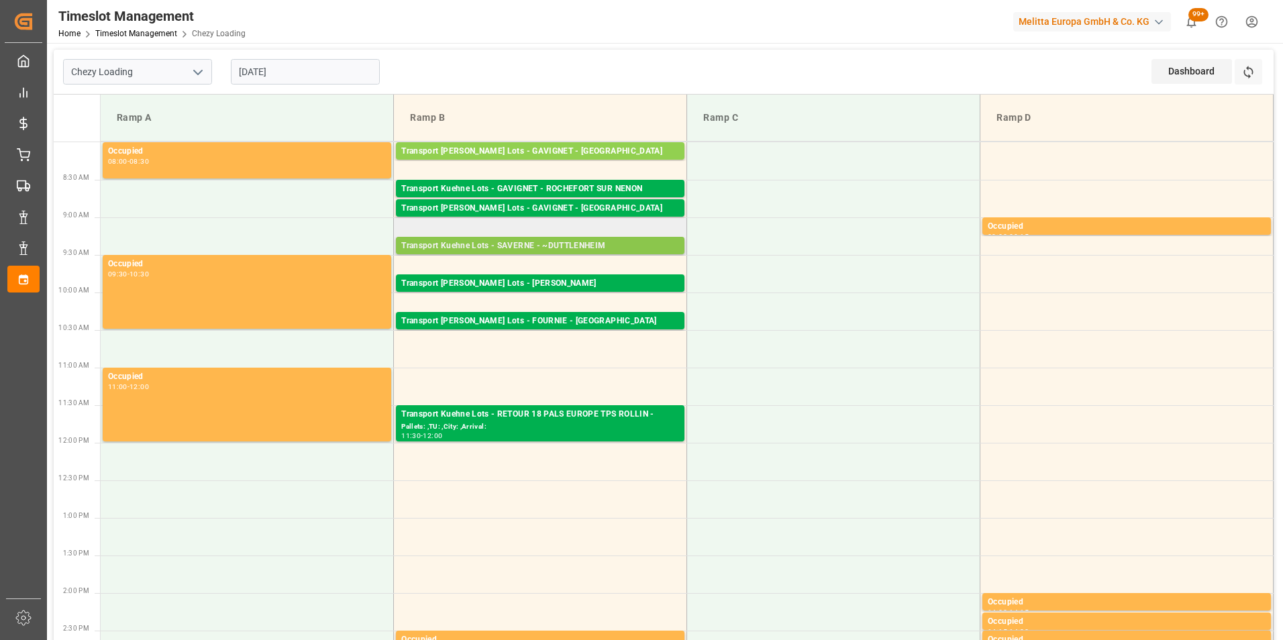
click at [588, 244] on div "Transport Kuehne Lots - SAVERNE - ~DUTTLENHEIM" at bounding box center [540, 245] width 278 height 13
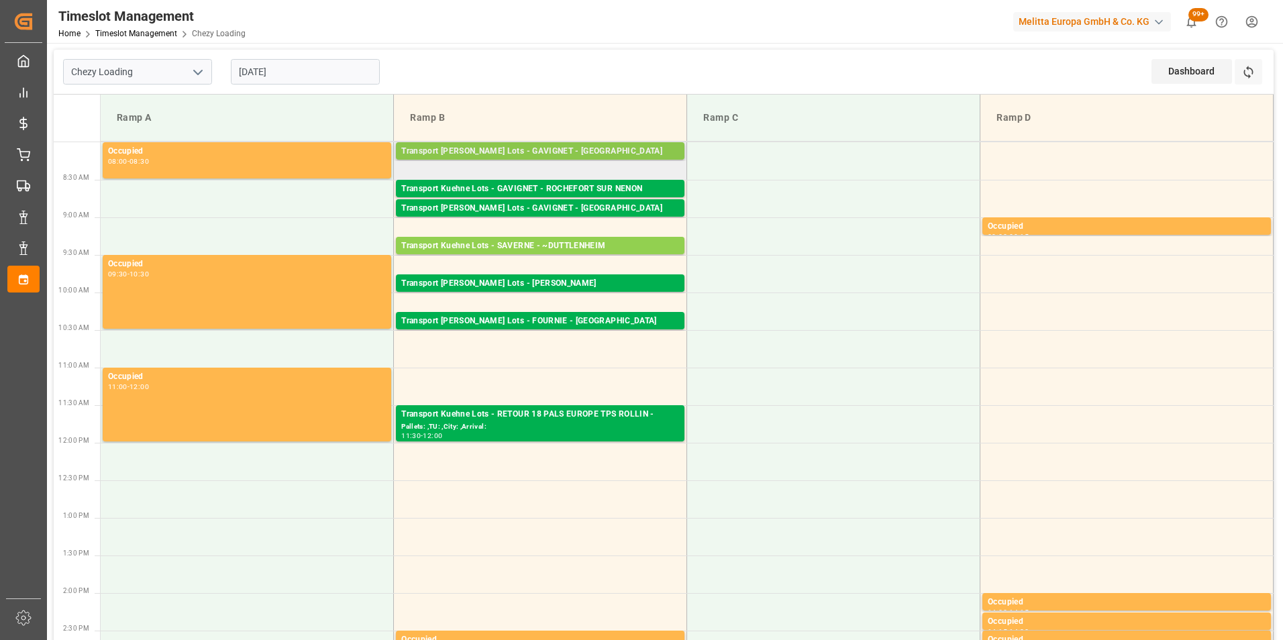
click at [621, 148] on div "Transport [PERSON_NAME] Lots - GAVIGNET - [GEOGRAPHIC_DATA]" at bounding box center [540, 151] width 278 height 13
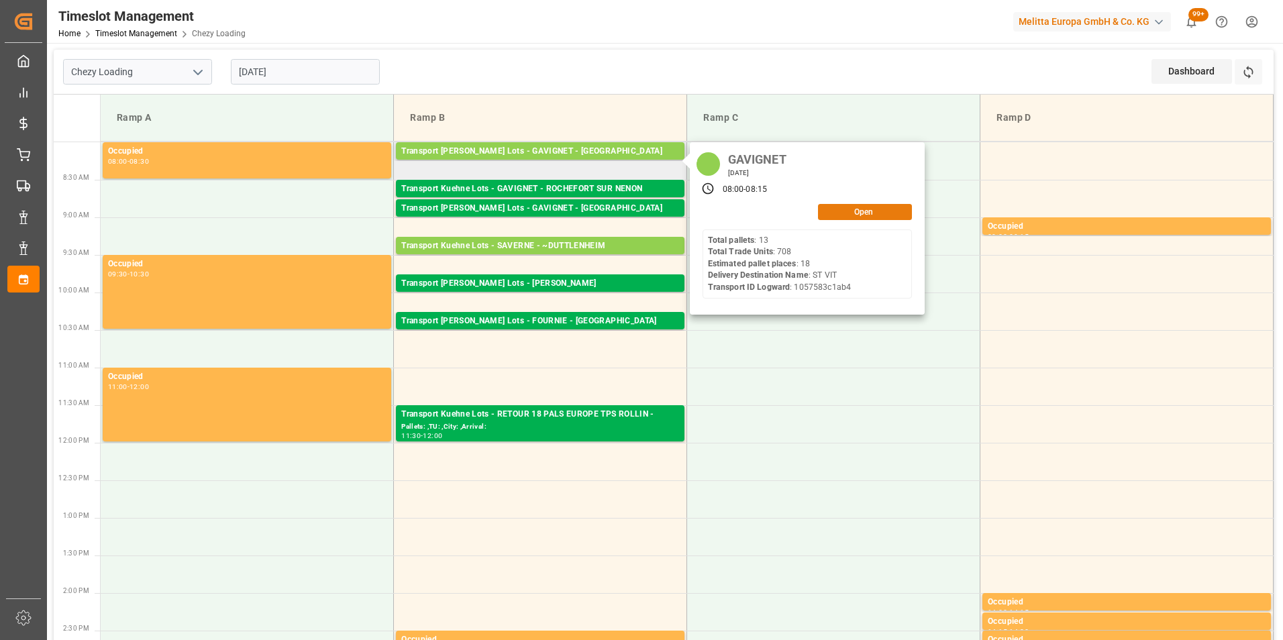
click at [836, 209] on button "Open" at bounding box center [865, 212] width 94 height 16
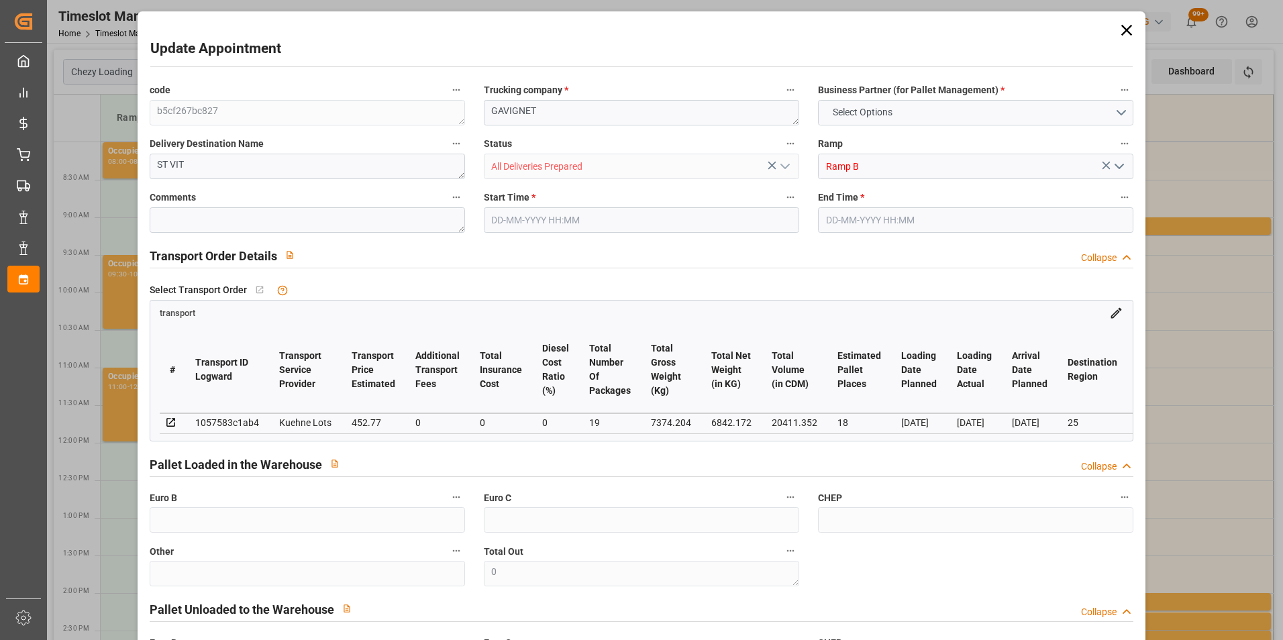
type input "18"
type input "452.77"
type input "0"
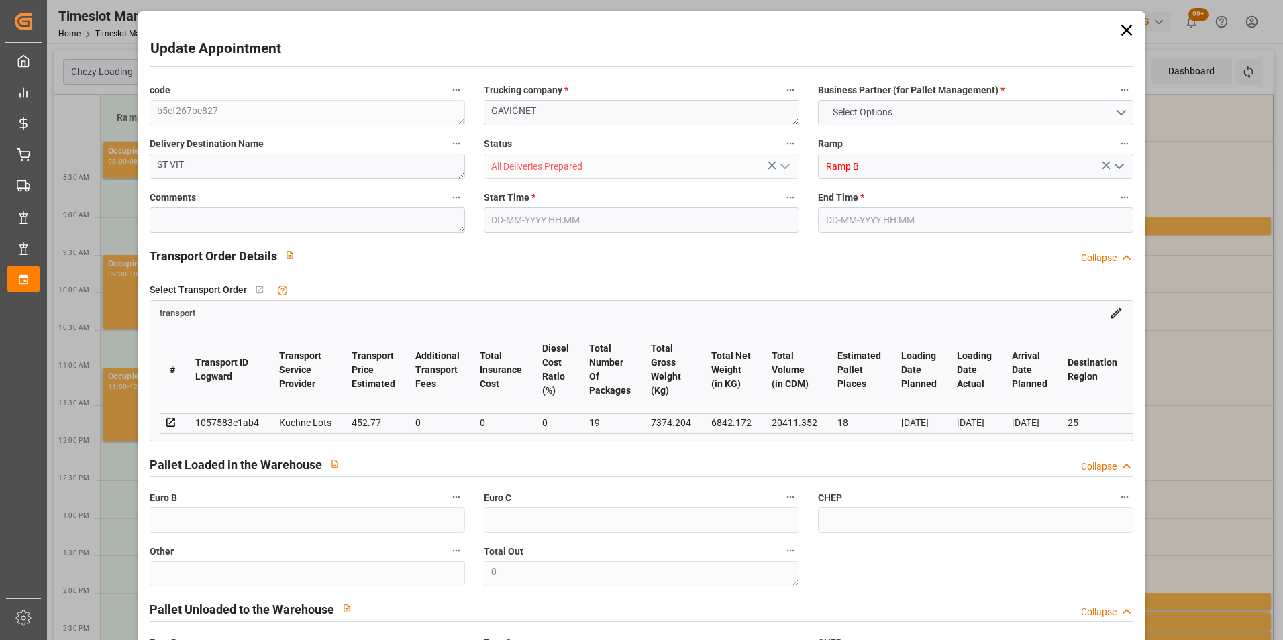
type input "452.77"
type input "0"
type input "19"
type input "6842.172"
type input "8189.596"
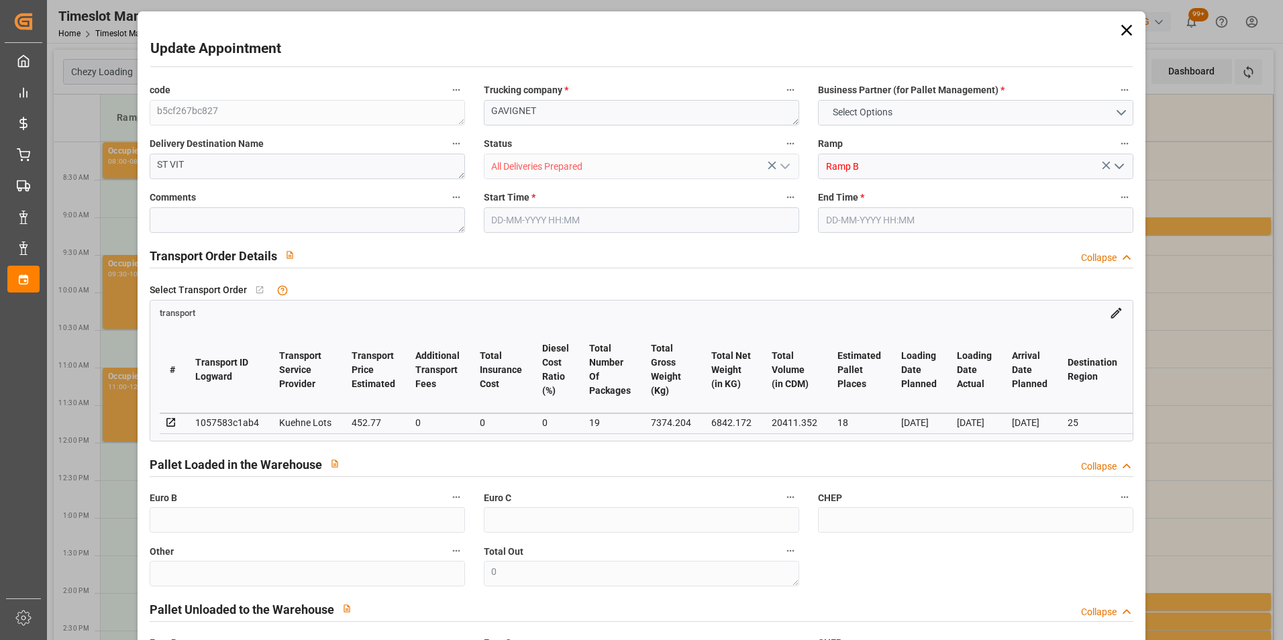
type input "20411.352"
type input "25"
type input "13"
type input "708"
type input "19"
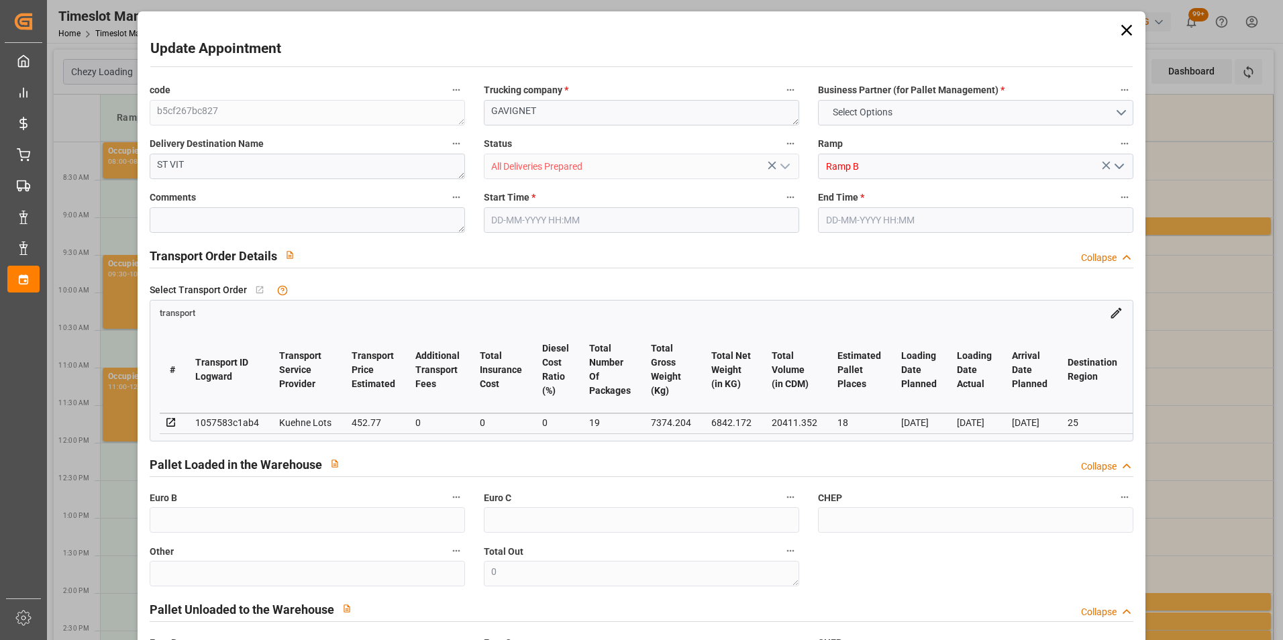
type input "101"
type input "7374.204"
type input "0"
type input "4710.8598"
type input "0"
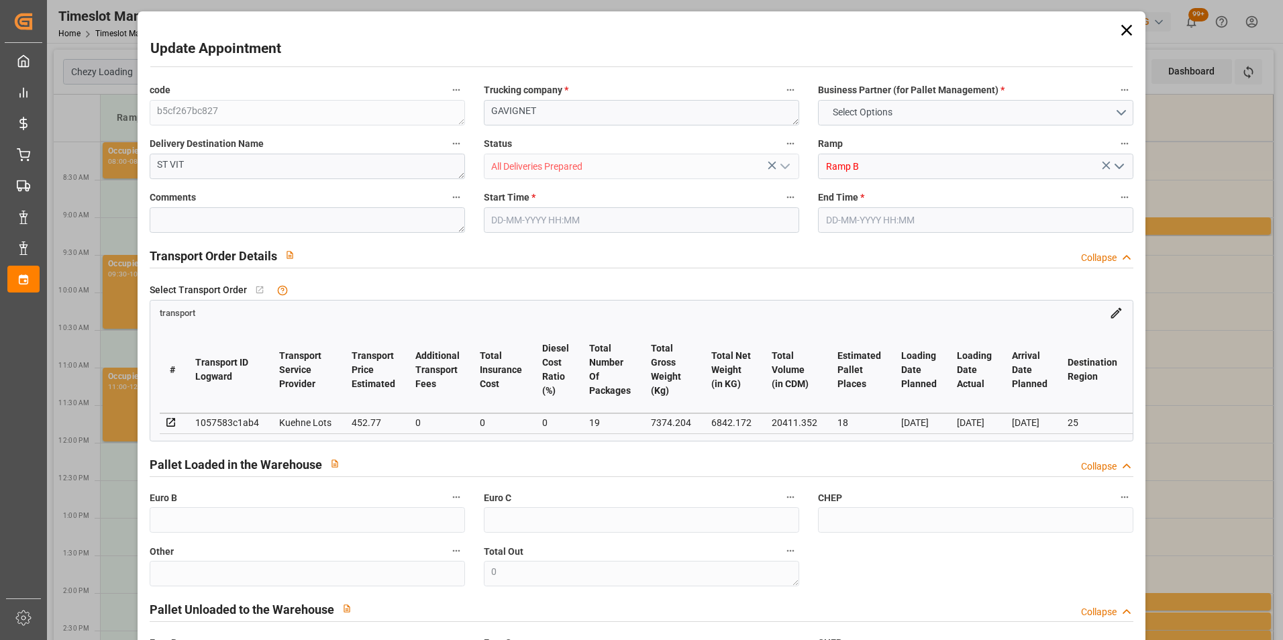
type input "0"
type input "21"
type input "35"
type input "[DATE] 08:00"
type input "[DATE] 08:15"
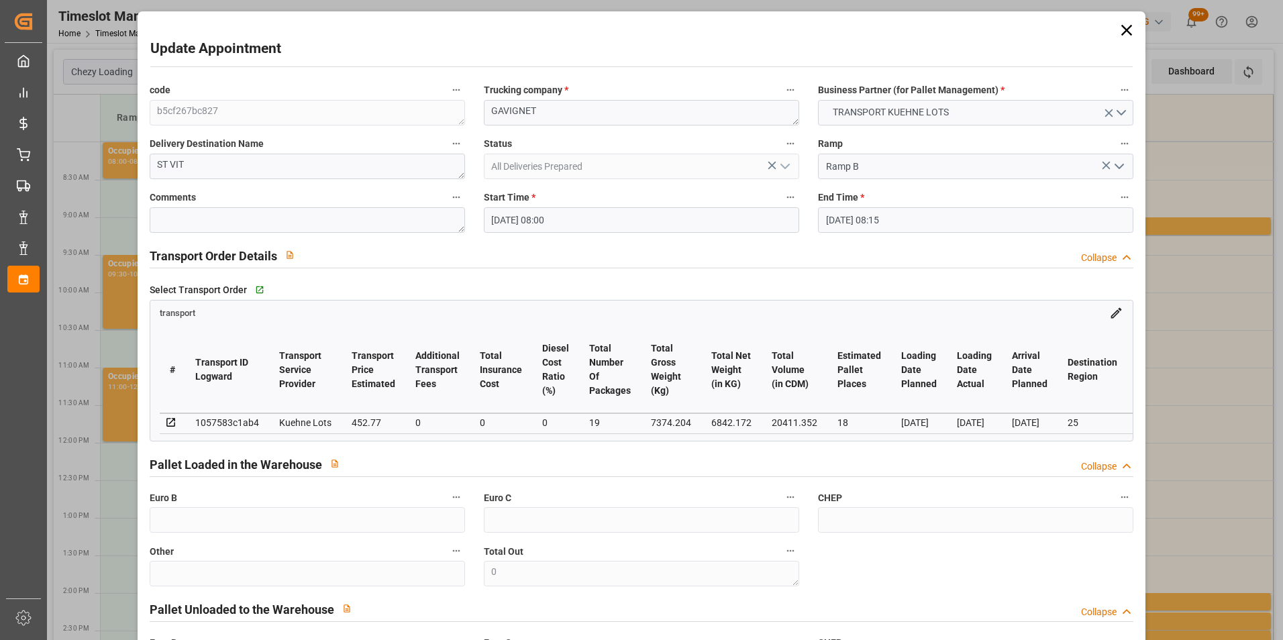
type input "[DATE] 14:58"
type input "[DATE] 11:17"
type input "[DATE]"
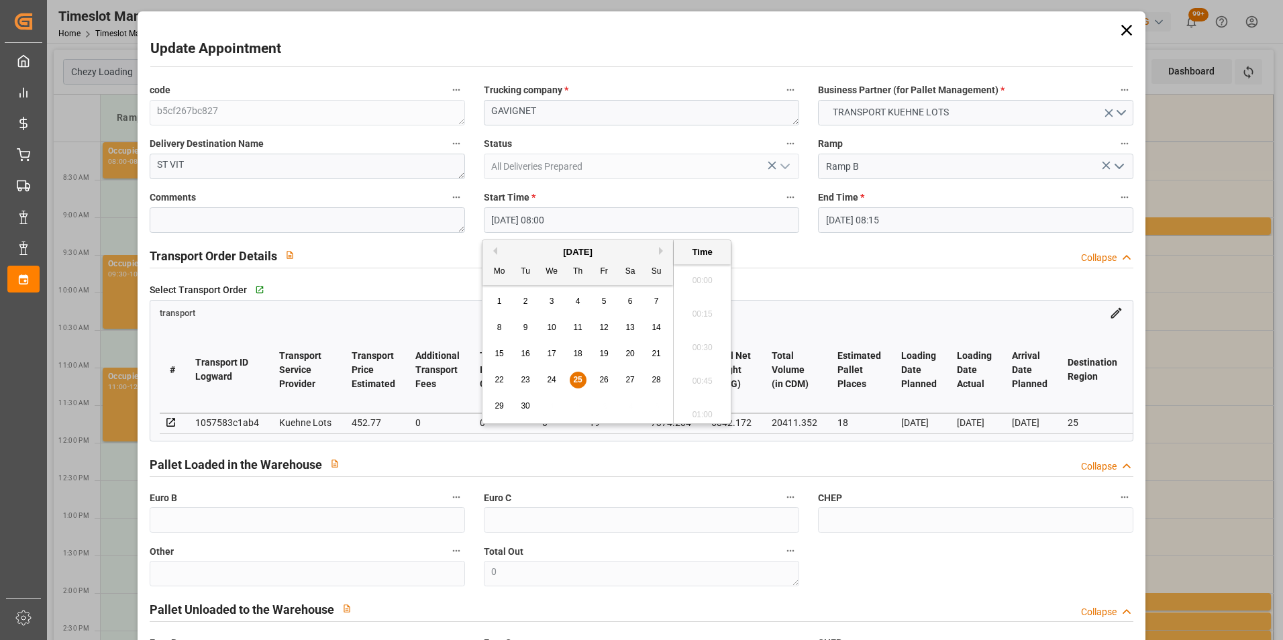
click at [534, 213] on input "[DATE] 08:00" at bounding box center [641, 219] width 315 height 25
click at [601, 375] on span "26" at bounding box center [603, 379] width 9 height 9
click at [698, 370] on li "08:45" at bounding box center [702, 377] width 57 height 34
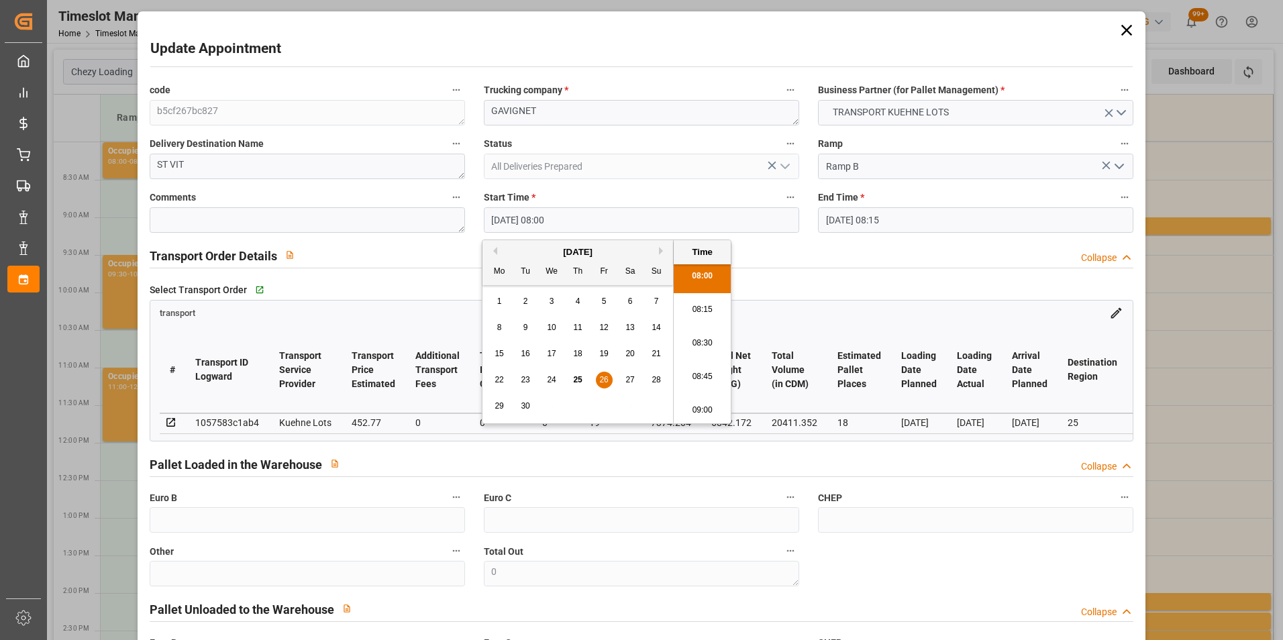
type input "[DATE] 08:45"
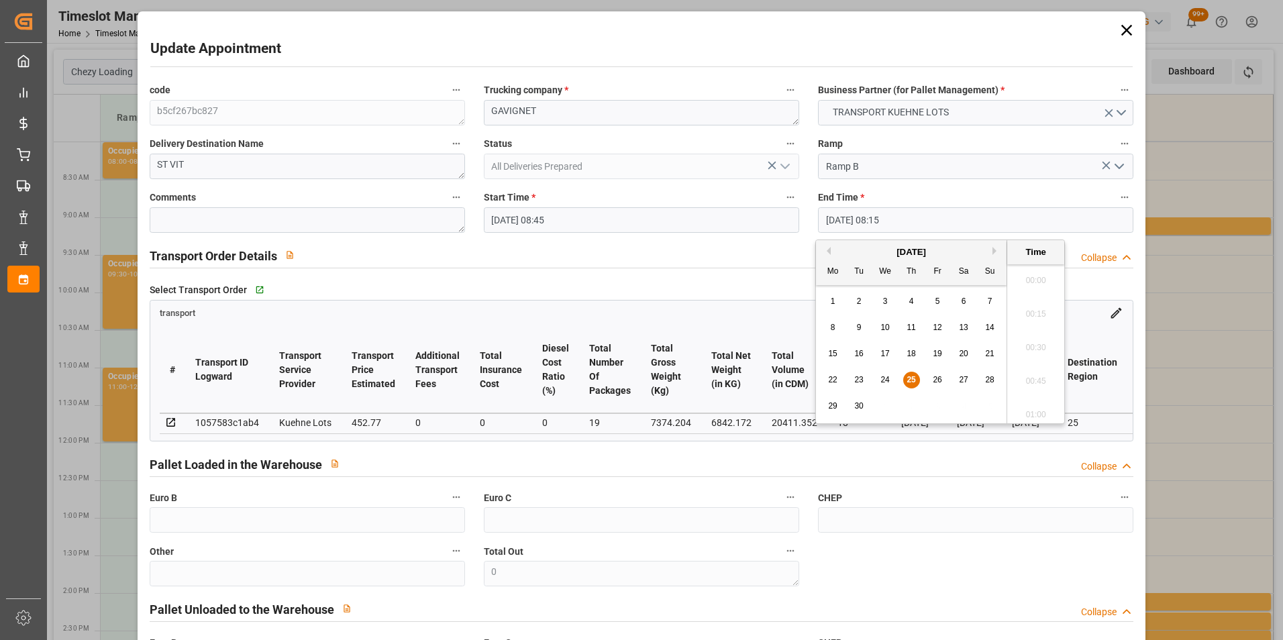
click at [845, 219] on input "[DATE] 08:15" at bounding box center [975, 219] width 315 height 25
click at [934, 378] on span "26" at bounding box center [936, 379] width 9 height 9
click at [1038, 308] on li "09:00" at bounding box center [1035, 310] width 57 height 34
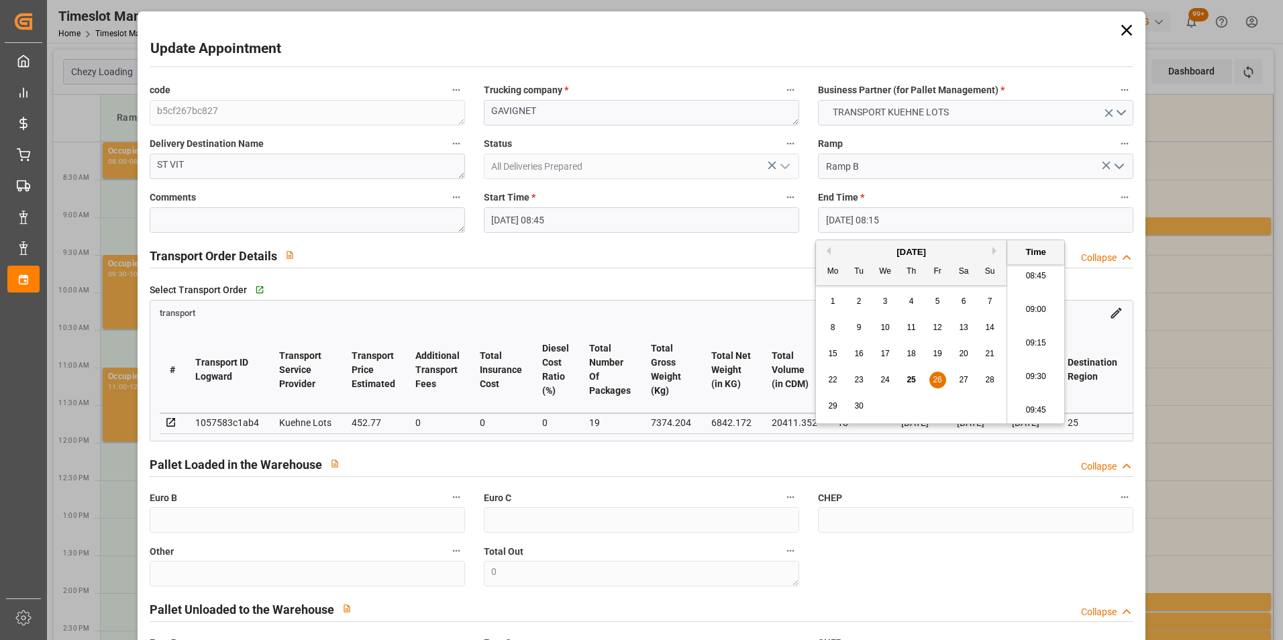
type input "[DATE] 09:00"
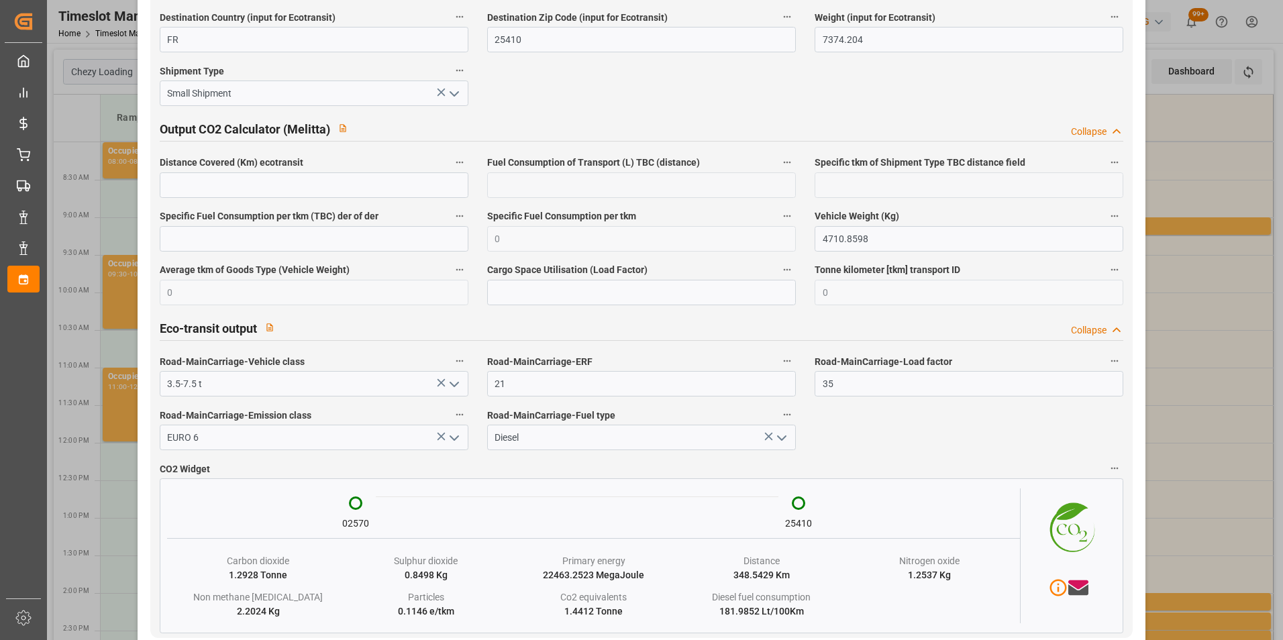
scroll to position [2189, 0]
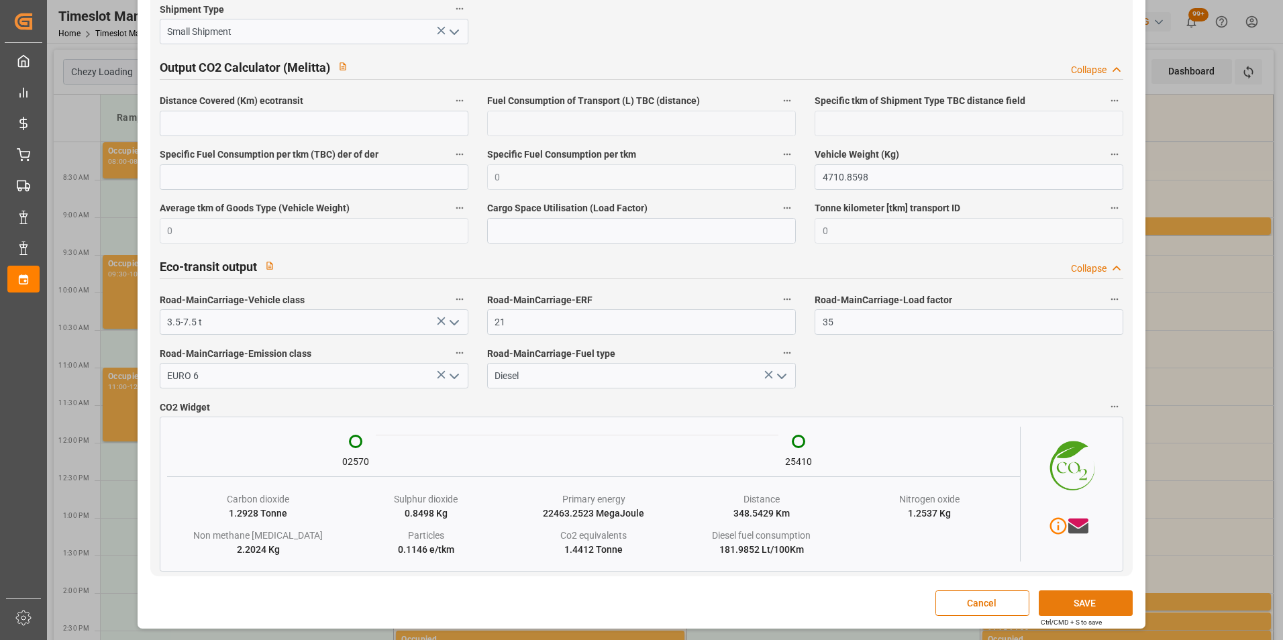
click at [1080, 602] on button "SAVE" at bounding box center [1085, 602] width 94 height 25
